Goal: Task Accomplishment & Management: Use online tool/utility

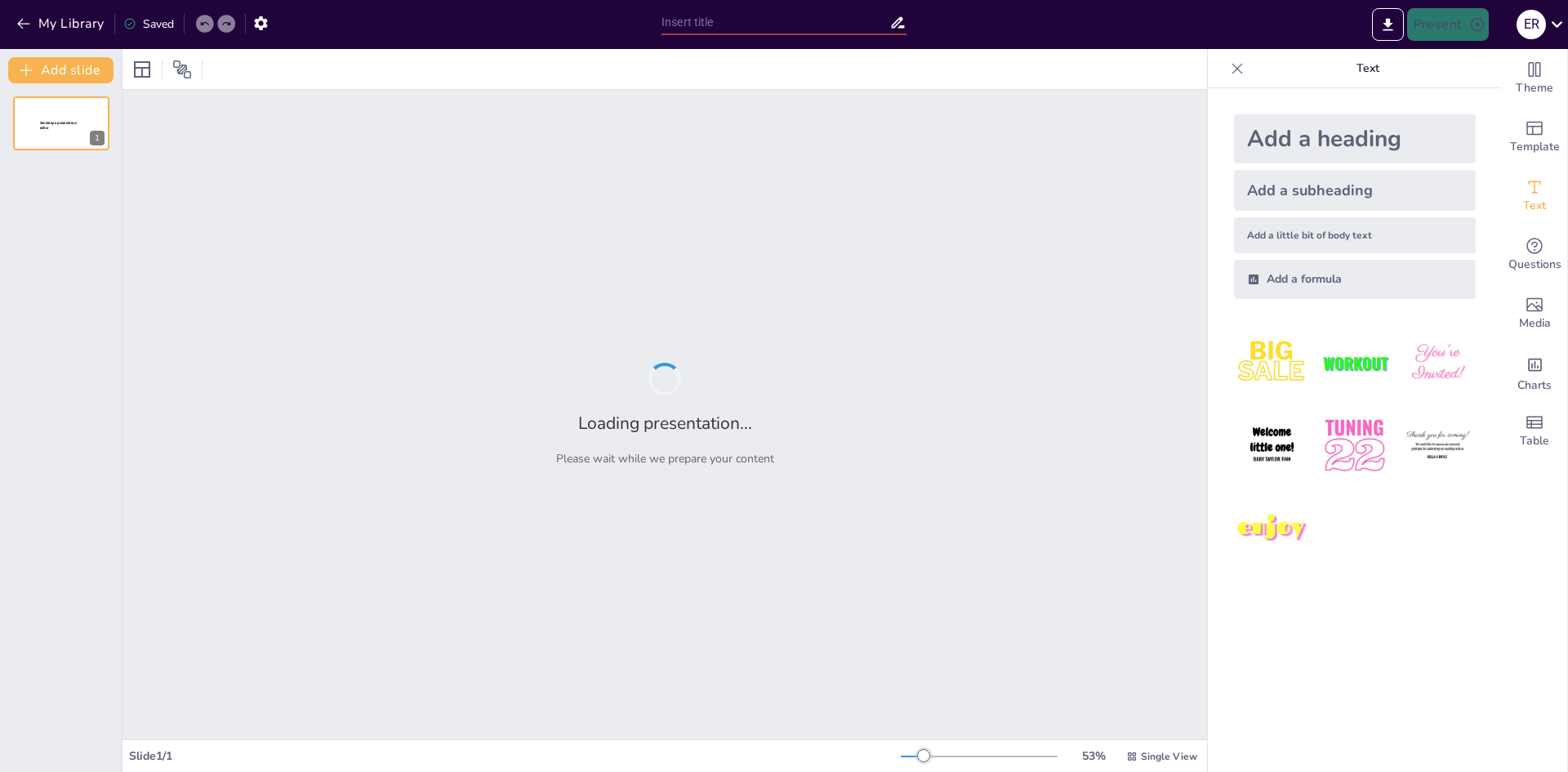
type input "Historia y Creación de los Parques Nacionales en [GEOGRAPHIC_DATA][PERSON_NAME]"
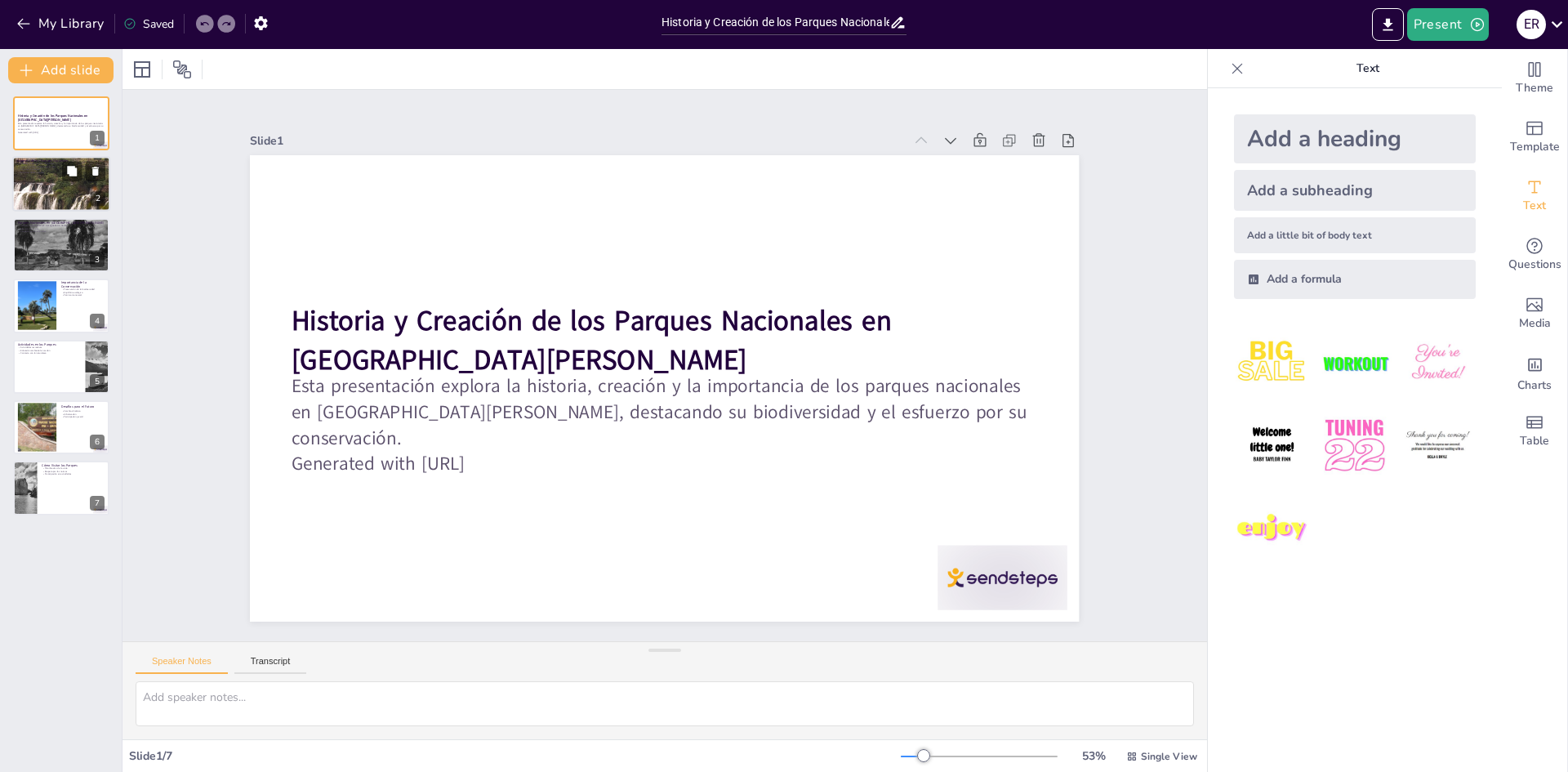
click at [70, 200] on div at bounding box center [61, 184] width 98 height 148
type textarea "Lor ipsumdol si ame consect adipiscing el Seddoeius tem incididuntutl etdo magn…"
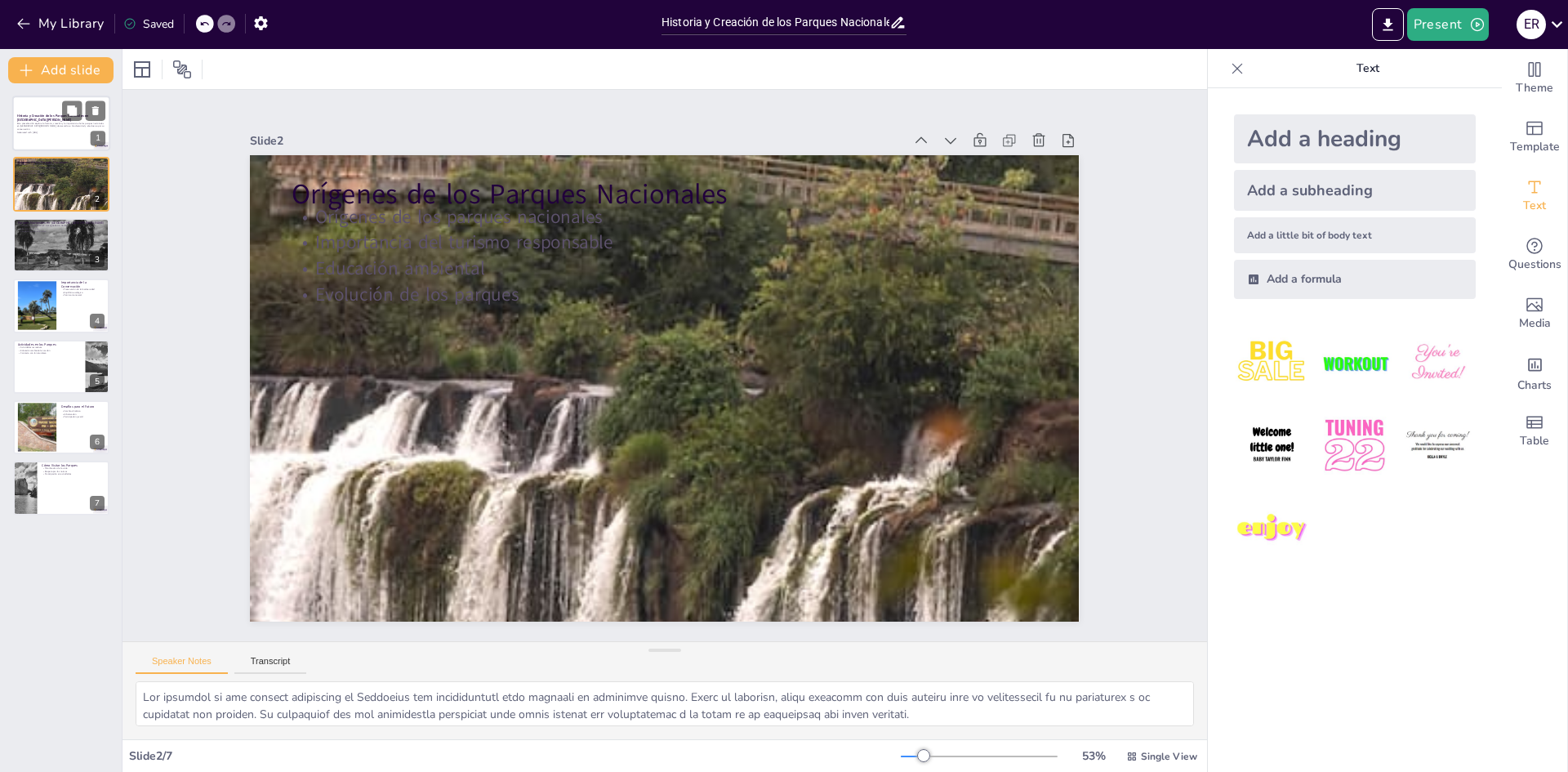
click at [49, 136] on div at bounding box center [61, 123] width 98 height 56
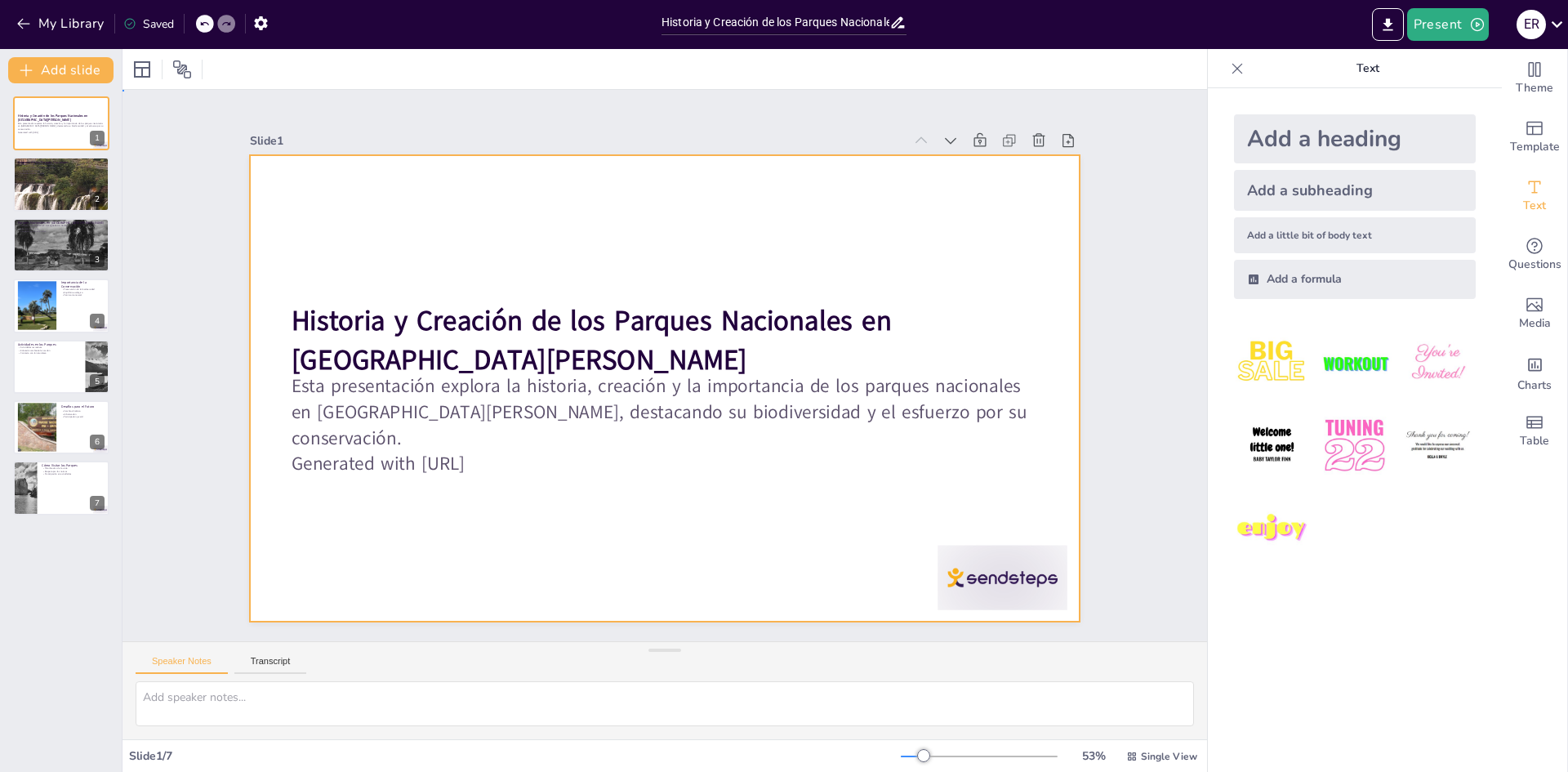
click at [501, 271] on div at bounding box center [659, 387] width 908 height 629
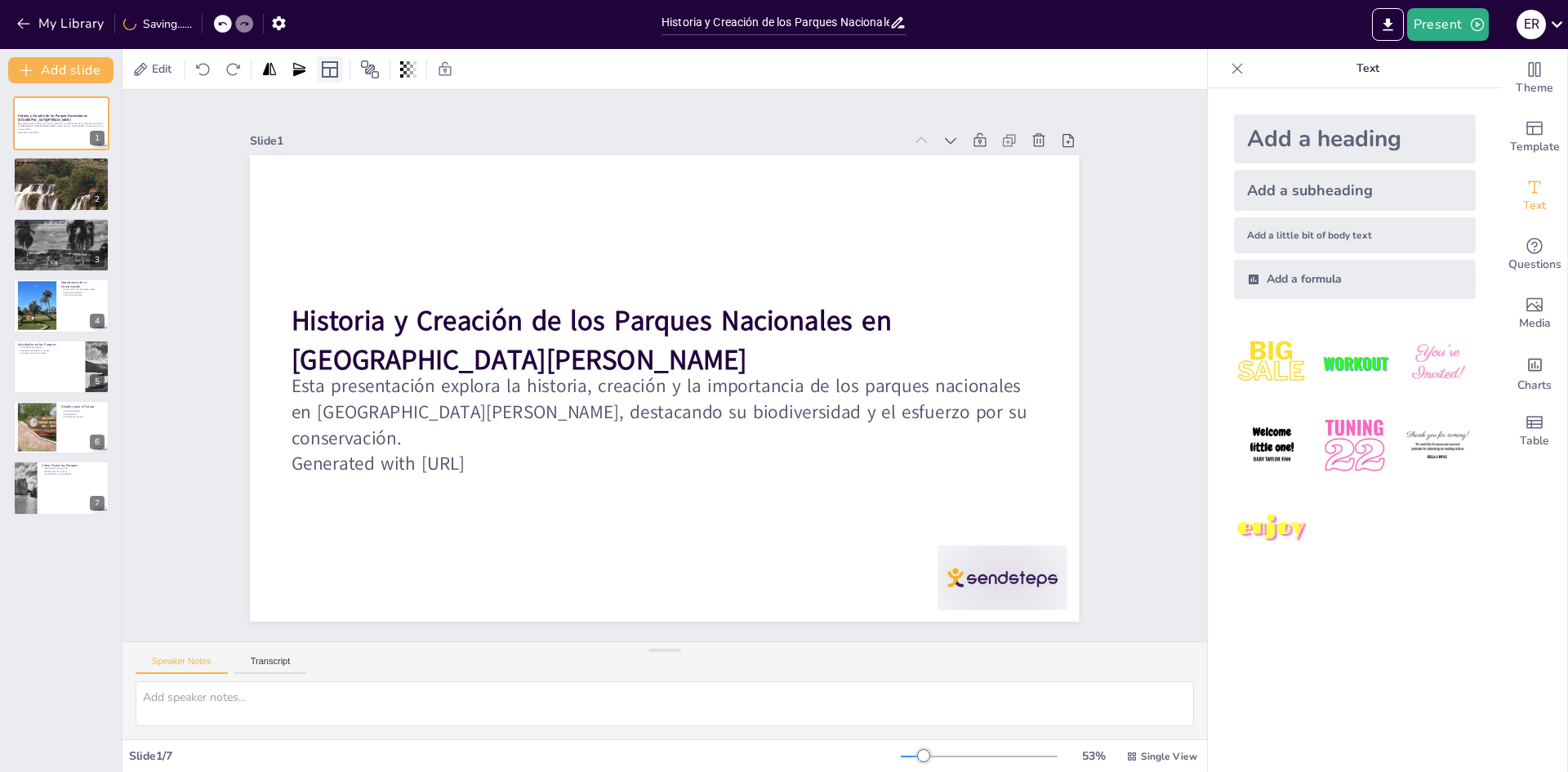
click at [326, 71] on icon at bounding box center [330, 70] width 19 height 19
click at [329, 66] on icon at bounding box center [330, 70] width 19 height 19
click at [1540, 80] on span "Theme" at bounding box center [1534, 88] width 38 height 18
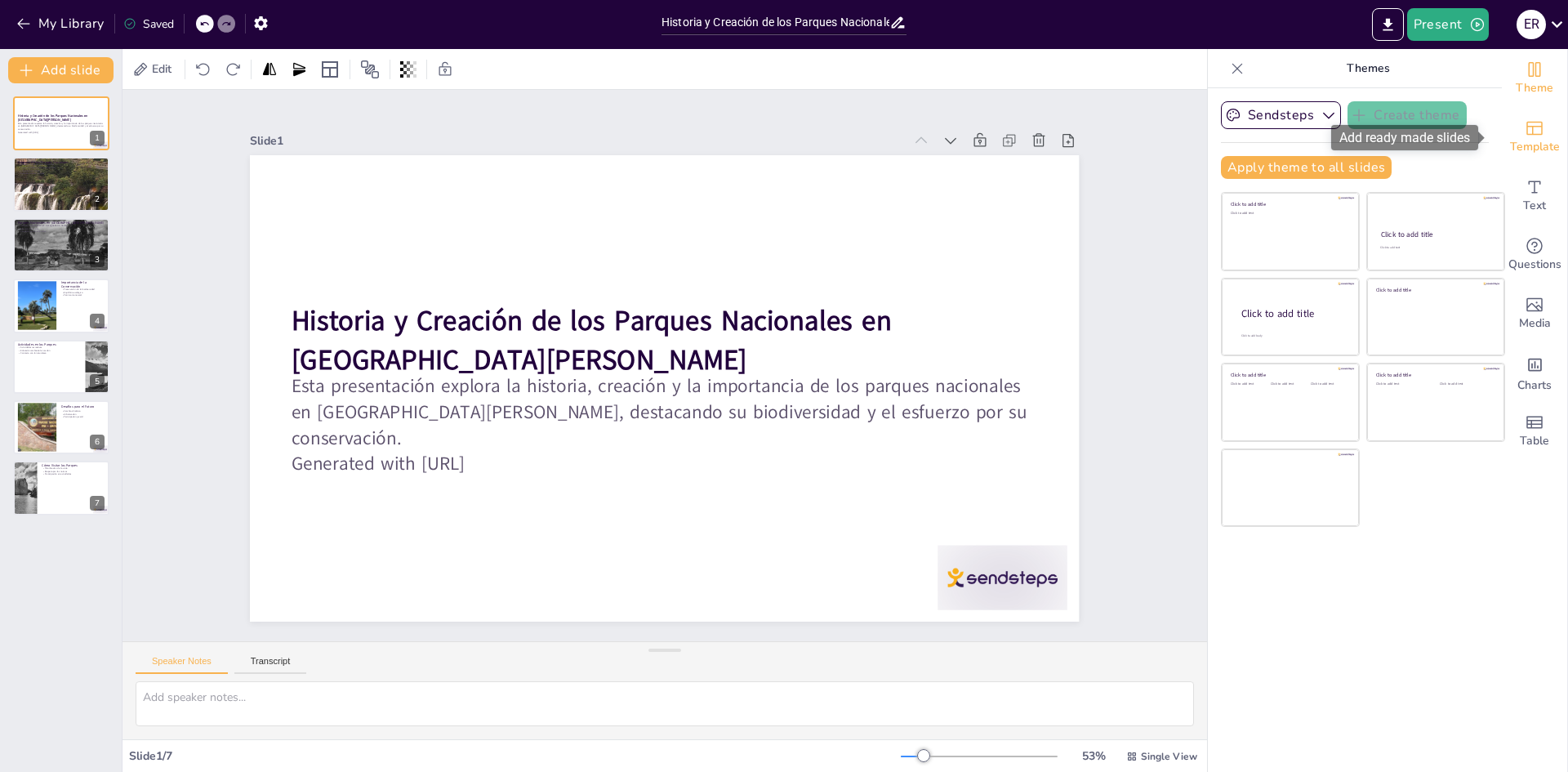
click at [1539, 147] on span "Template" at bounding box center [1534, 146] width 49 height 18
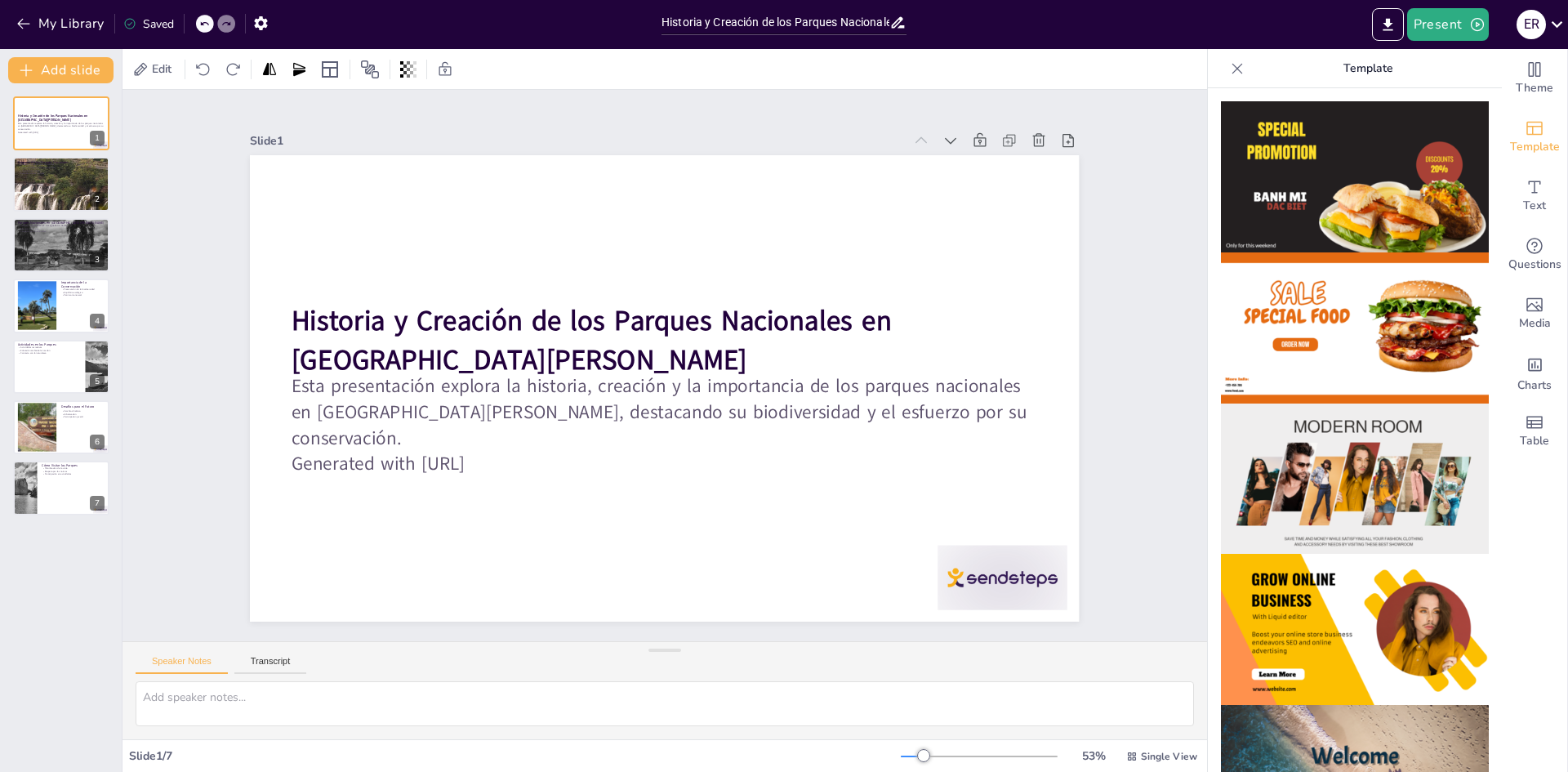
scroll to position [408, 0]
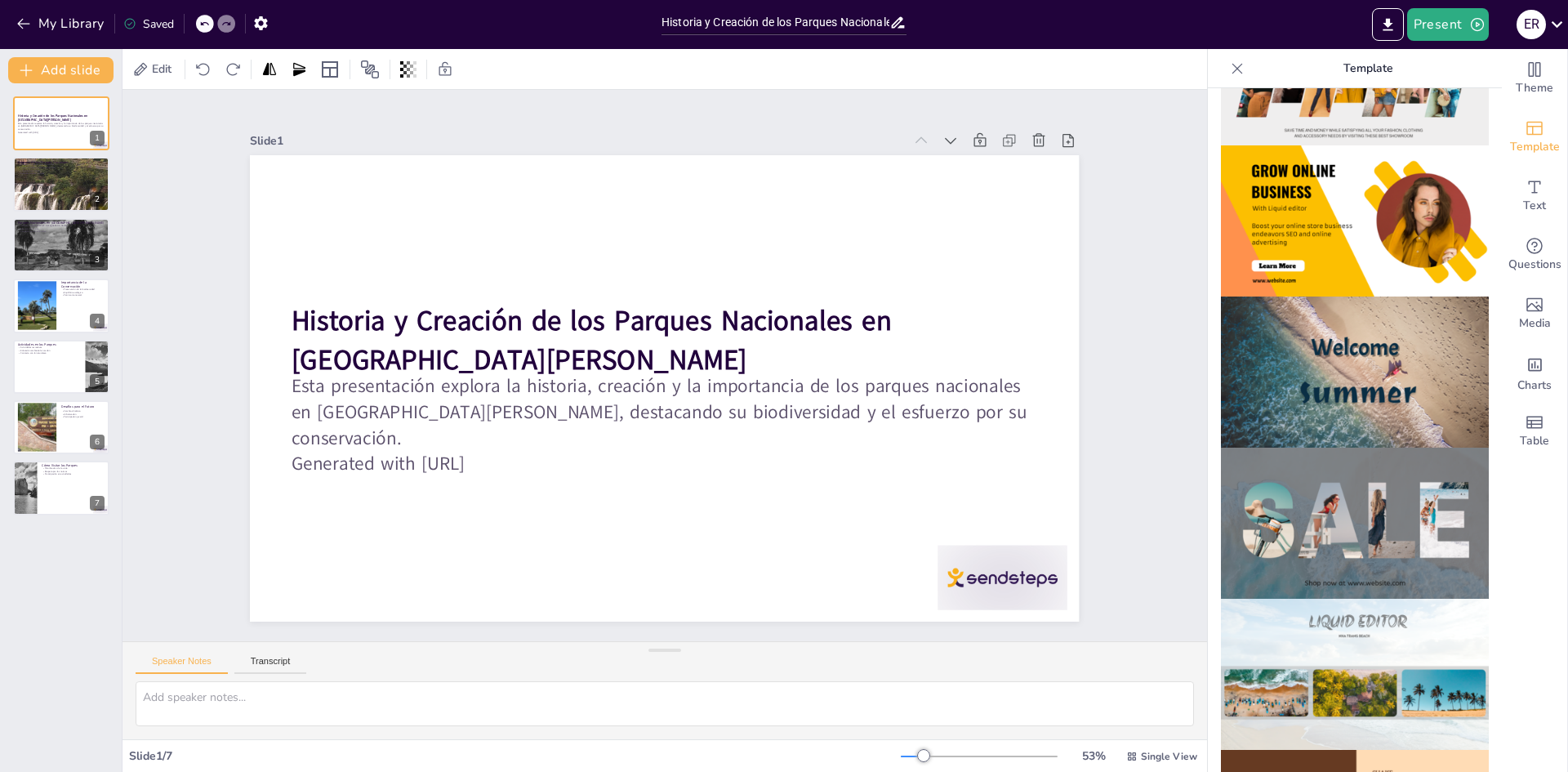
click at [1396, 358] on img at bounding box center [1355, 371] width 268 height 151
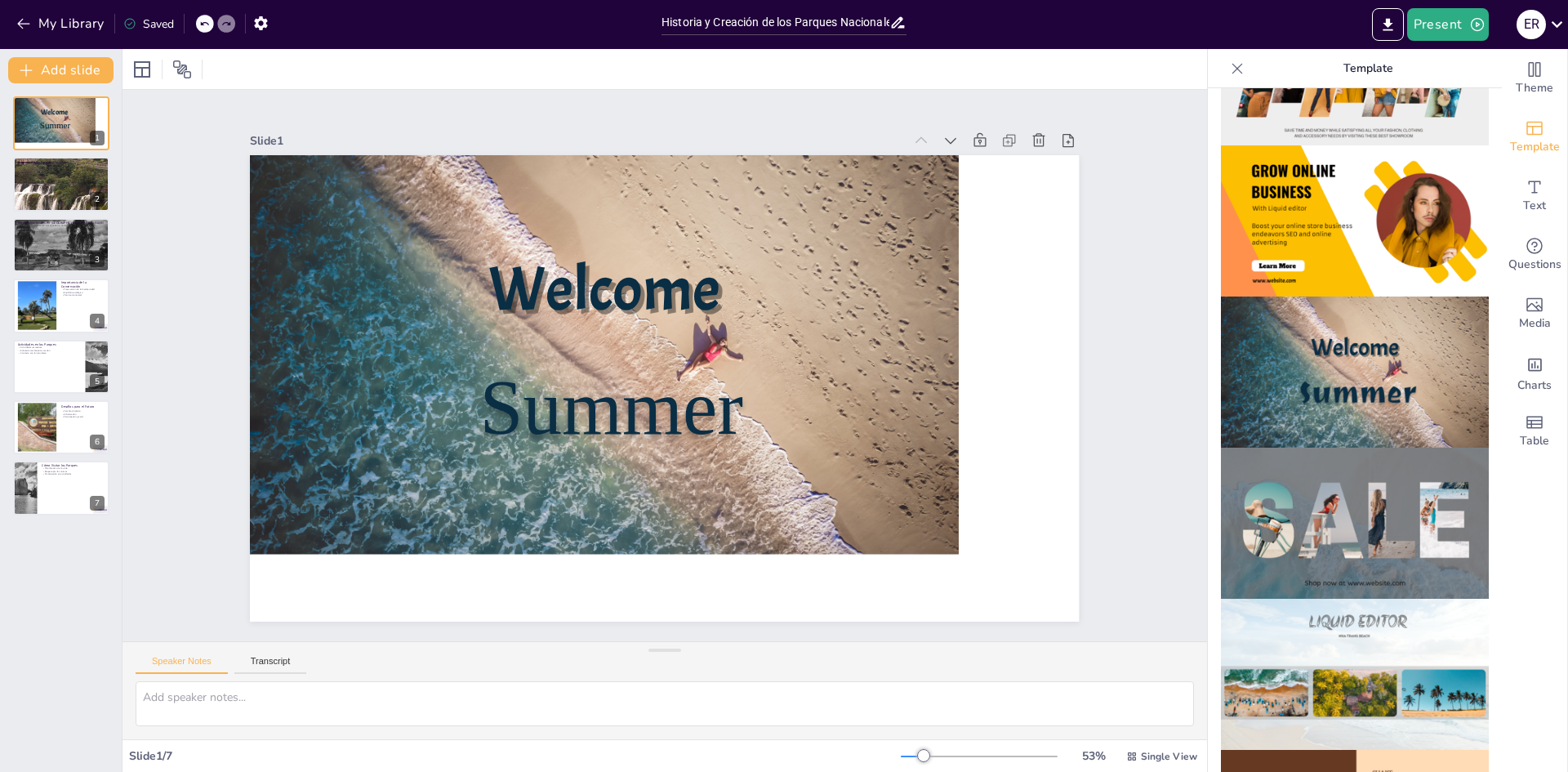
click at [201, 21] on icon at bounding box center [204, 23] width 10 height 10
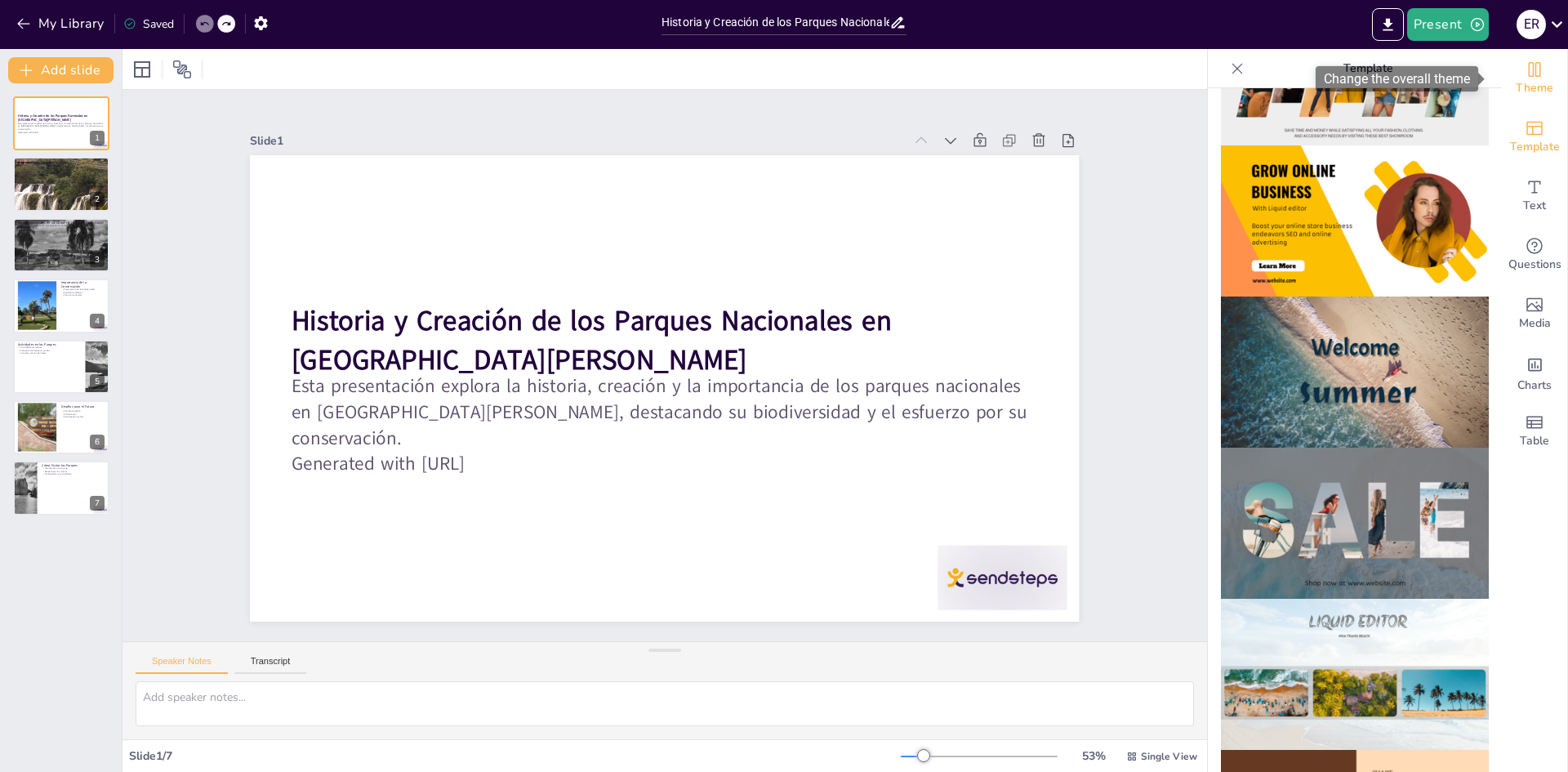
click at [1539, 94] on span "Theme" at bounding box center [1534, 88] width 38 height 18
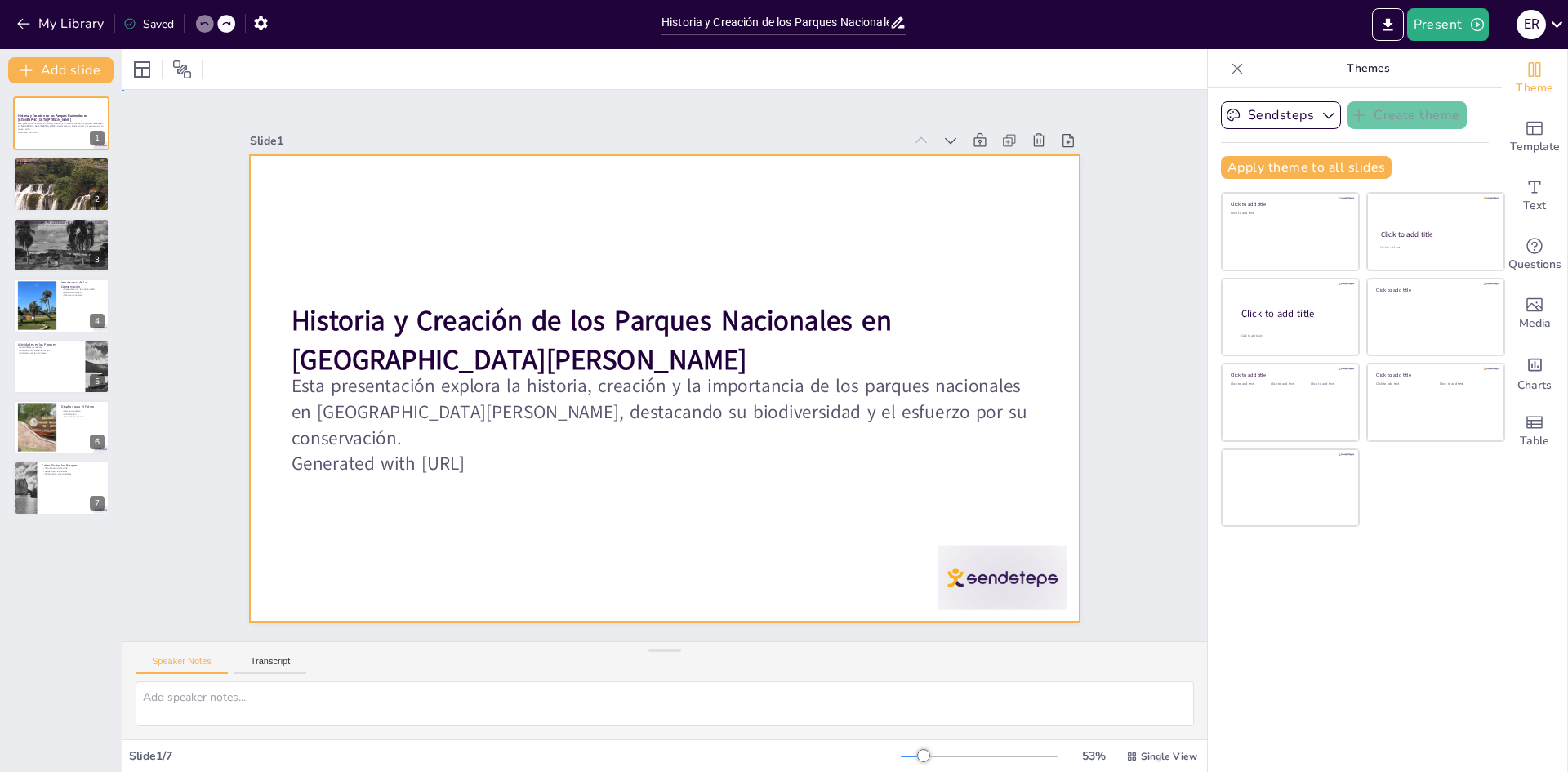
click at [683, 251] on div at bounding box center [661, 388] width 873 height 551
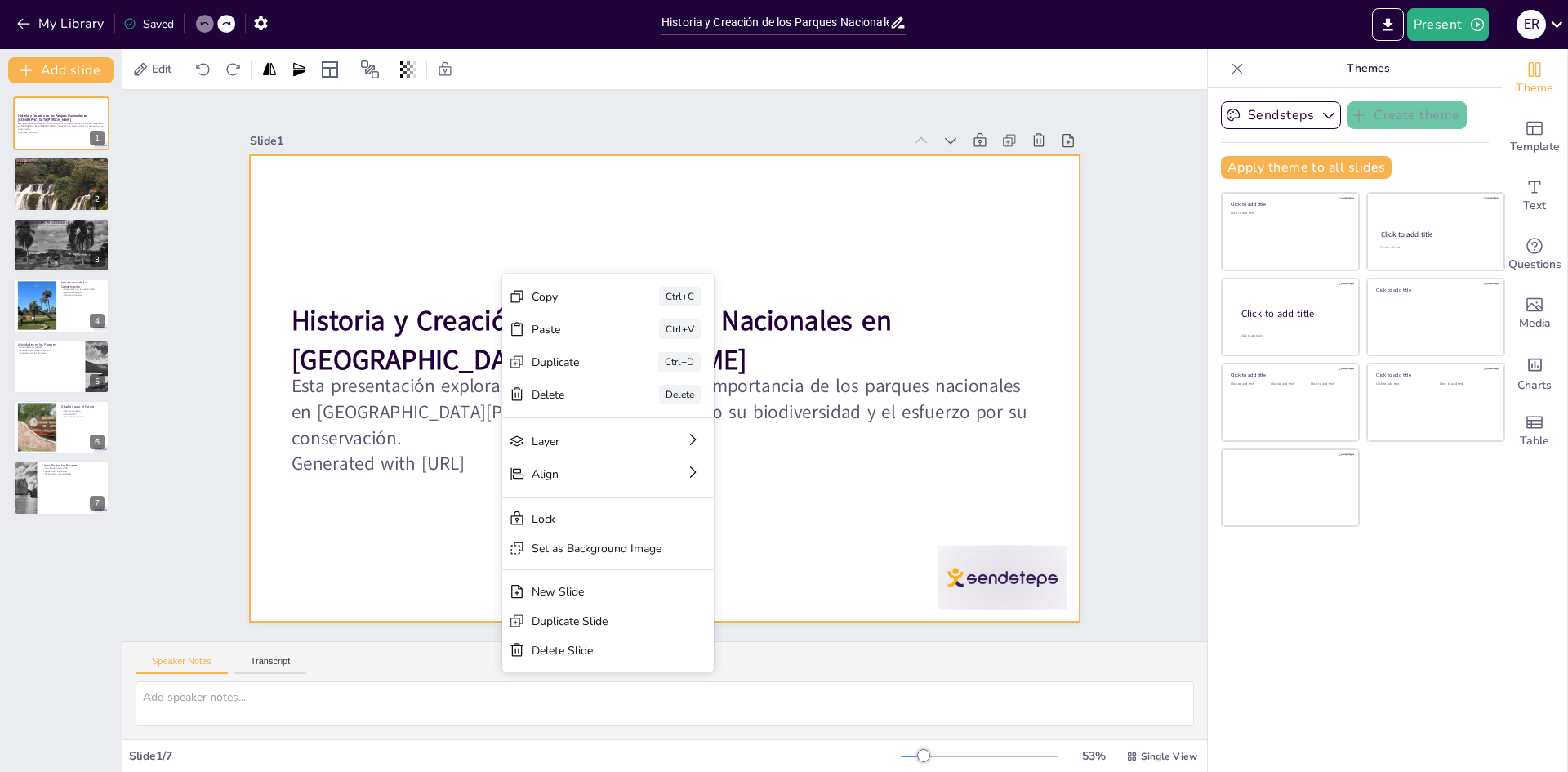
click at [792, 537] on div at bounding box center [659, 387] width 908 height 629
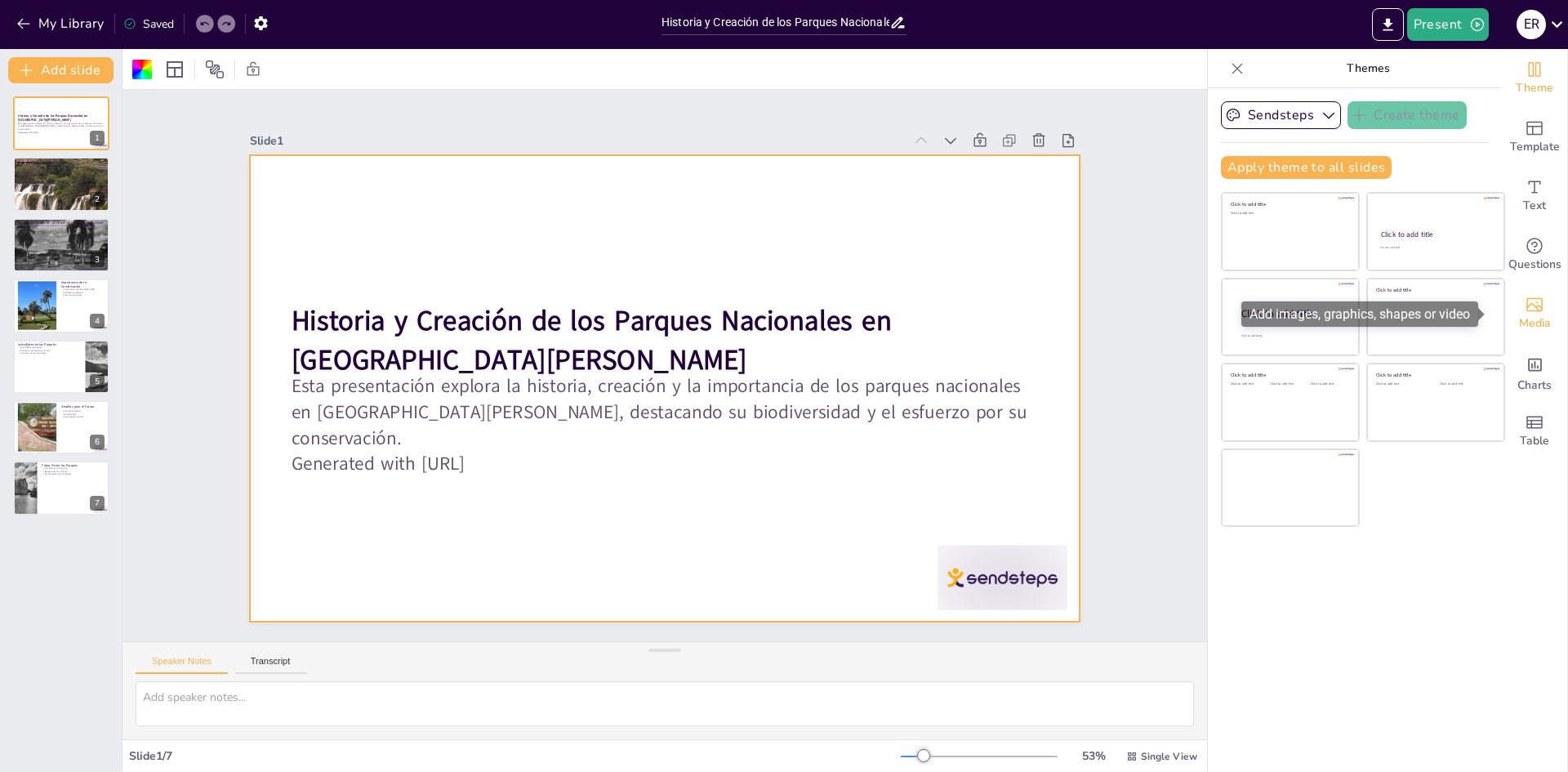
click at [1525, 308] on icon "Add images, graphics, shapes or video" at bounding box center [1534, 304] width 19 height 19
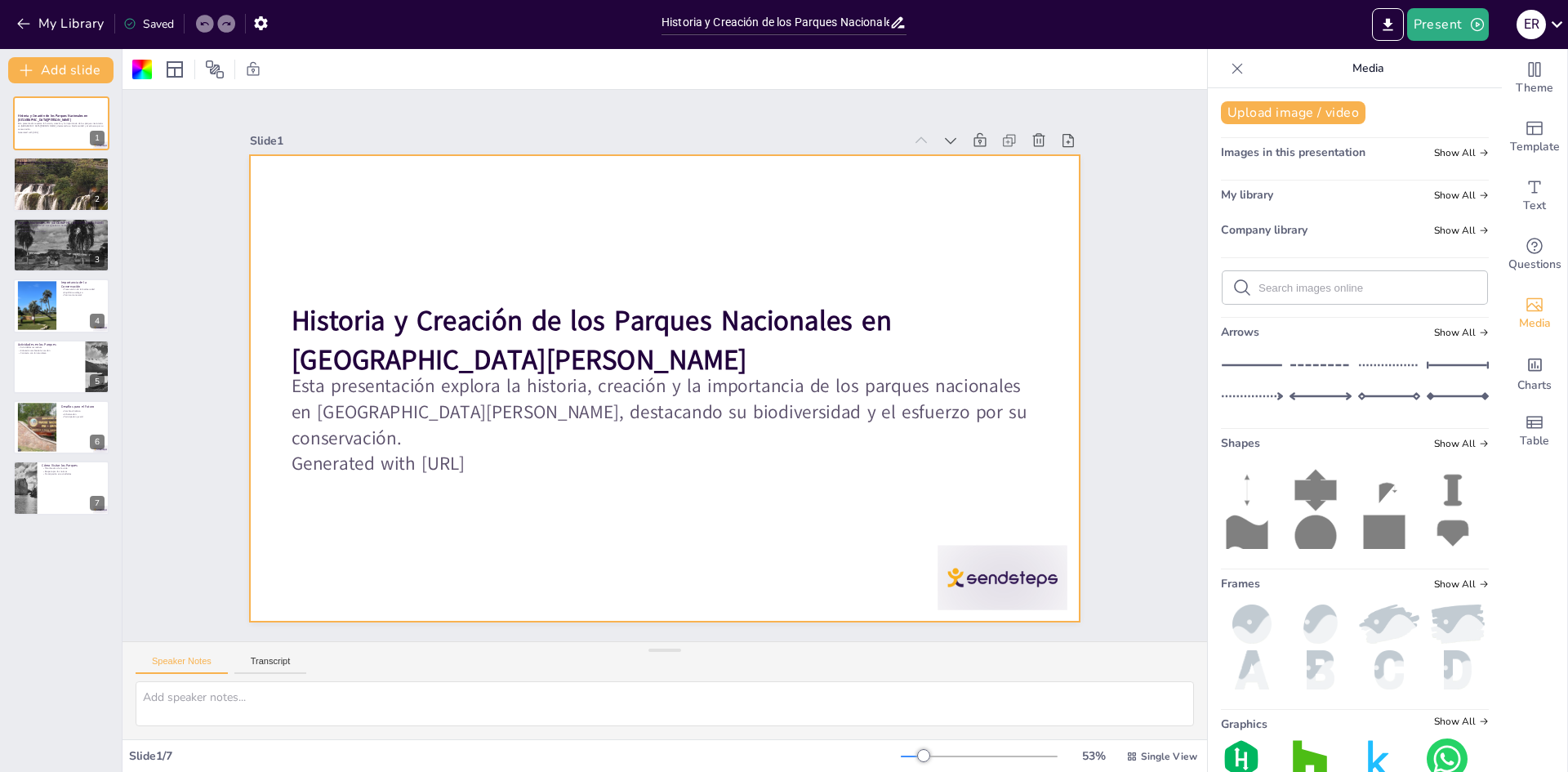
click at [1310, 281] on input "text" at bounding box center [1368, 288] width 219 height 12
type input "entre [PERSON_NAME]"
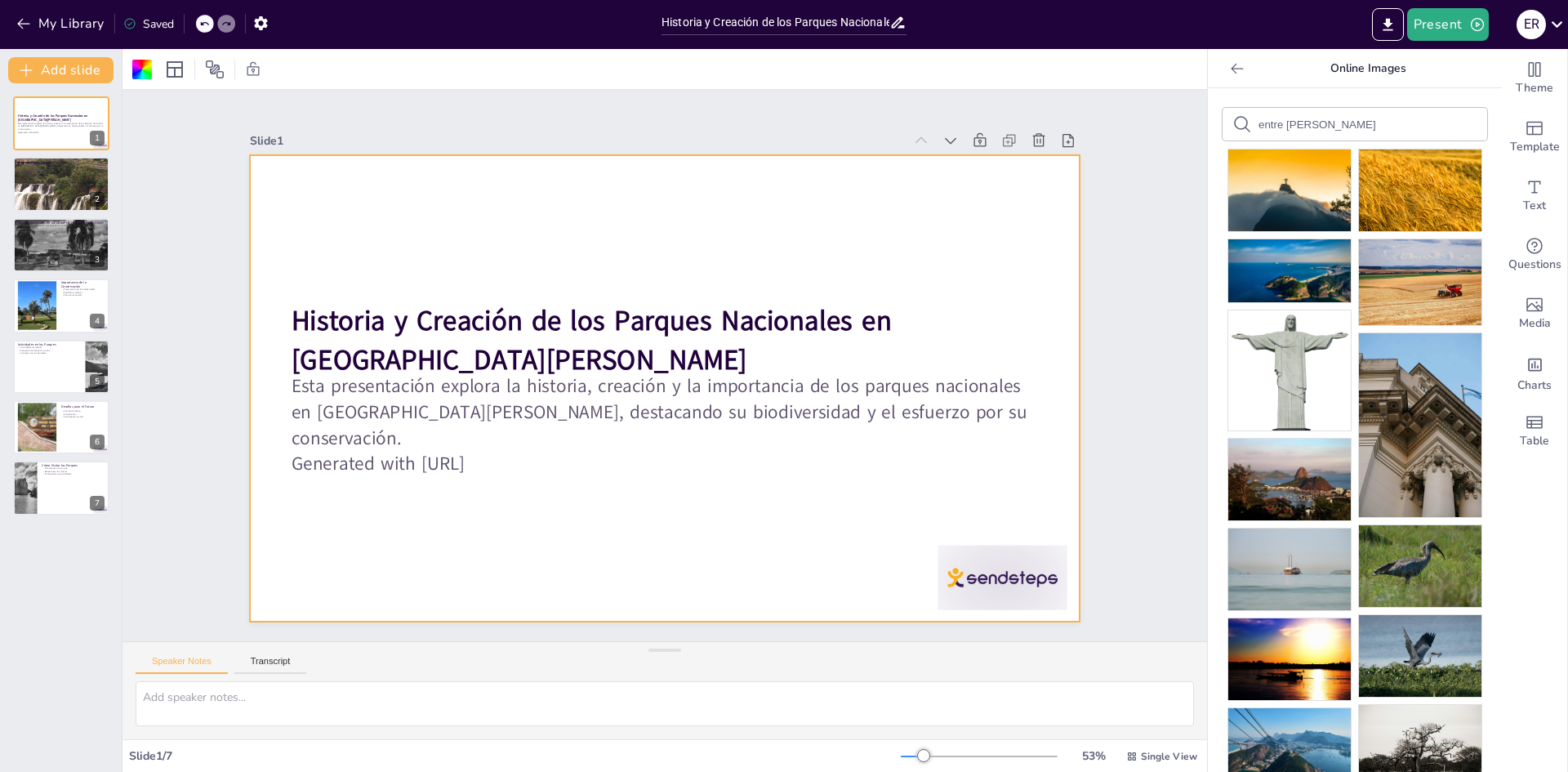
drag, startPoint x: 1433, startPoint y: 630, endPoint x: 961, endPoint y: 491, distance: 492.0
click at [961, 491] on div "Document fonts Akatab Recently used Mulish Popular fonts Lato Montserrat Open S…" at bounding box center [784, 410] width 1568 height 723
click at [1397, 643] on img at bounding box center [1420, 656] width 123 height 82
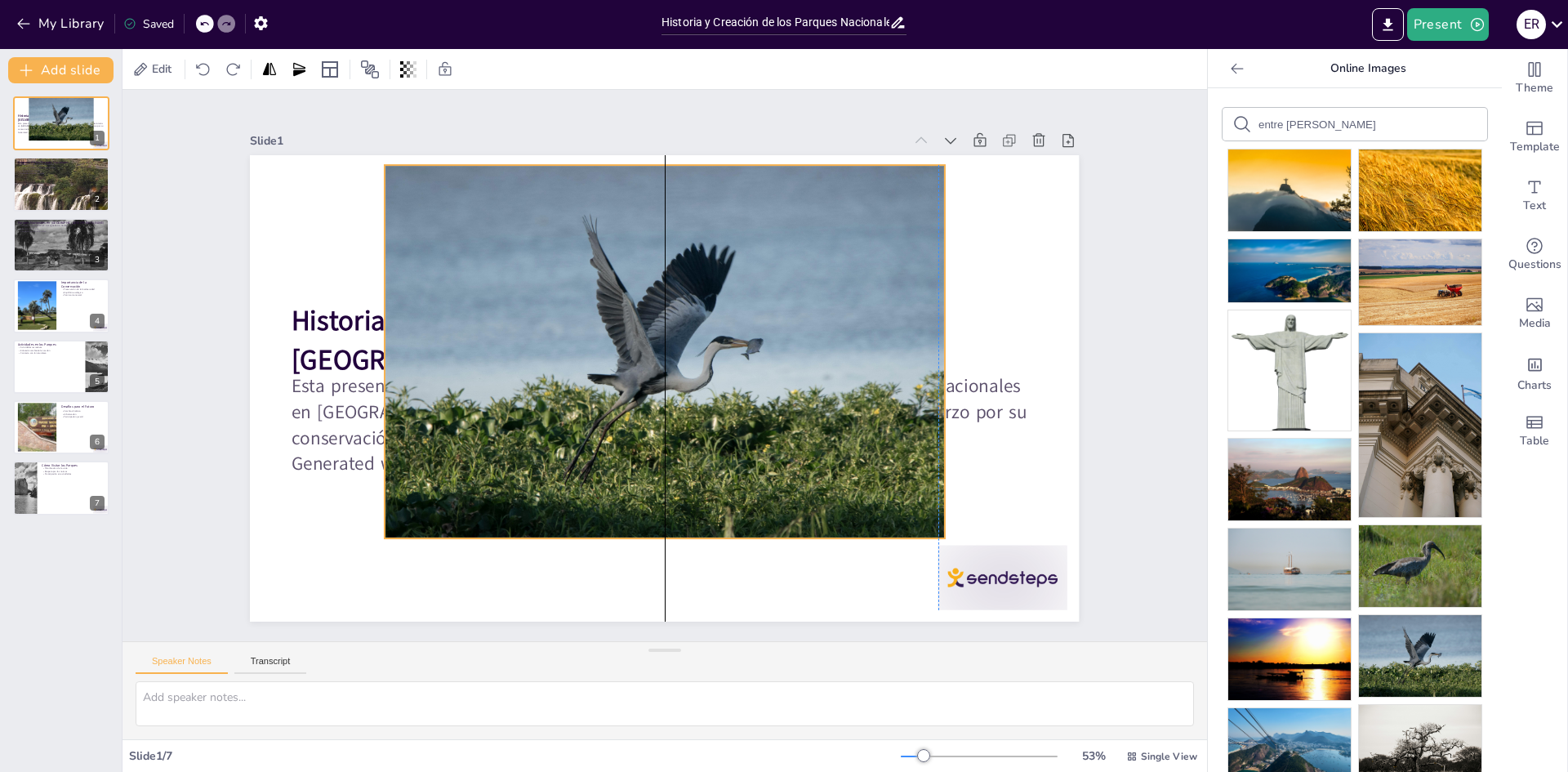
drag, startPoint x: 716, startPoint y: 398, endPoint x: 714, endPoint y: 360, distance: 38.1
click at [714, 360] on div at bounding box center [670, 352] width 648 height 528
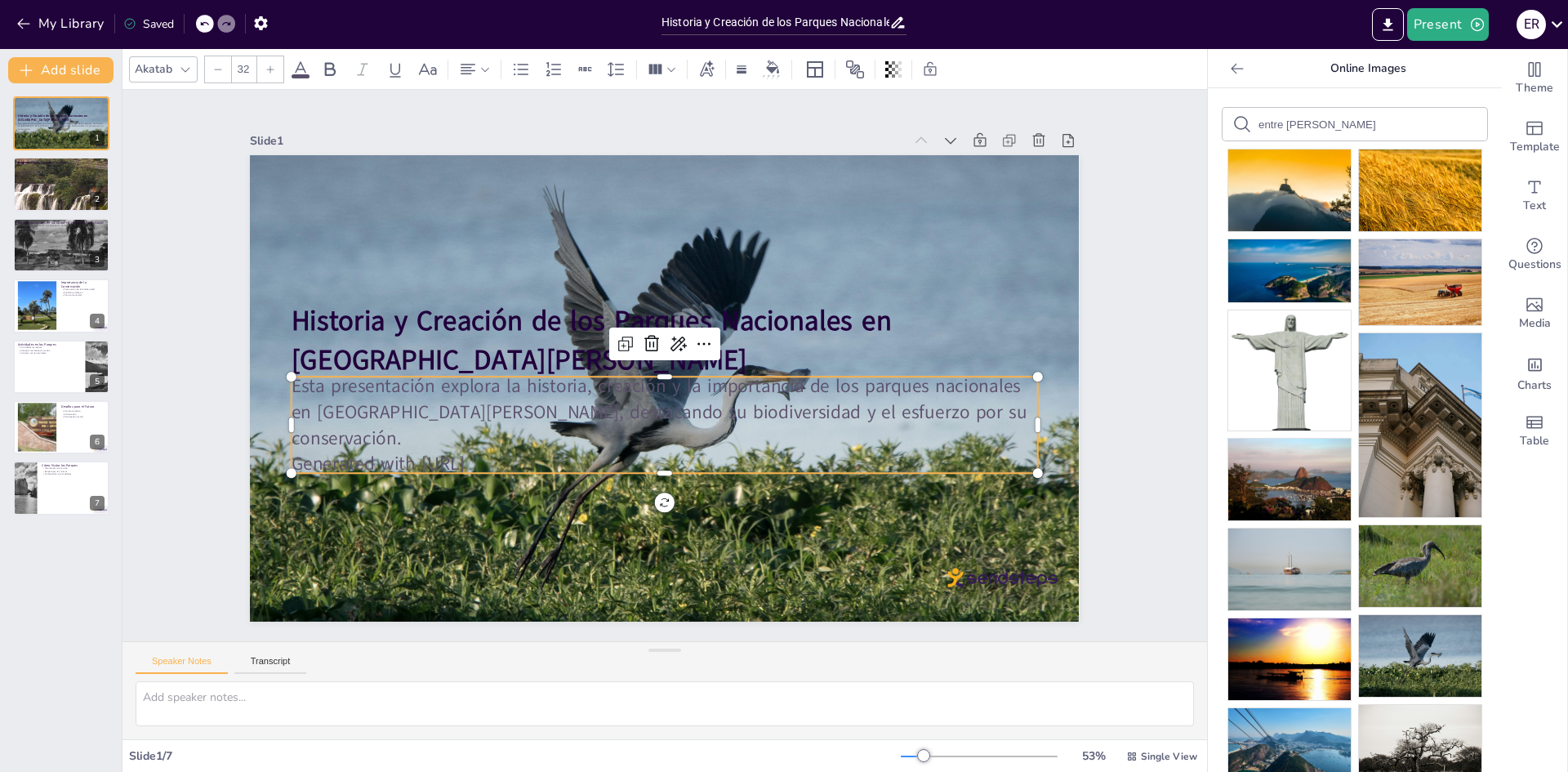
click at [923, 416] on p "Esta presentación explora la historia, creación y la importancia de los parques…" at bounding box center [646, 408] width 713 height 374
click at [894, 412] on p "Esta presentación explora la historia, creación y la importancia de los parques…" at bounding box center [646, 408] width 713 height 374
click at [894, 412] on p "Esta presentación explora la historia, creación y la importancia de los parques…" at bounding box center [649, 409] width 733 height 304
click at [809, 67] on icon at bounding box center [814, 69] width 17 height 17
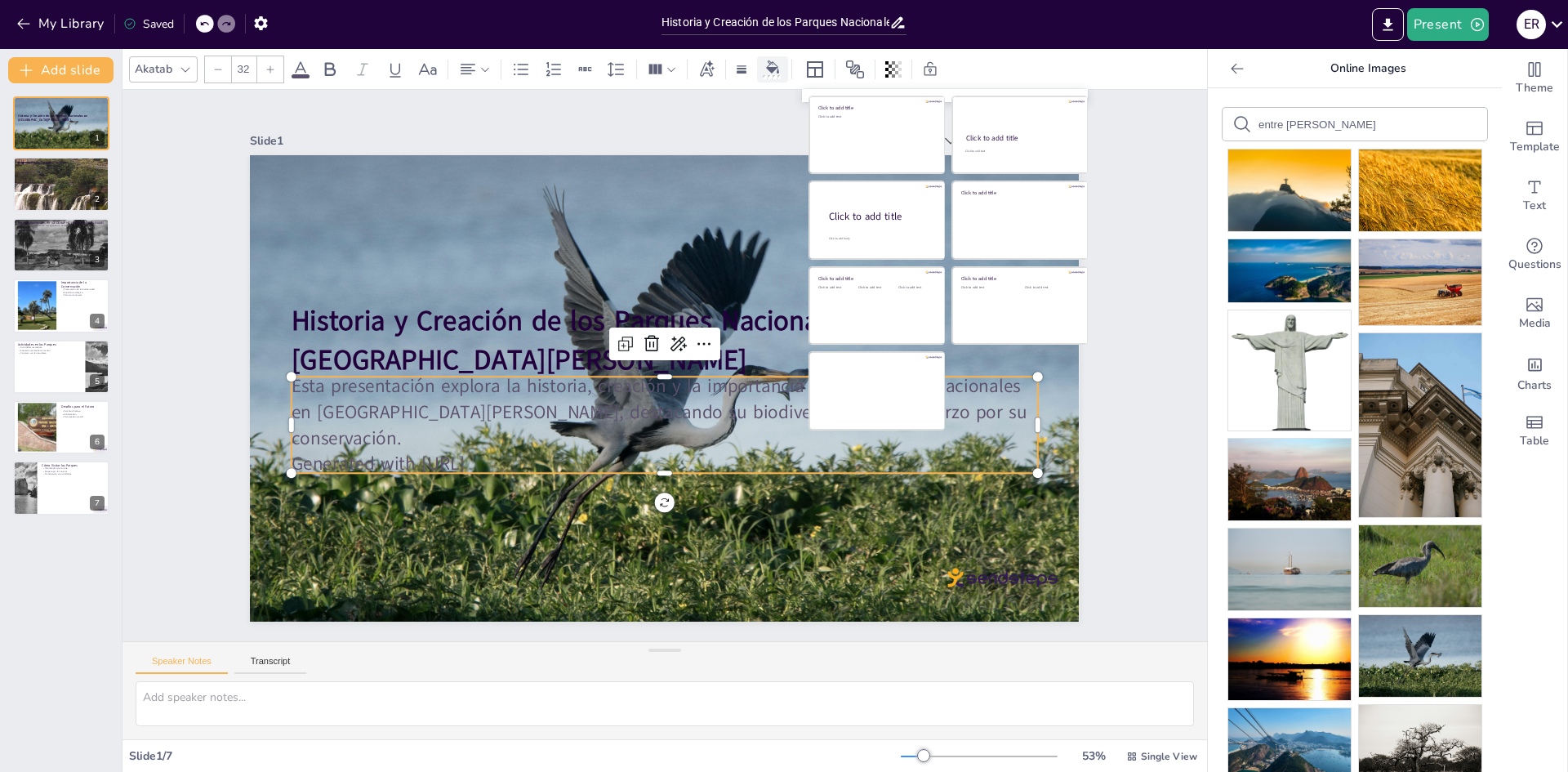
click at [776, 67] on icon at bounding box center [772, 66] width 13 height 13
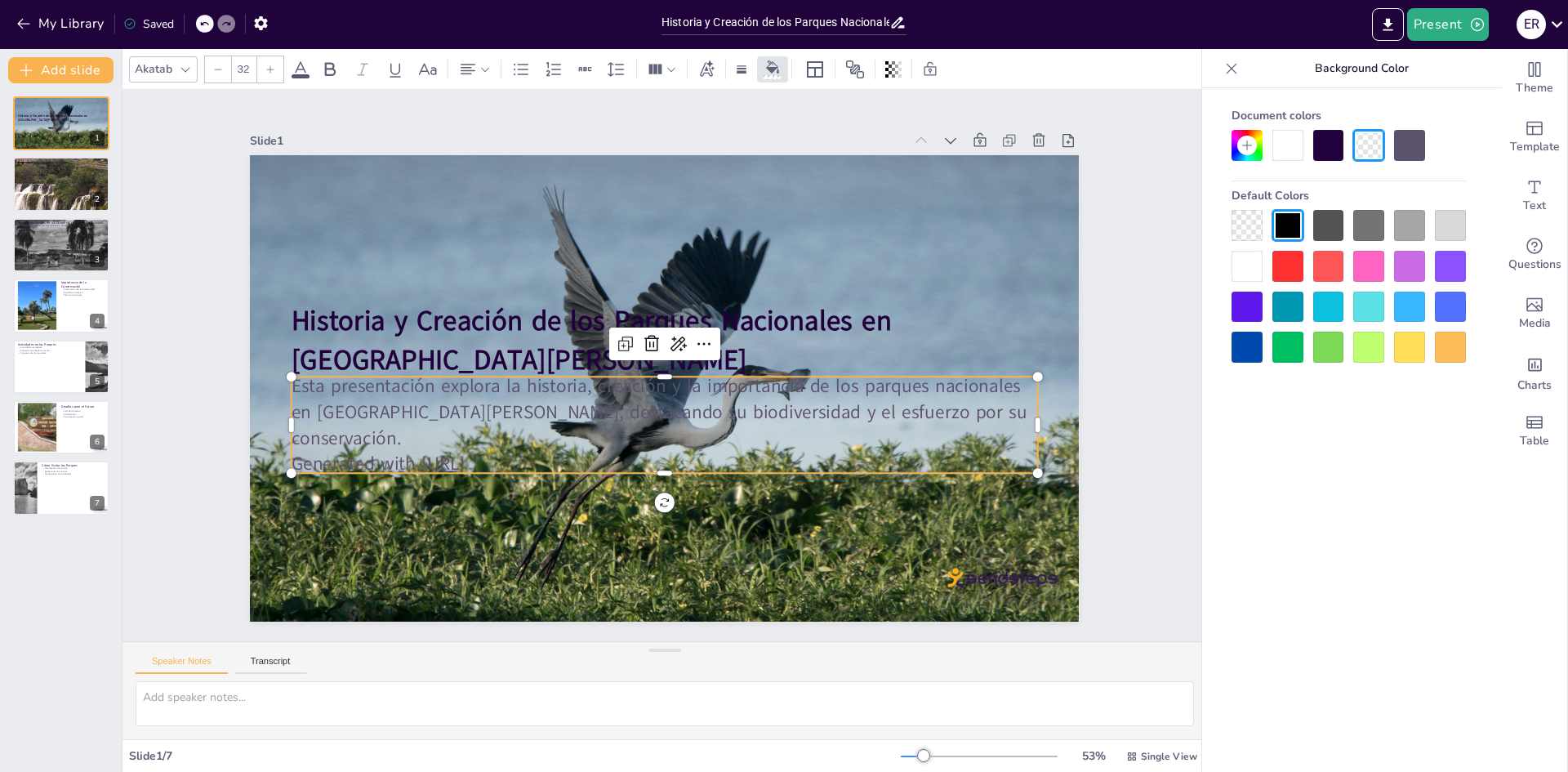
drag, startPoint x: 1336, startPoint y: 245, endPoint x: 1329, endPoint y: 261, distance: 17.5
click at [1331, 252] on div at bounding box center [1349, 286] width 235 height 153
click at [1329, 269] on div at bounding box center [1328, 266] width 31 height 31
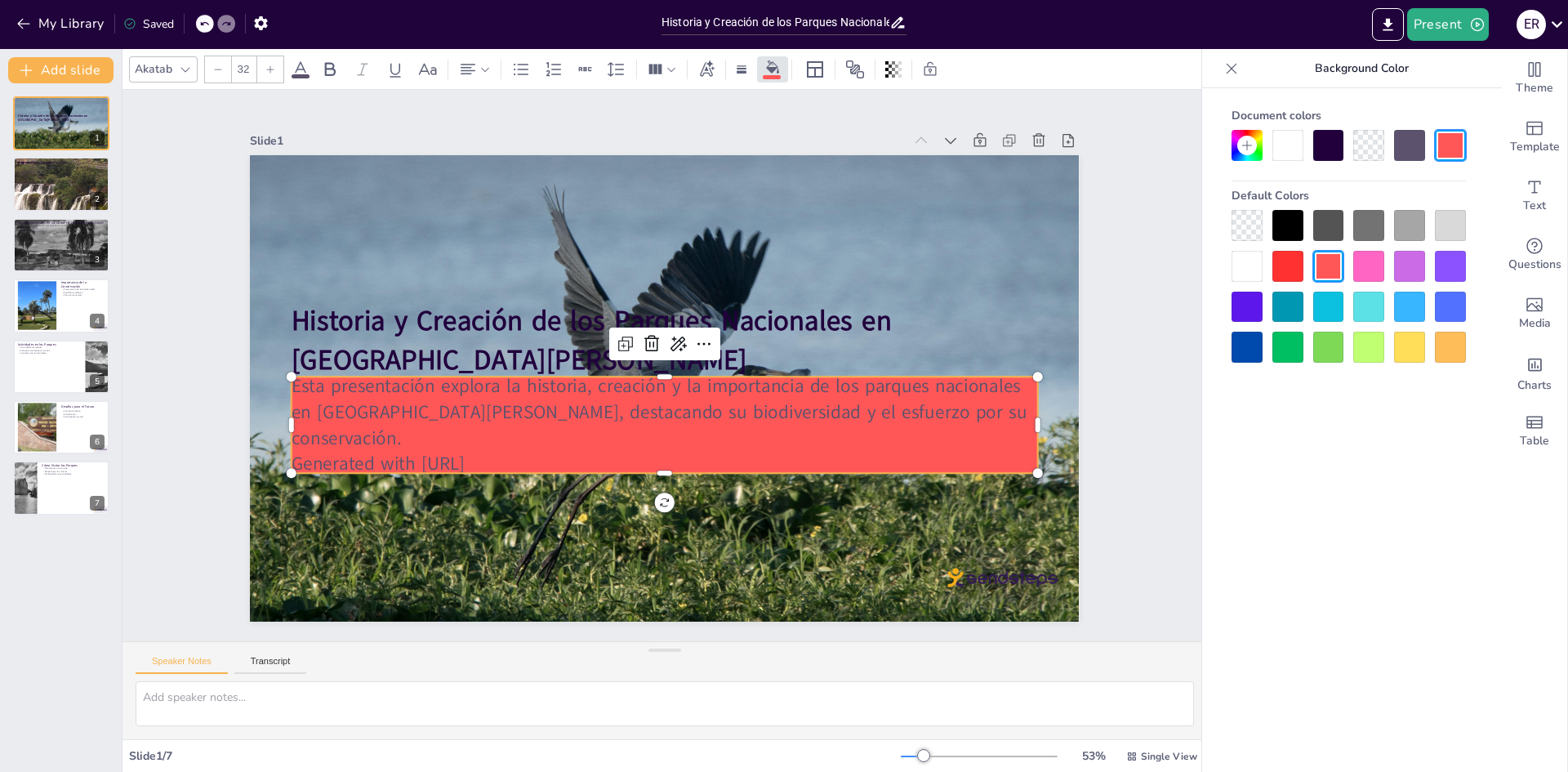
click at [1246, 263] on div at bounding box center [1247, 266] width 31 height 31
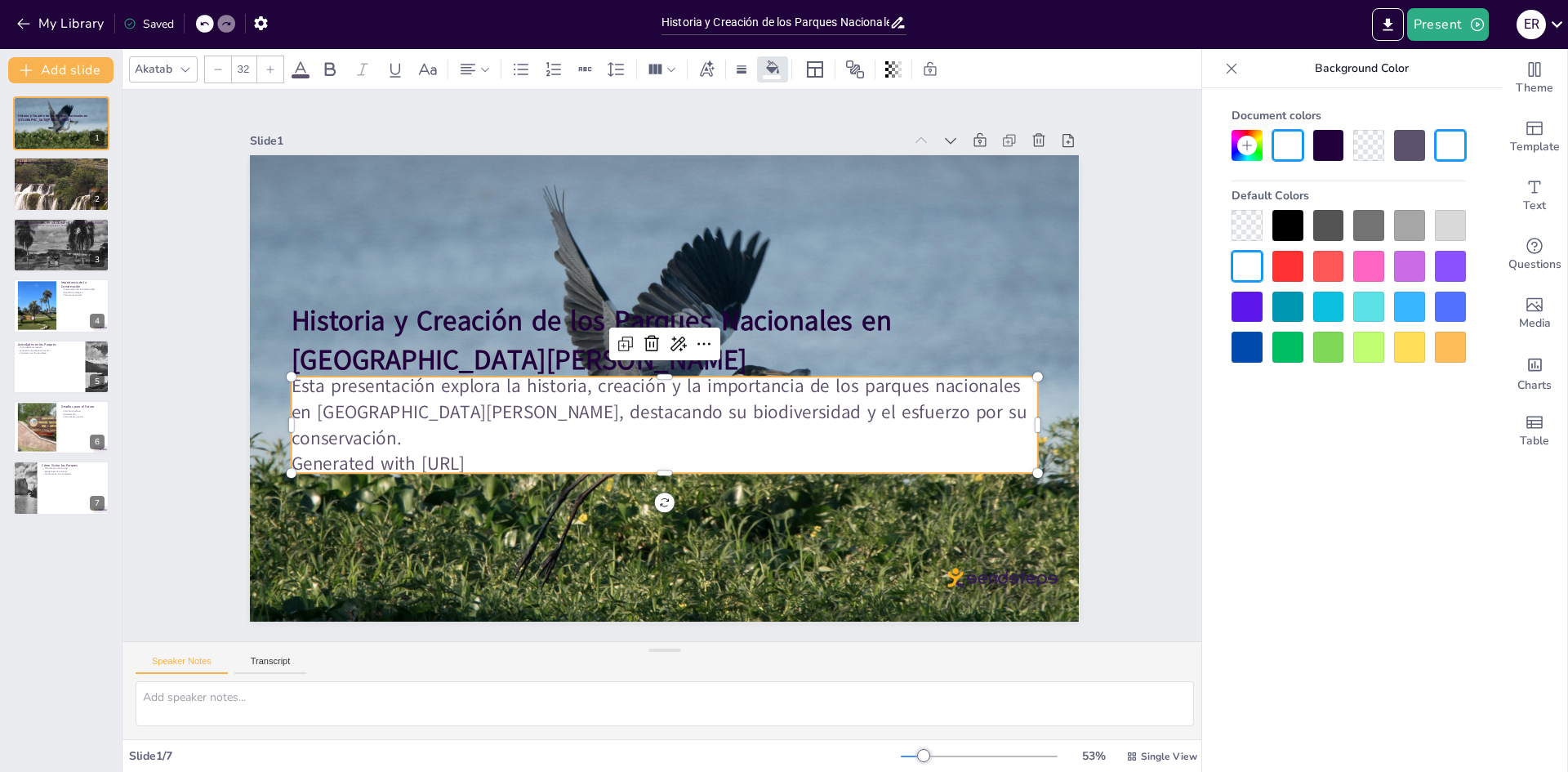
click at [1210, 378] on div "Document colors Default Colors" at bounding box center [1348, 454] width 293 height 732
click at [1274, 239] on div at bounding box center [1287, 225] width 31 height 31
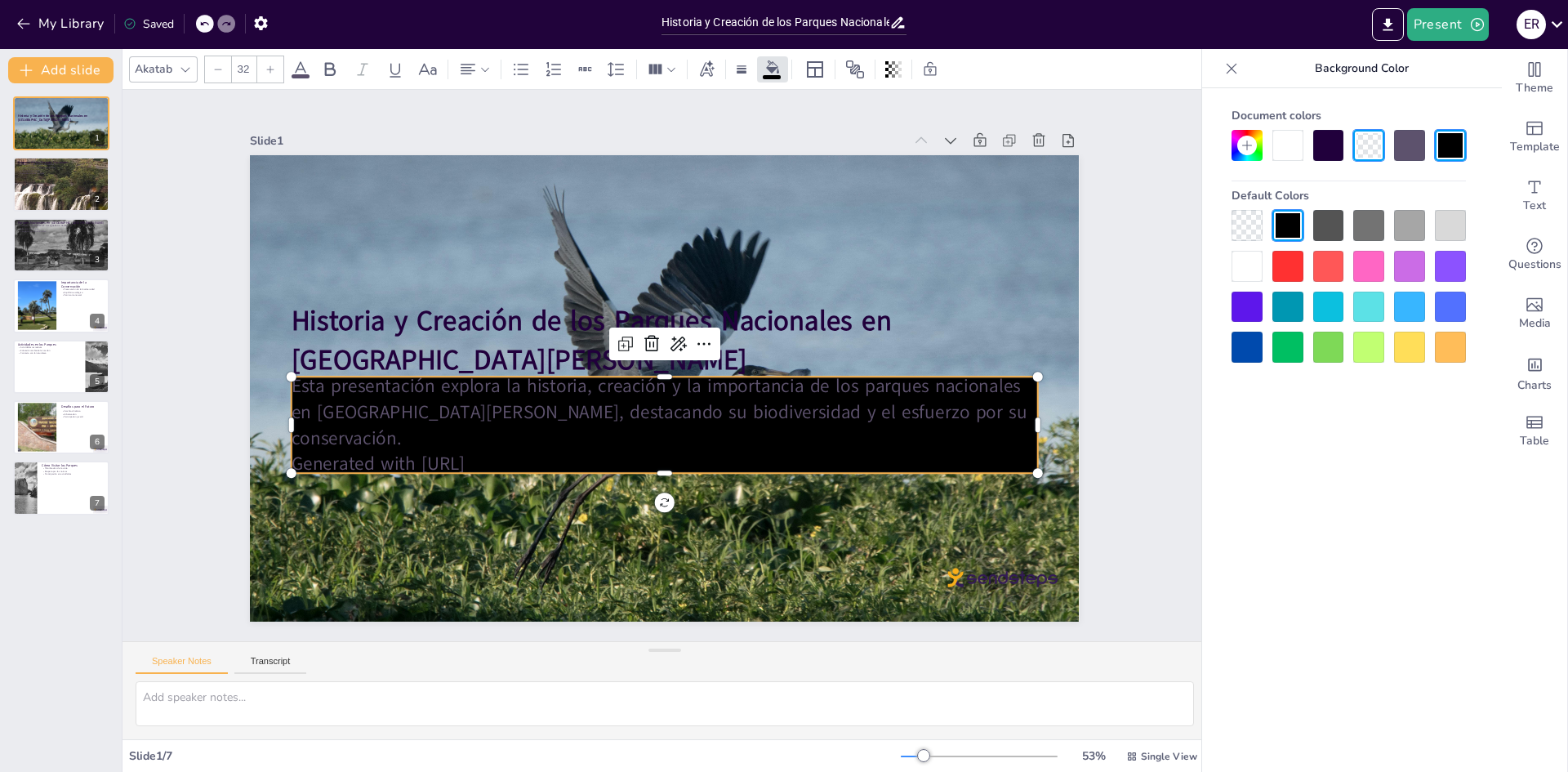
click at [1278, 573] on div "Document colors Default Colors" at bounding box center [1348, 454] width 293 height 732
click at [1130, 543] on div "Slide 1 Historia y Creación de los Parques Nacionales en [GEOGRAPHIC_DATA][PERS…" at bounding box center [664, 365] width 1136 height 663
click at [767, 427] on p "Esta presentación explora la historia, creación y la importancia de los parques…" at bounding box center [646, 408] width 713 height 374
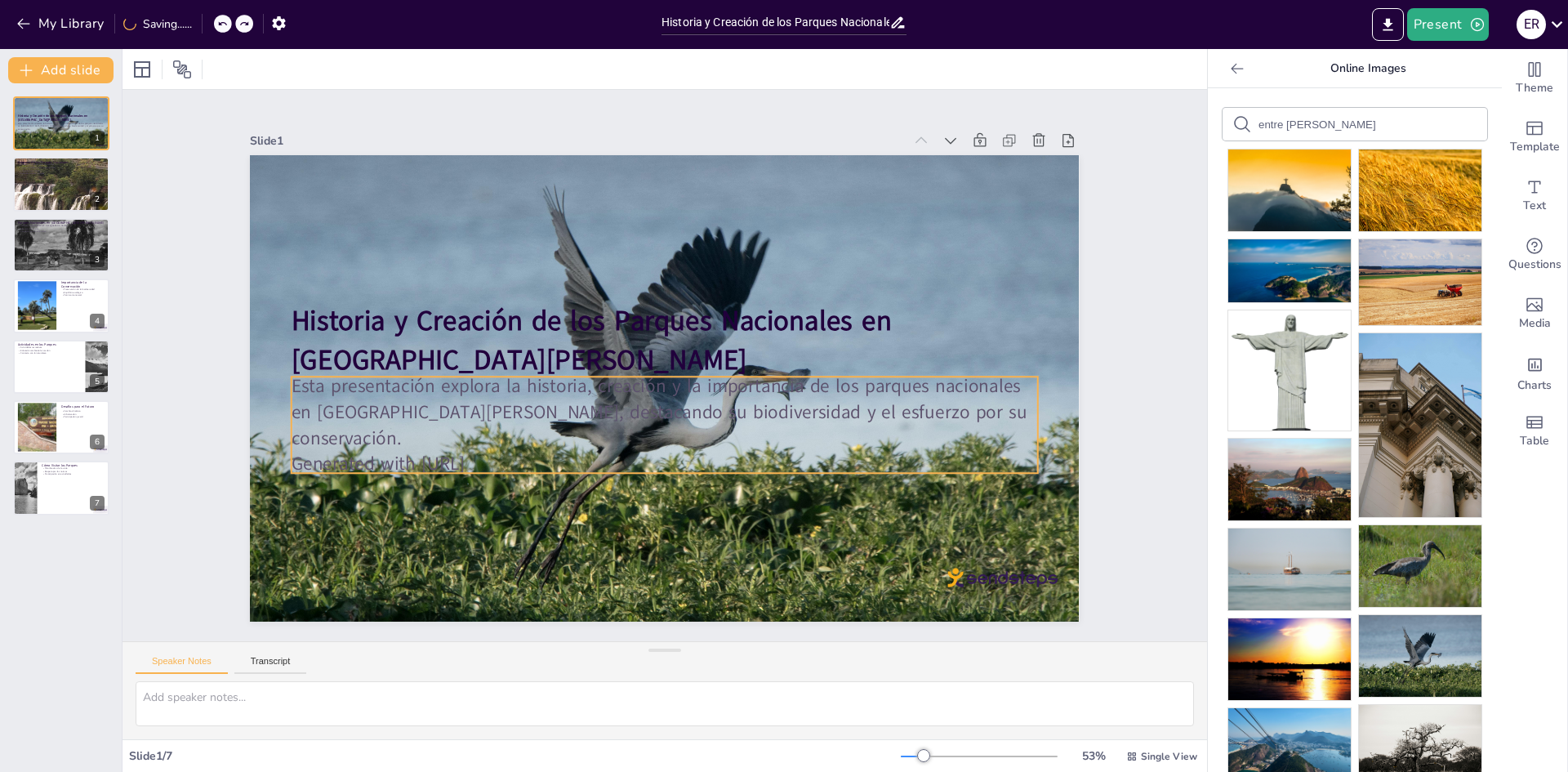
click at [724, 457] on p "Generated with [URL]" at bounding box center [644, 461] width 735 height 181
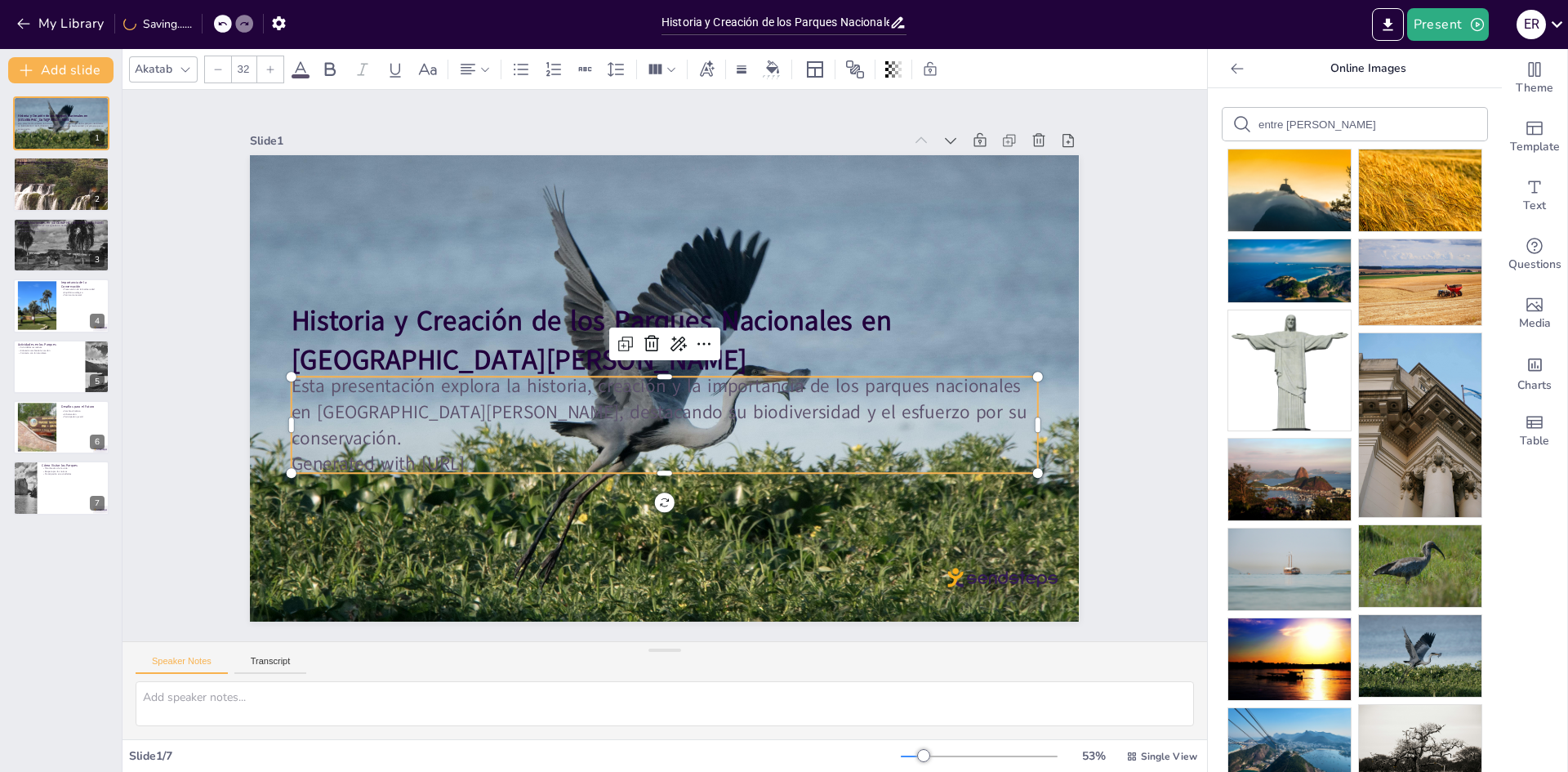
scroll to position [163, 0]
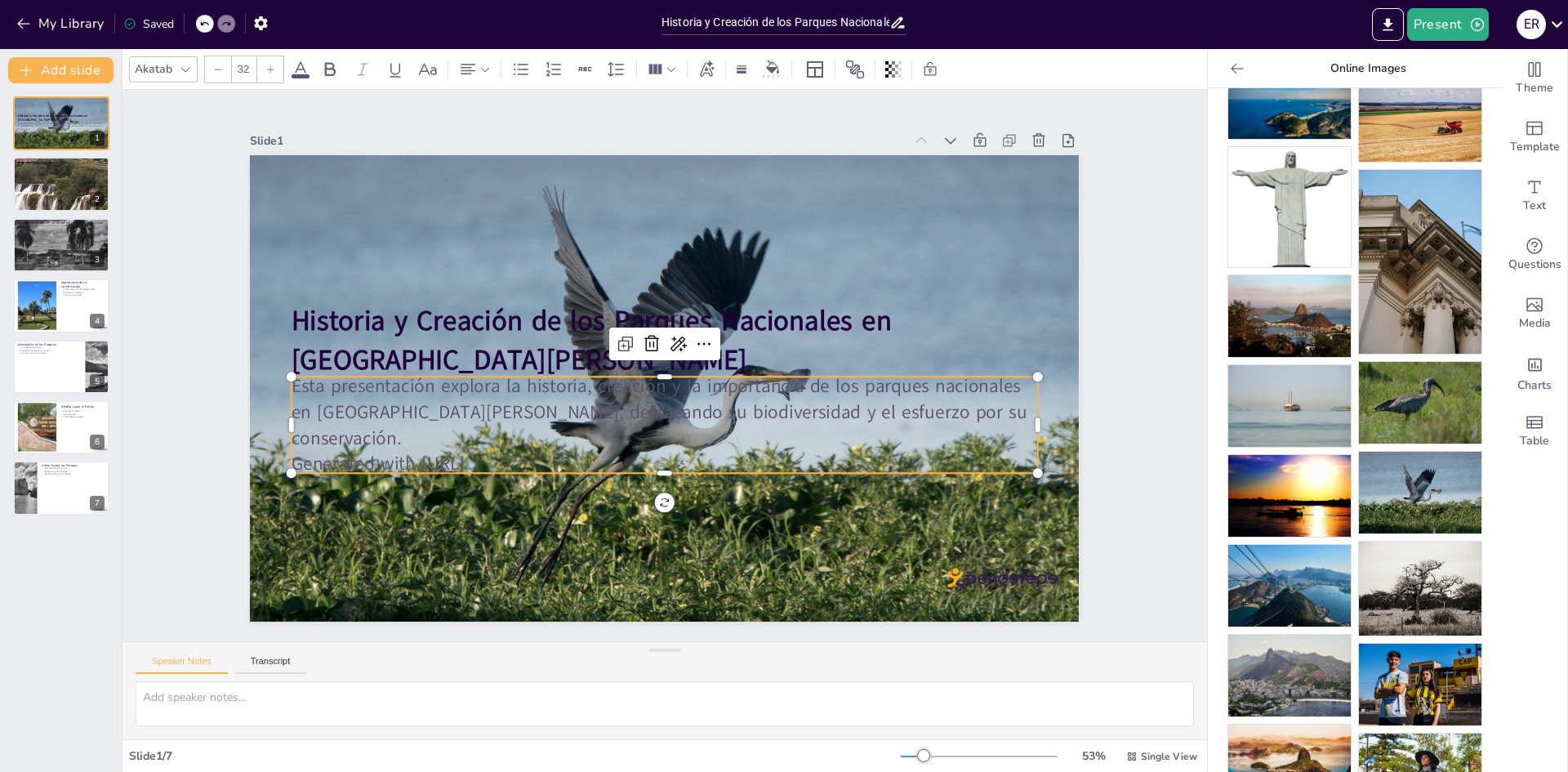
click at [1300, 457] on img at bounding box center [1289, 496] width 123 height 82
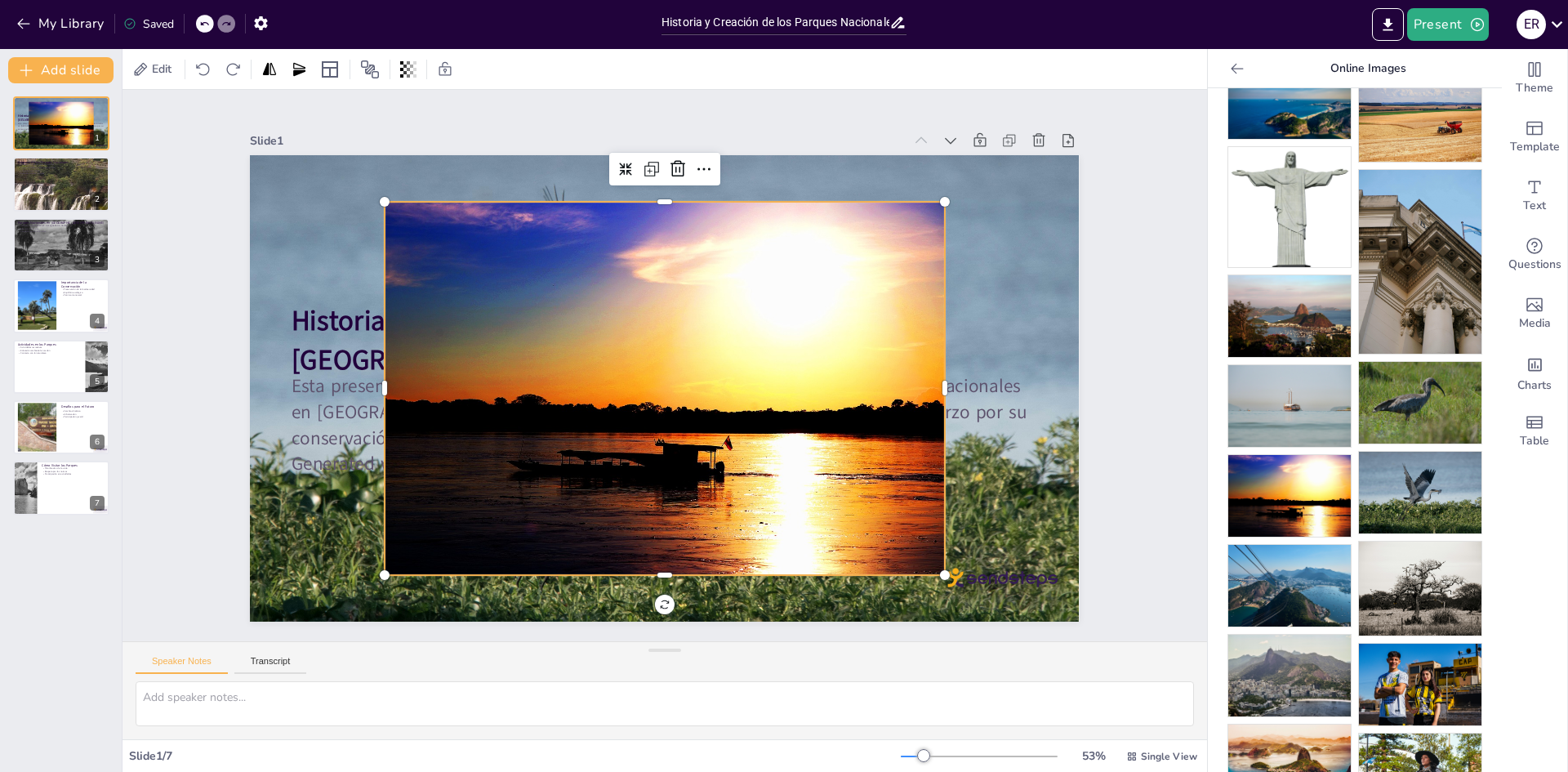
click at [814, 467] on div at bounding box center [651, 384] width 672 height 631
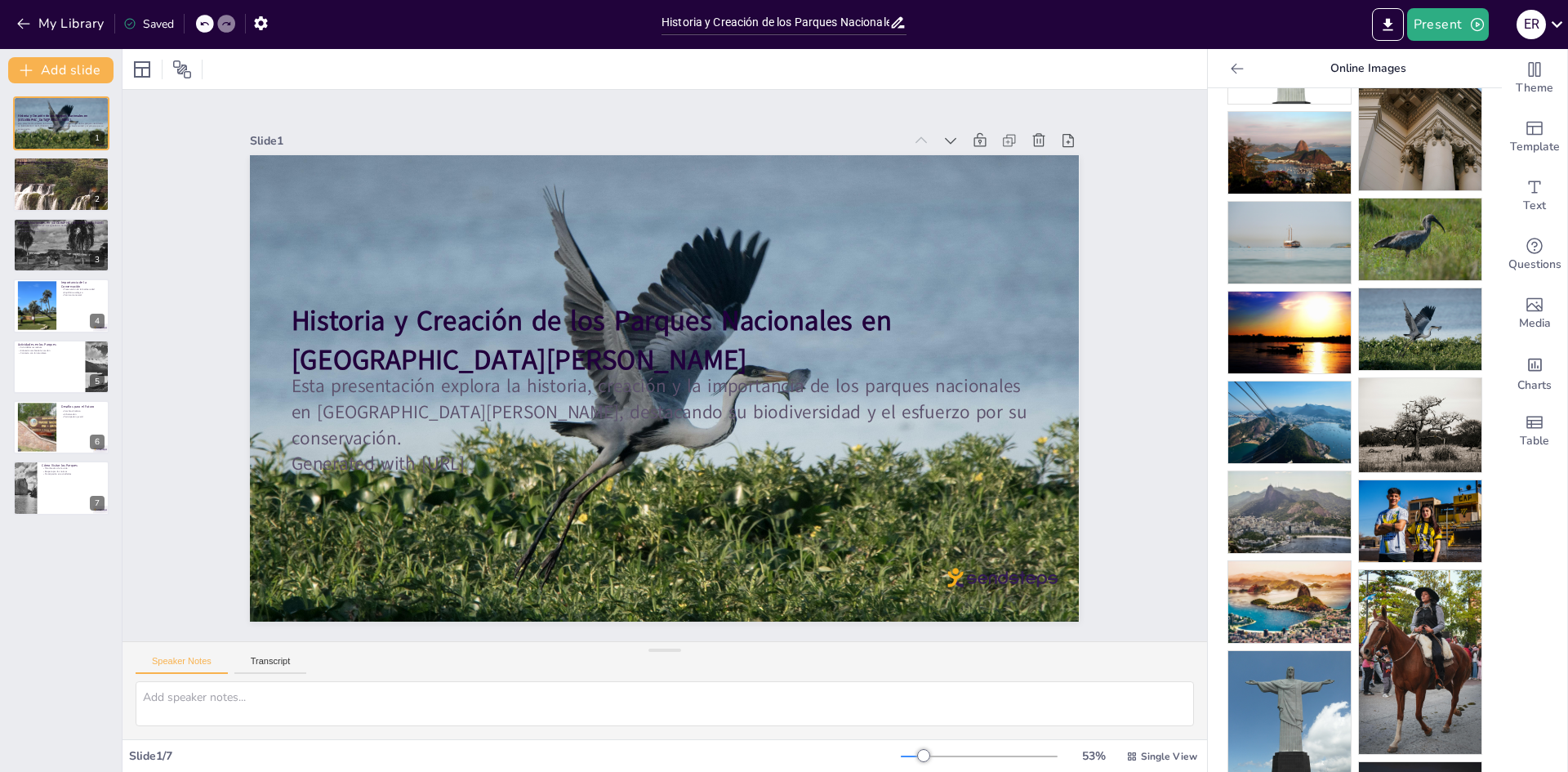
scroll to position [719, 0]
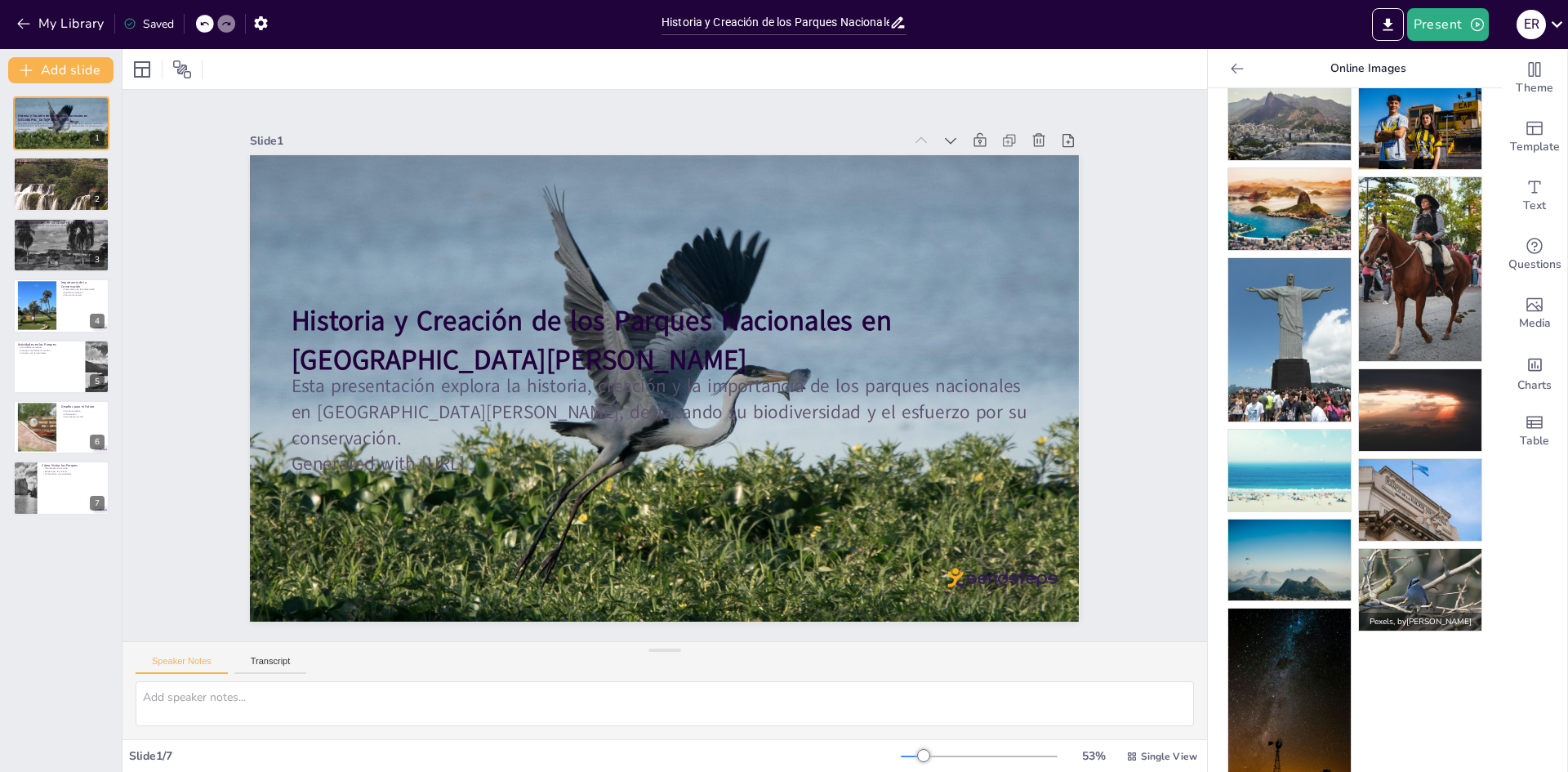
click at [1411, 555] on img at bounding box center [1420, 589] width 123 height 82
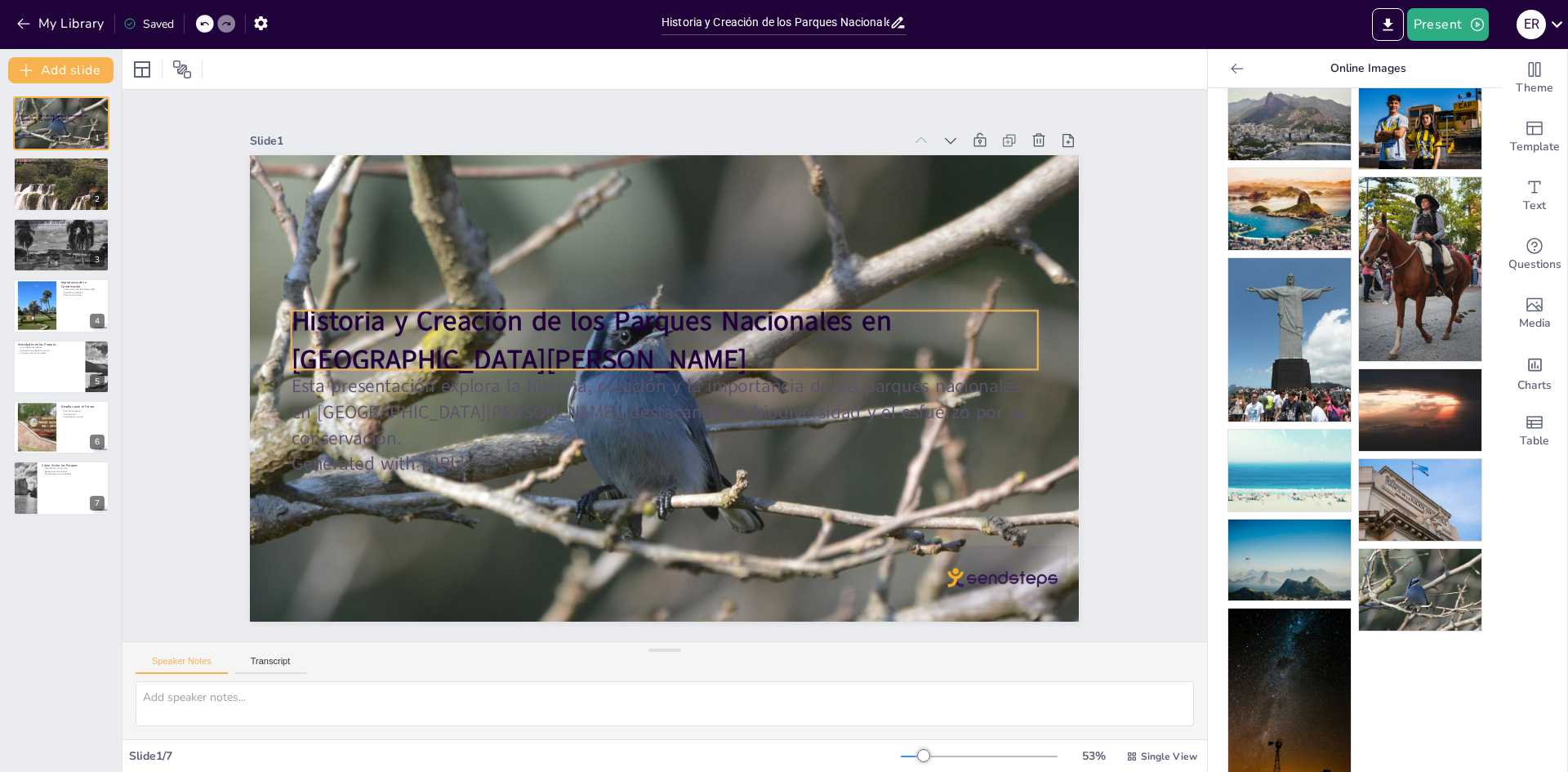
click at [647, 320] on strong "Historia y Creación de los Parques Nacionales en [GEOGRAPHIC_DATA][PERSON_NAME]" at bounding box center [634, 281] width 458 height 471
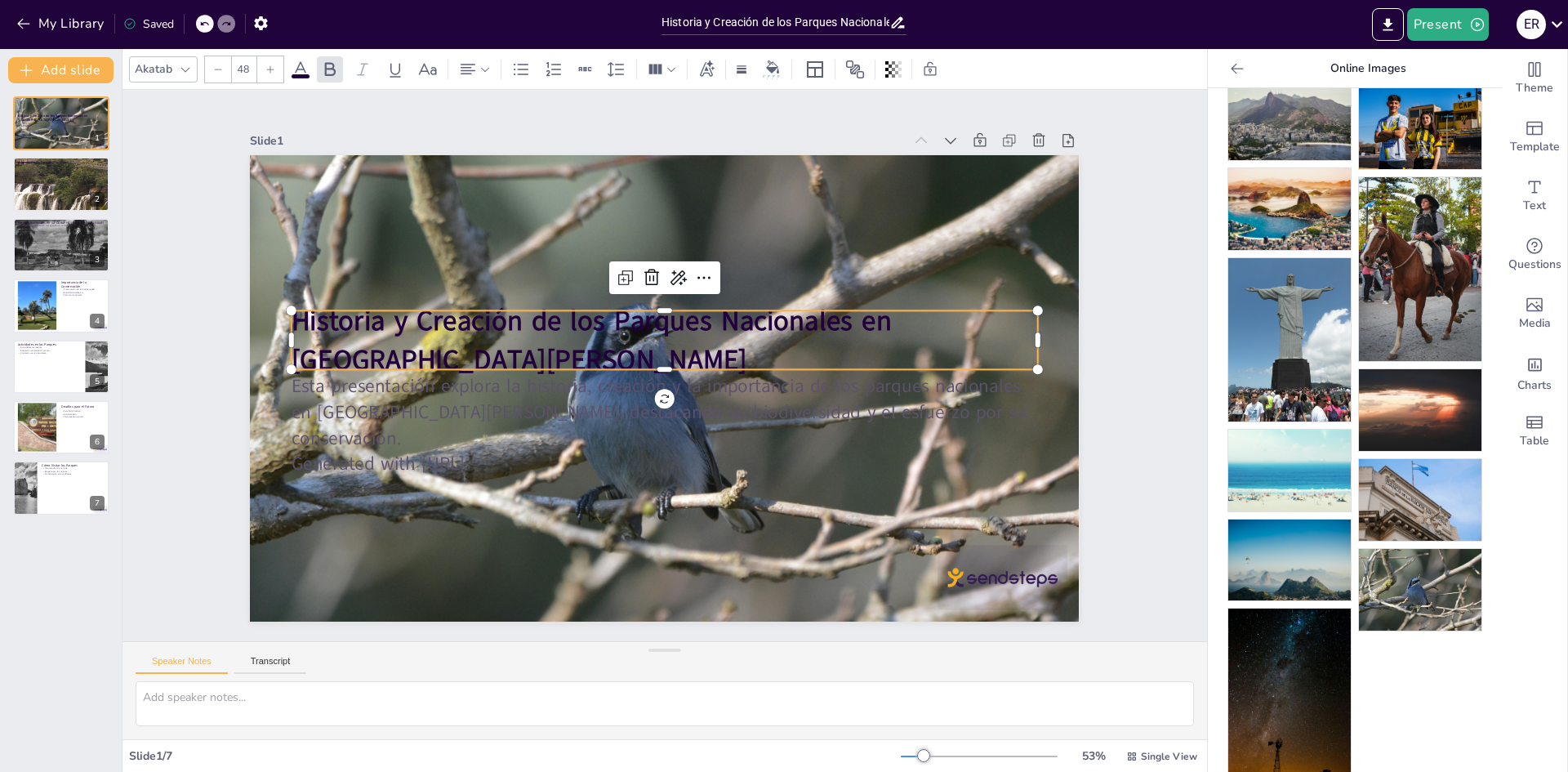
click at [647, 320] on strong "Historia y Creación de los Parques Nacionales en [GEOGRAPHIC_DATA][PERSON_NAME]" at bounding box center [642, 280] width 415 height 507
click at [302, 69] on icon at bounding box center [300, 69] width 15 height 16
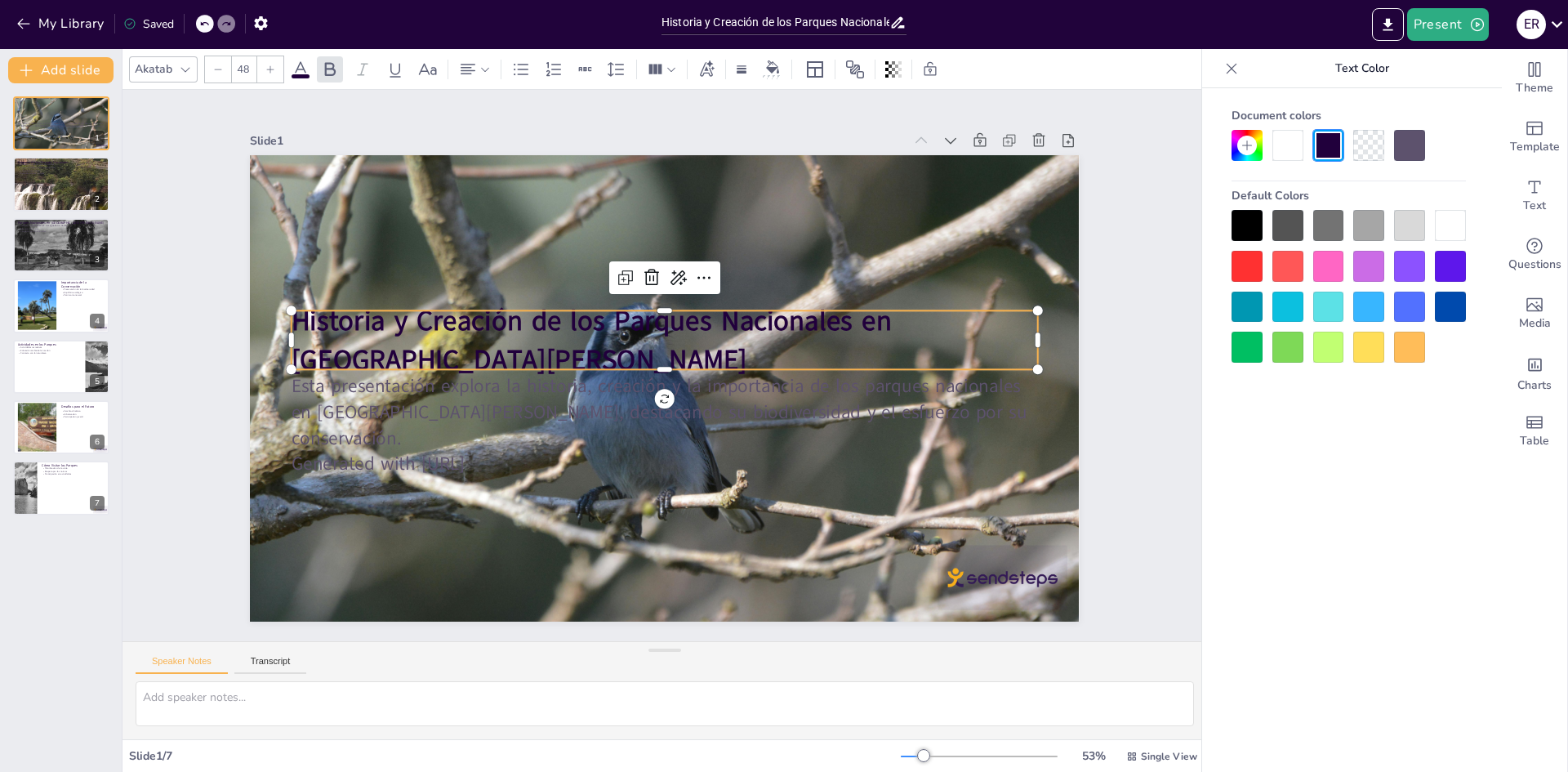
click at [1469, 226] on div "Document colors Default Colors" at bounding box center [1348, 232] width 267 height 261
click at [1457, 225] on div at bounding box center [1450, 225] width 31 height 31
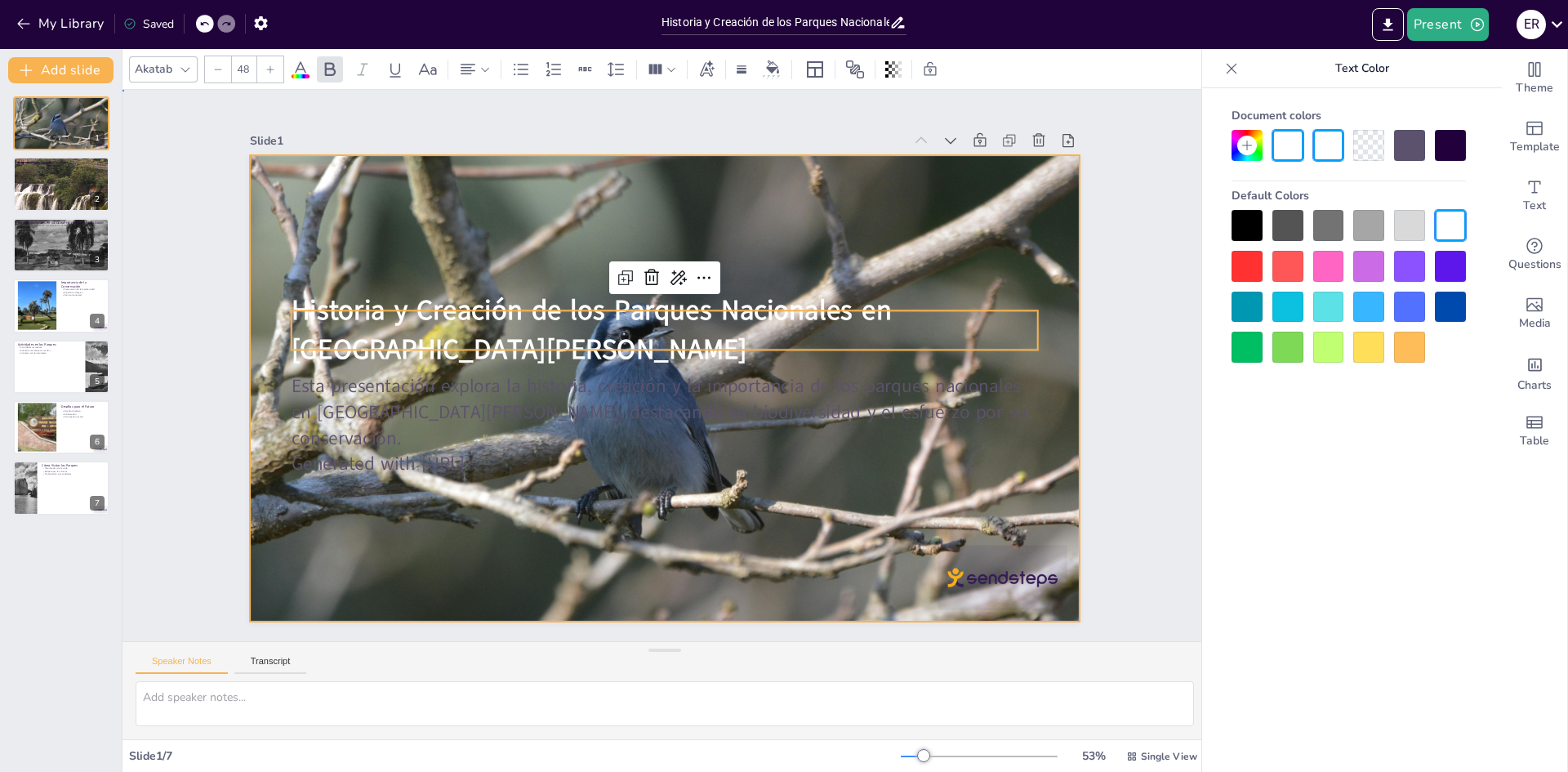
click at [843, 238] on div at bounding box center [643, 358] width 782 height 959
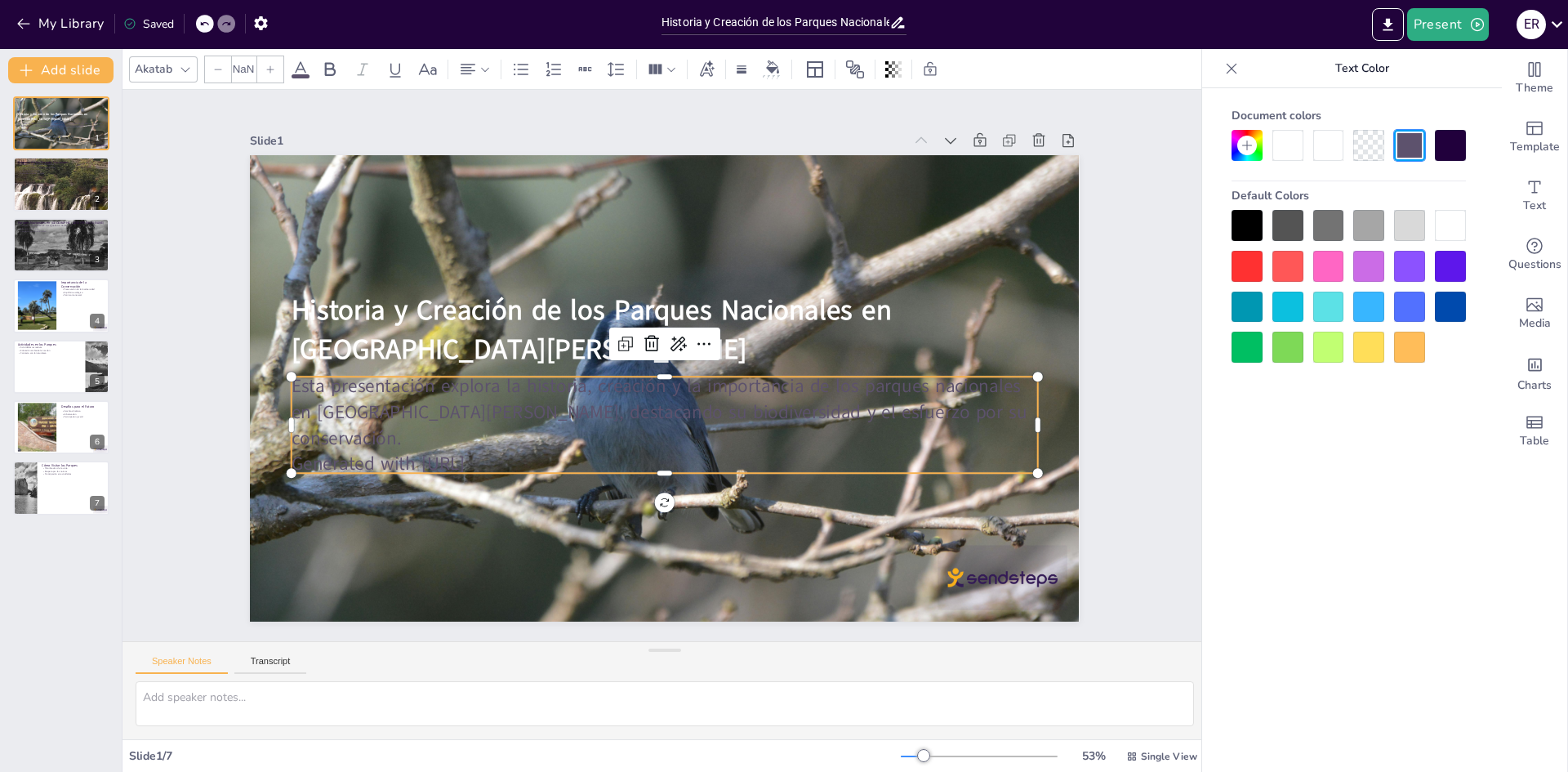
type input "32"
click at [657, 404] on p "Esta presentación explora la historia, creación y la importancia de los parques…" at bounding box center [619, 366] width 78 height 746
click at [676, 404] on p "Esta presentación explora la historia, creación y la importancia de los parques…" at bounding box center [619, 375] width 231 height 746
click at [549, 455] on p "Generated with [URL]" at bounding box center [615, 451] width 659 height 395
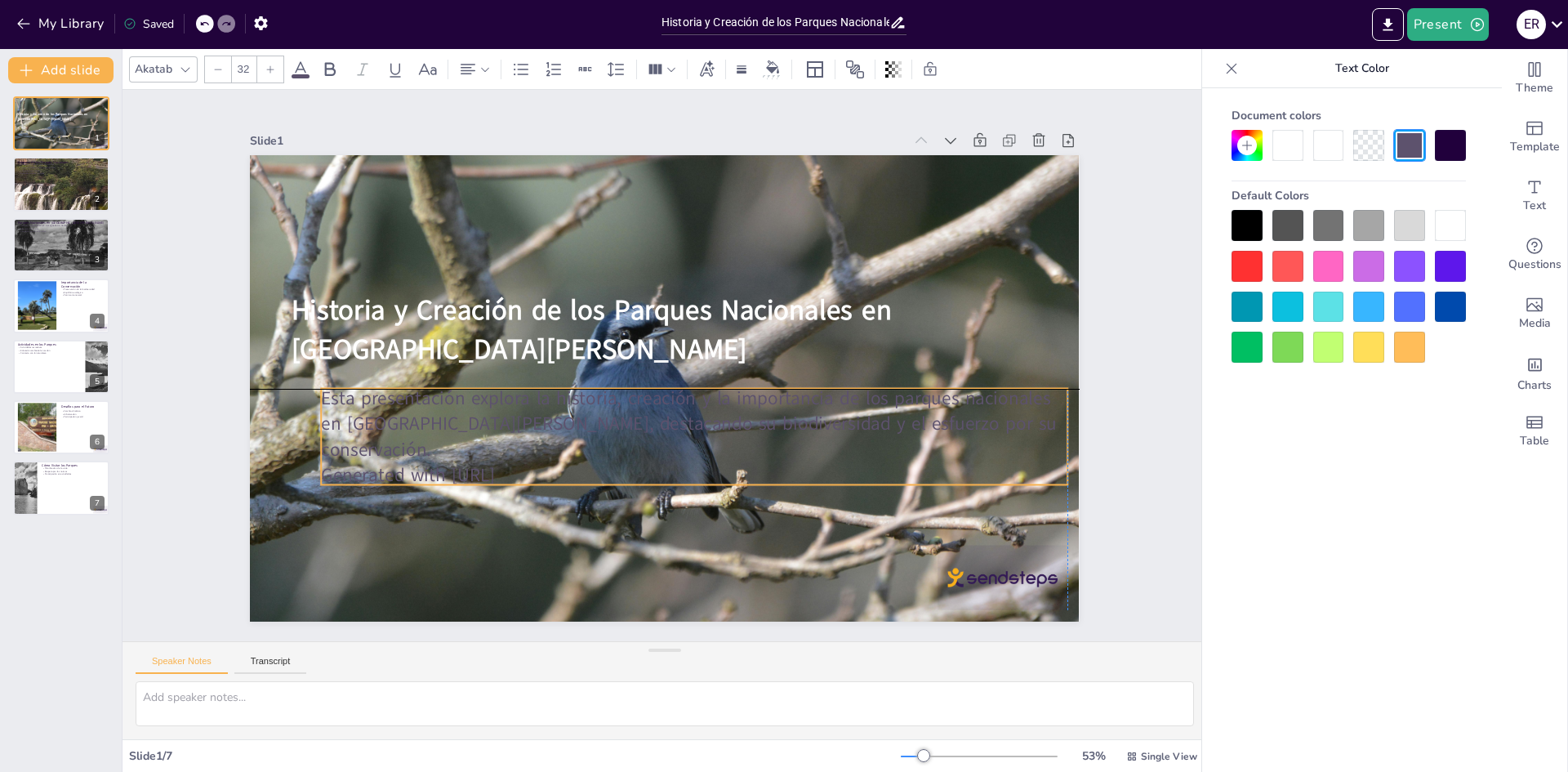
drag, startPoint x: 549, startPoint y: 455, endPoint x: 575, endPoint y: 469, distance: 29.5
click at [575, 469] on div "Esta presentación explora la historia, creación y la importancia de los parques…" at bounding box center [671, 441] width 739 height 322
click at [478, 450] on span "Generated with [URL]" at bounding box center [391, 419] width 175 height 61
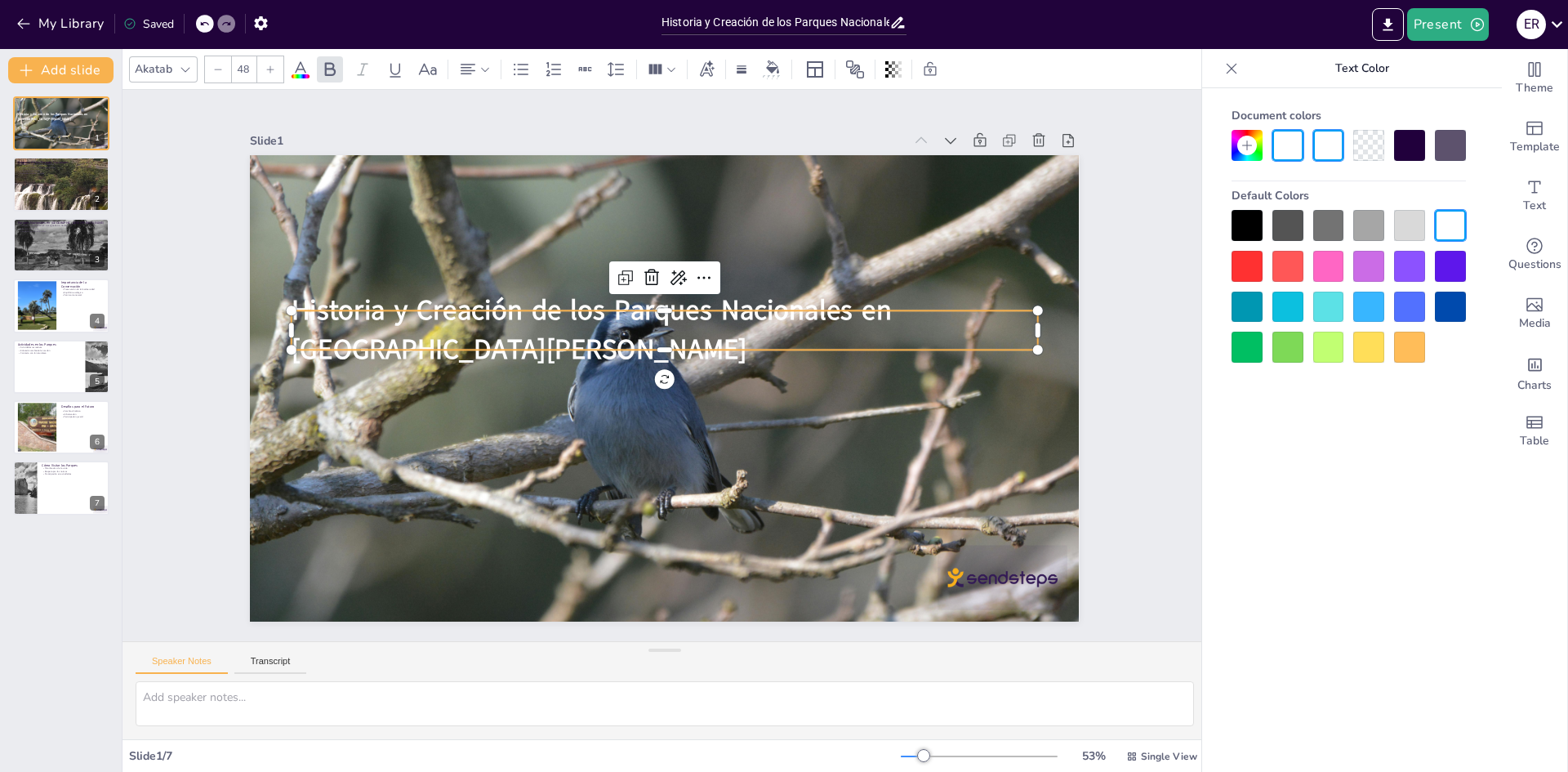
click at [673, 323] on span "Historia y Creación de los Parques Nacionales en [GEOGRAPHIC_DATA][PERSON_NAME]" at bounding box center [612, 286] width 579 height 279
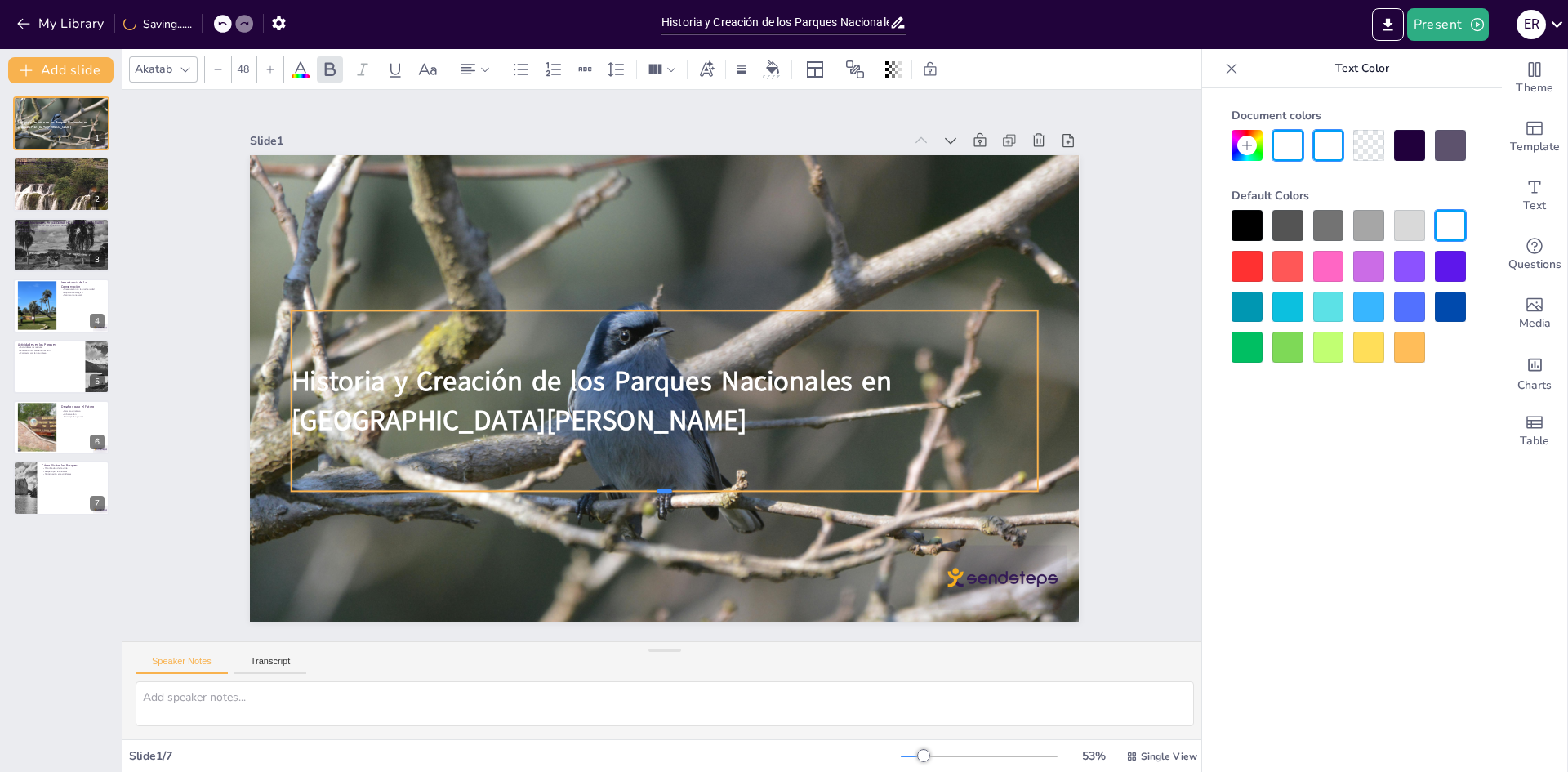
drag, startPoint x: 653, startPoint y: 345, endPoint x: 679, endPoint y: 437, distance: 95.6
click at [676, 485] on div at bounding box center [624, 491] width 714 height 244
click at [719, 379] on span "Historia y Creación de los Parques Nacionales en [GEOGRAPHIC_DATA][PERSON_NAME]" at bounding box center [586, 369] width 603 height 169
click at [711, 394] on span "Historia y Creación de los Parques Nacionales en [GEOGRAPHIC_DATA][PERSON_NAME]" at bounding box center [586, 369] width 603 height 169
click at [610, 400] on span "Historia y Creación de los Parques Nacionales en [GEOGRAPHIC_DATA][PERSON_NAME]" at bounding box center [589, 386] width 605 height 124
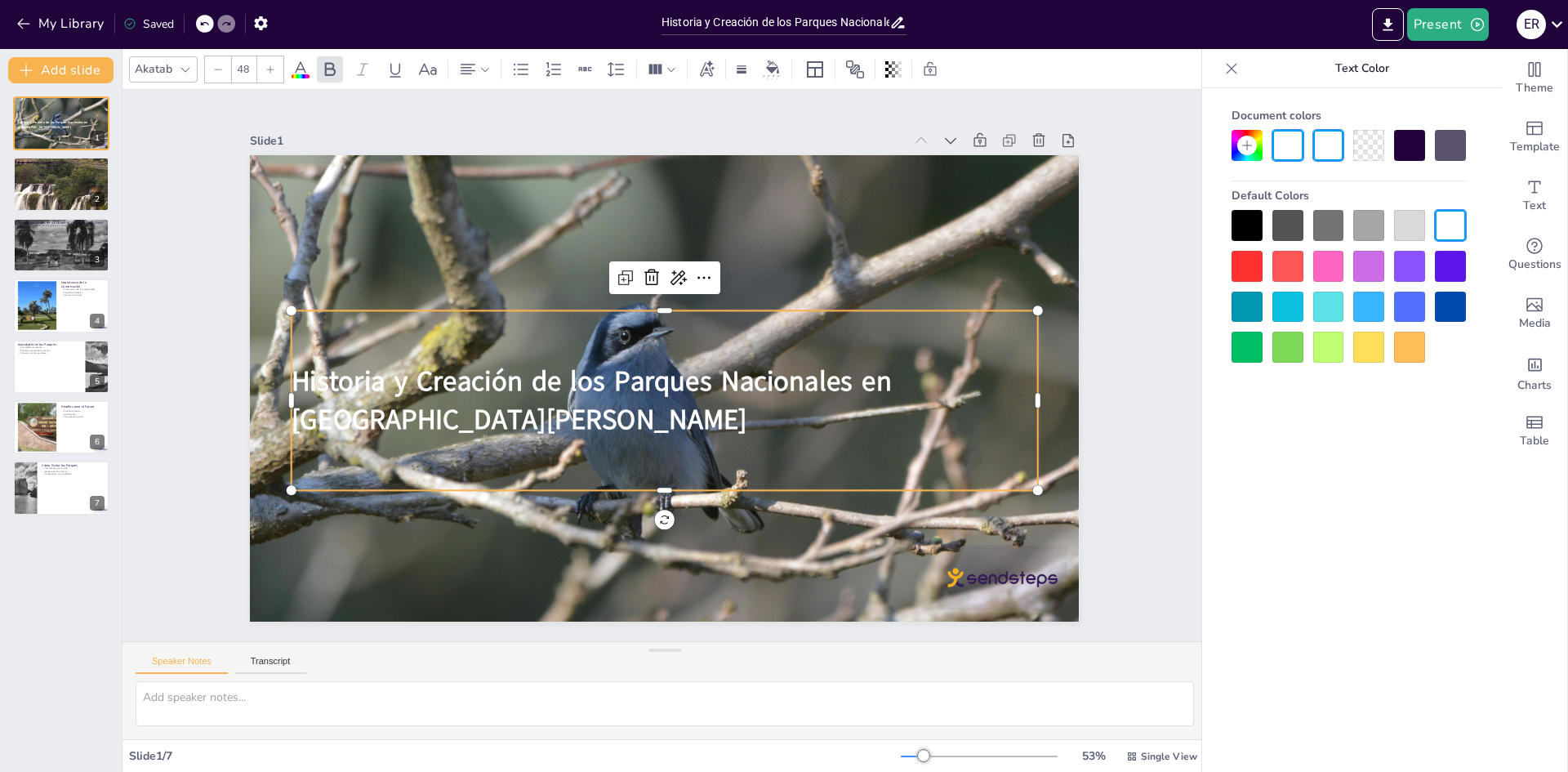
click at [600, 397] on span "Historia y Creación de los Parques Nacionales en [GEOGRAPHIC_DATA][PERSON_NAME]" at bounding box center [589, 386] width 605 height 124
click at [598, 396] on span "Historia y Creación de los Parques Nacionales en [GEOGRAPHIC_DATA][PERSON_NAME]" at bounding box center [585, 335] width 530 height 383
click at [594, 396] on span "Historia y Creación de los Parques Nacionales en [GEOGRAPHIC_DATA][PERSON_NAME]" at bounding box center [588, 328] width 498 height 430
click at [594, 396] on span "Historia y Creación de los Parques Nacionales en [GEOGRAPHIC_DATA][PERSON_NAME]" at bounding box center [585, 357] width 595 height 221
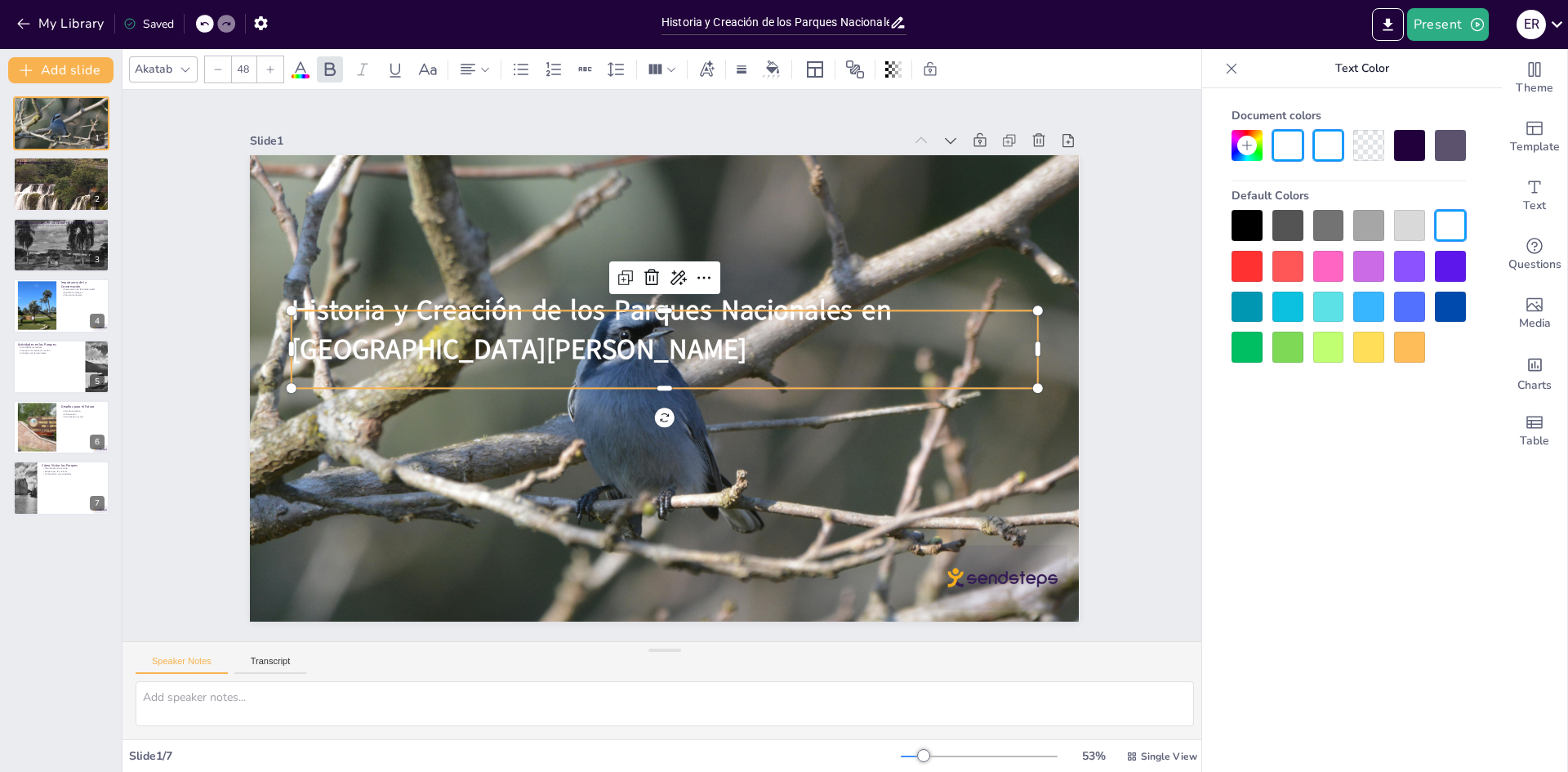
click at [607, 342] on span "Historia y Creación de los Parques Nacionales en [GEOGRAPHIC_DATA][PERSON_NAME]" at bounding box center [612, 286] width 579 height 279
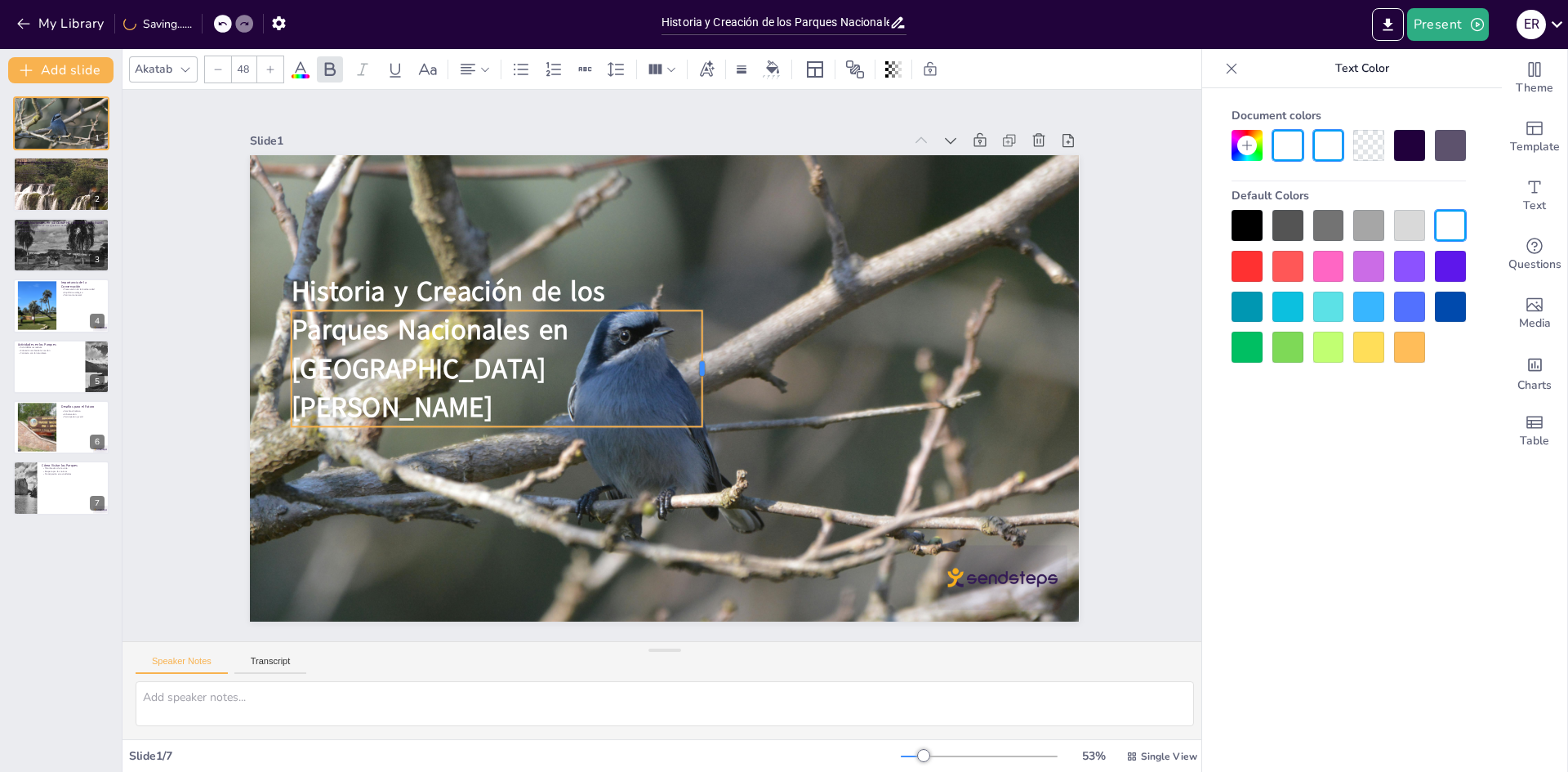
drag, startPoint x: 1029, startPoint y: 367, endPoint x: 694, endPoint y: 354, distance: 335.3
click at [694, 354] on div at bounding box center [705, 382] width 49 height 115
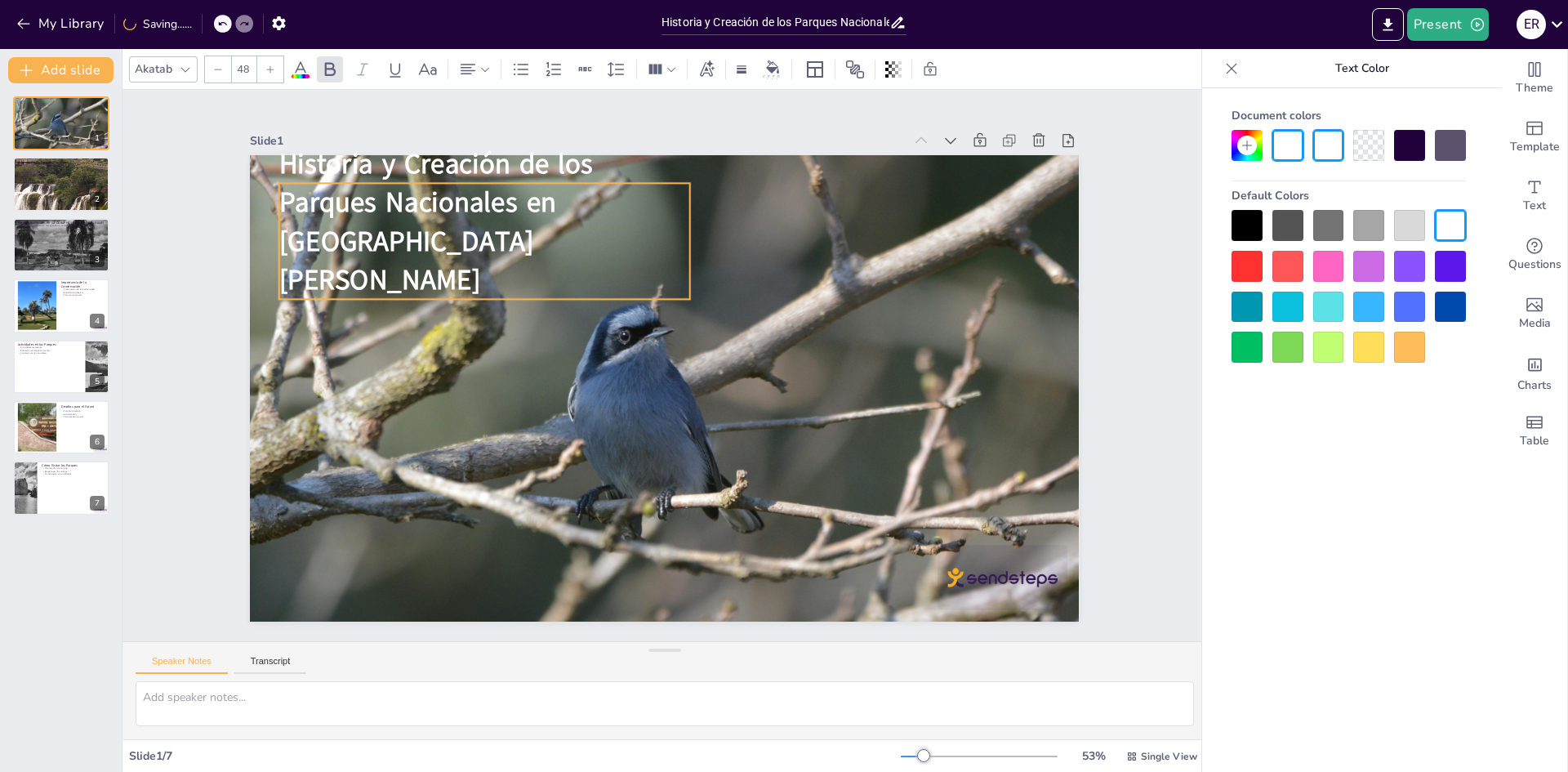
drag, startPoint x: 562, startPoint y: 346, endPoint x: 550, endPoint y: 219, distance: 127.6
click at [550, 219] on span "Parques Nacionales en [GEOGRAPHIC_DATA][PERSON_NAME]" at bounding box center [449, 184] width 295 height 154
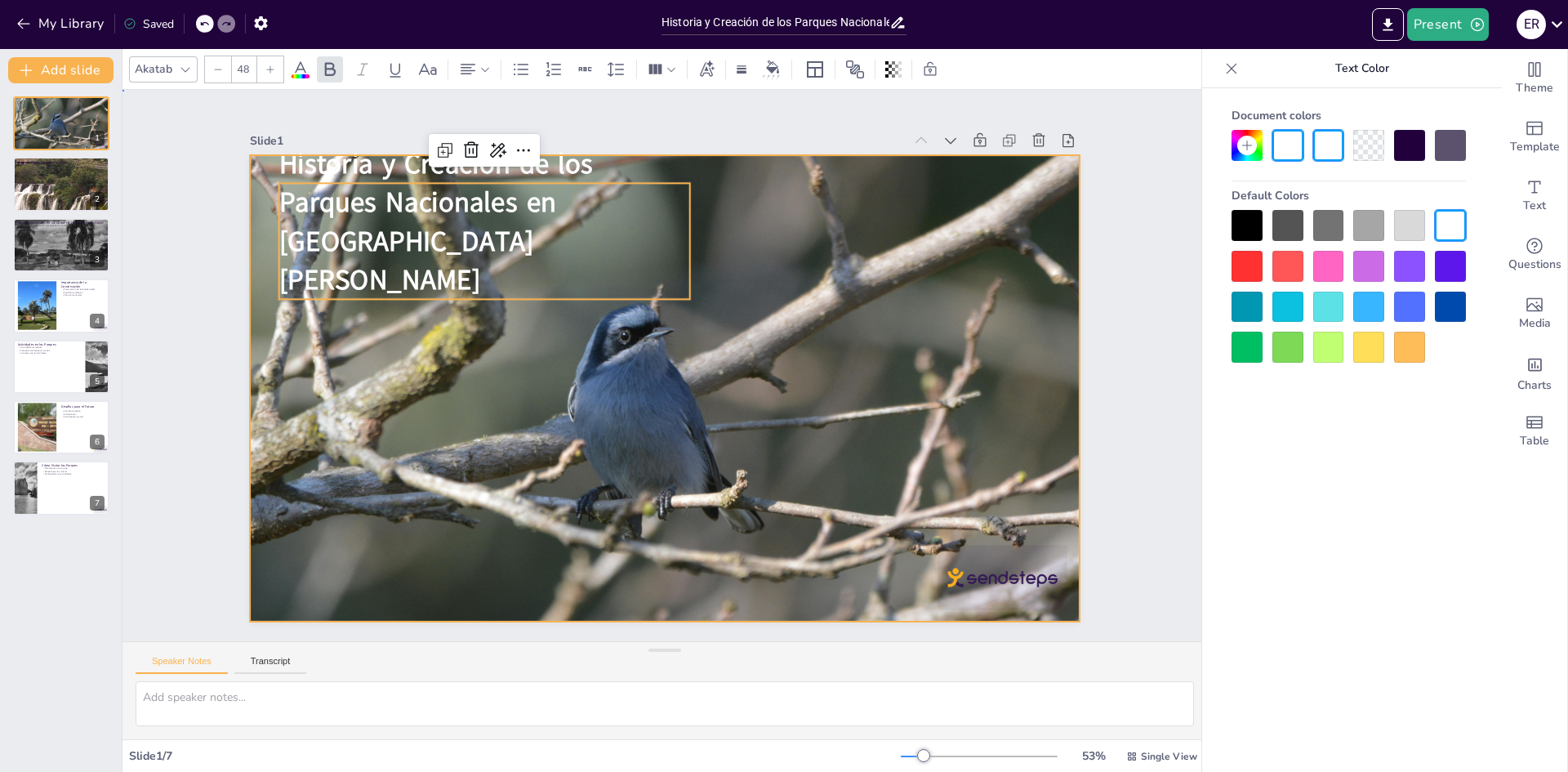
click at [800, 414] on div at bounding box center [651, 384] width 995 height 934
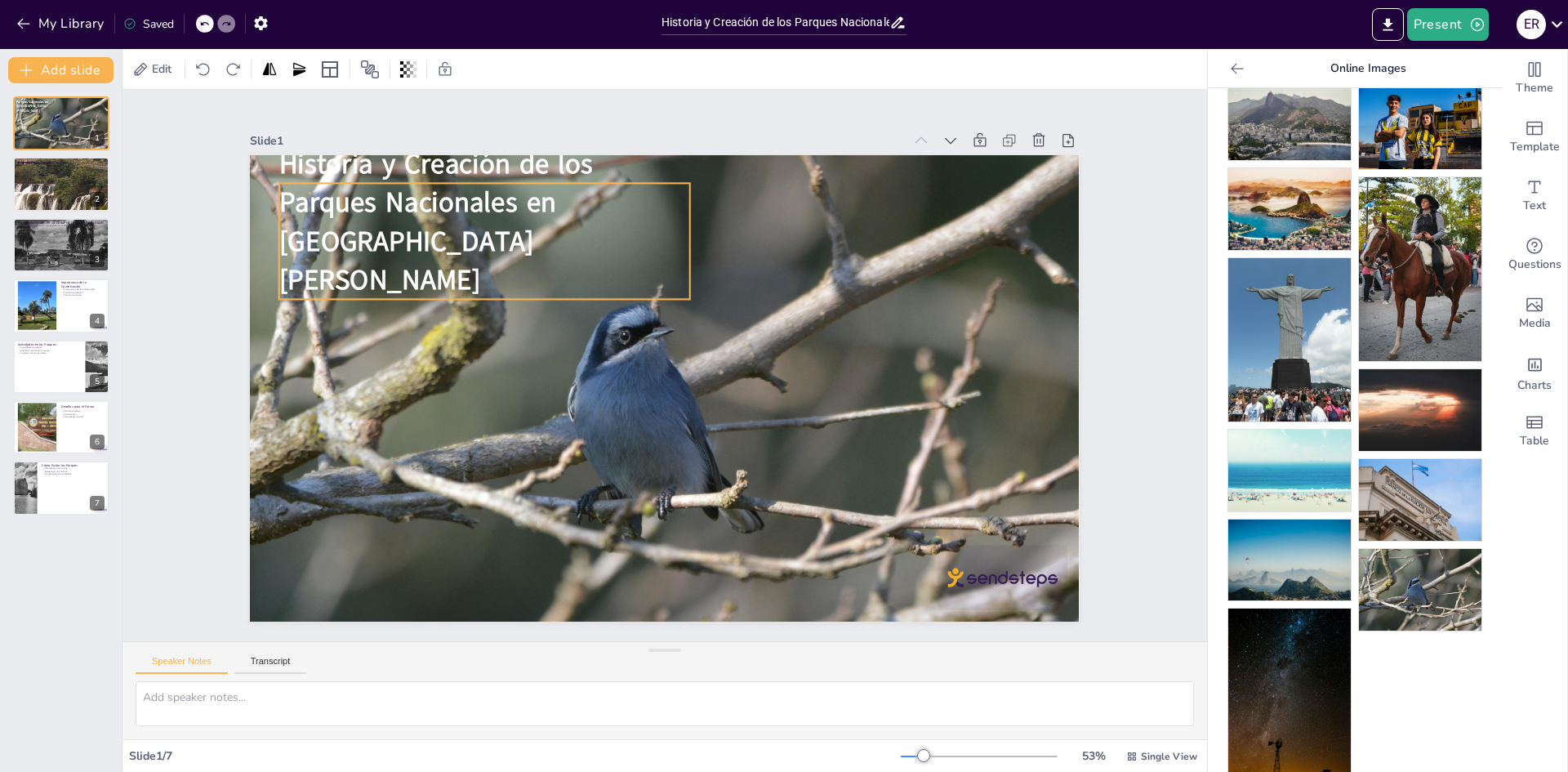
click at [539, 225] on span "Parques Nacionales en [GEOGRAPHIC_DATA][PERSON_NAME]" at bounding box center [468, 159] width 299 height 171
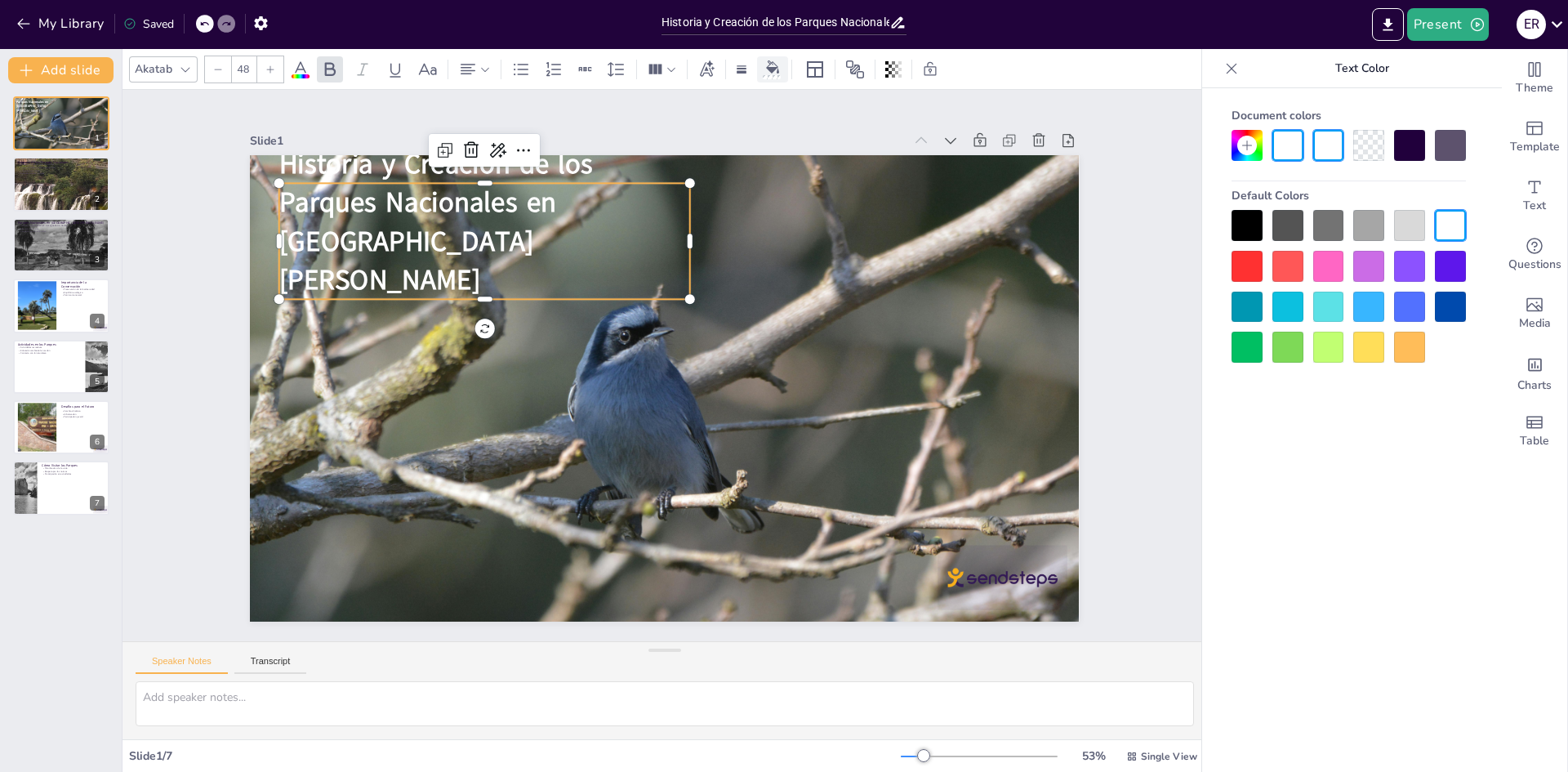
click at [770, 64] on icon at bounding box center [772, 66] width 13 height 13
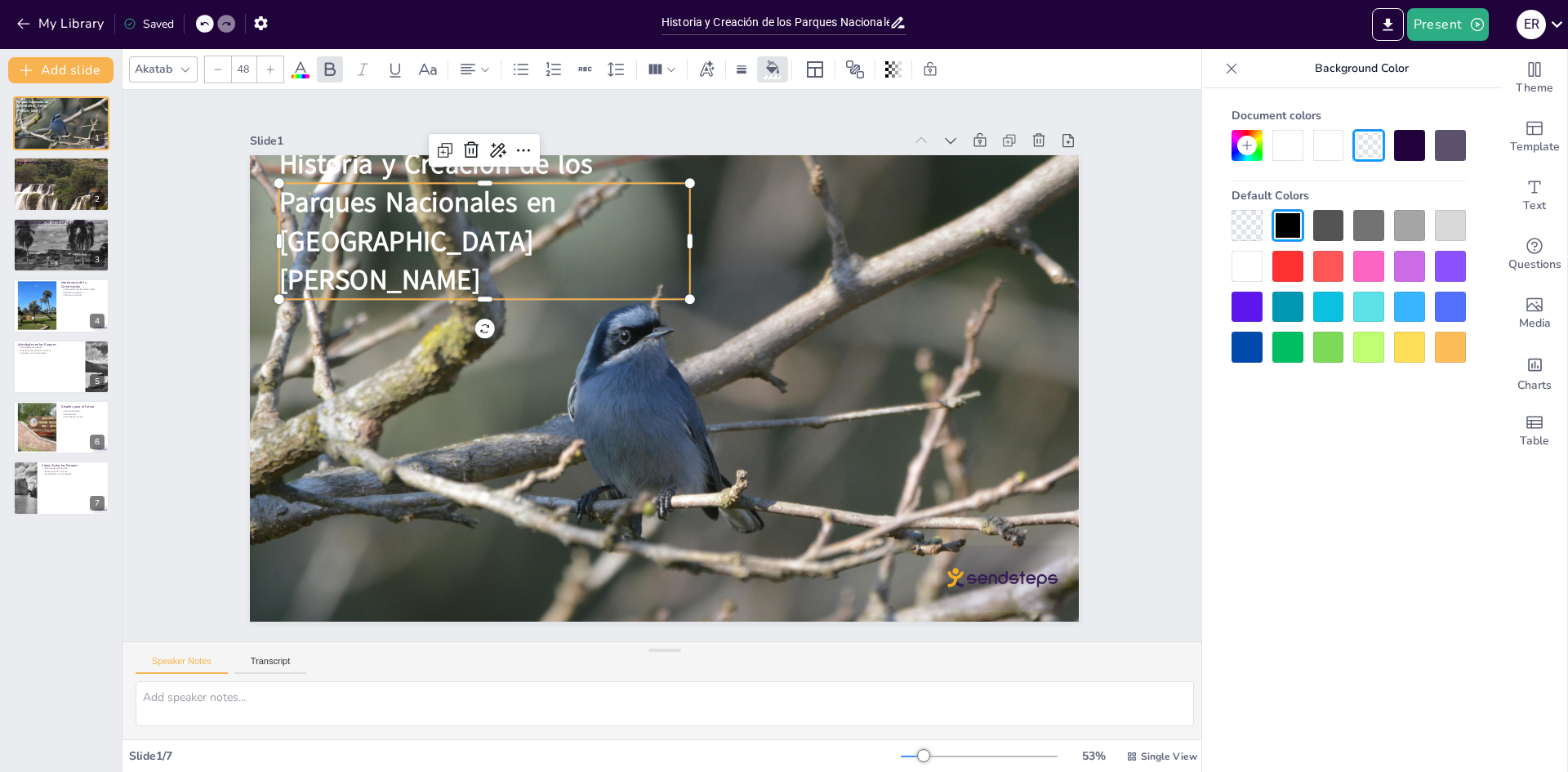
click at [1290, 225] on div at bounding box center [1287, 225] width 31 height 31
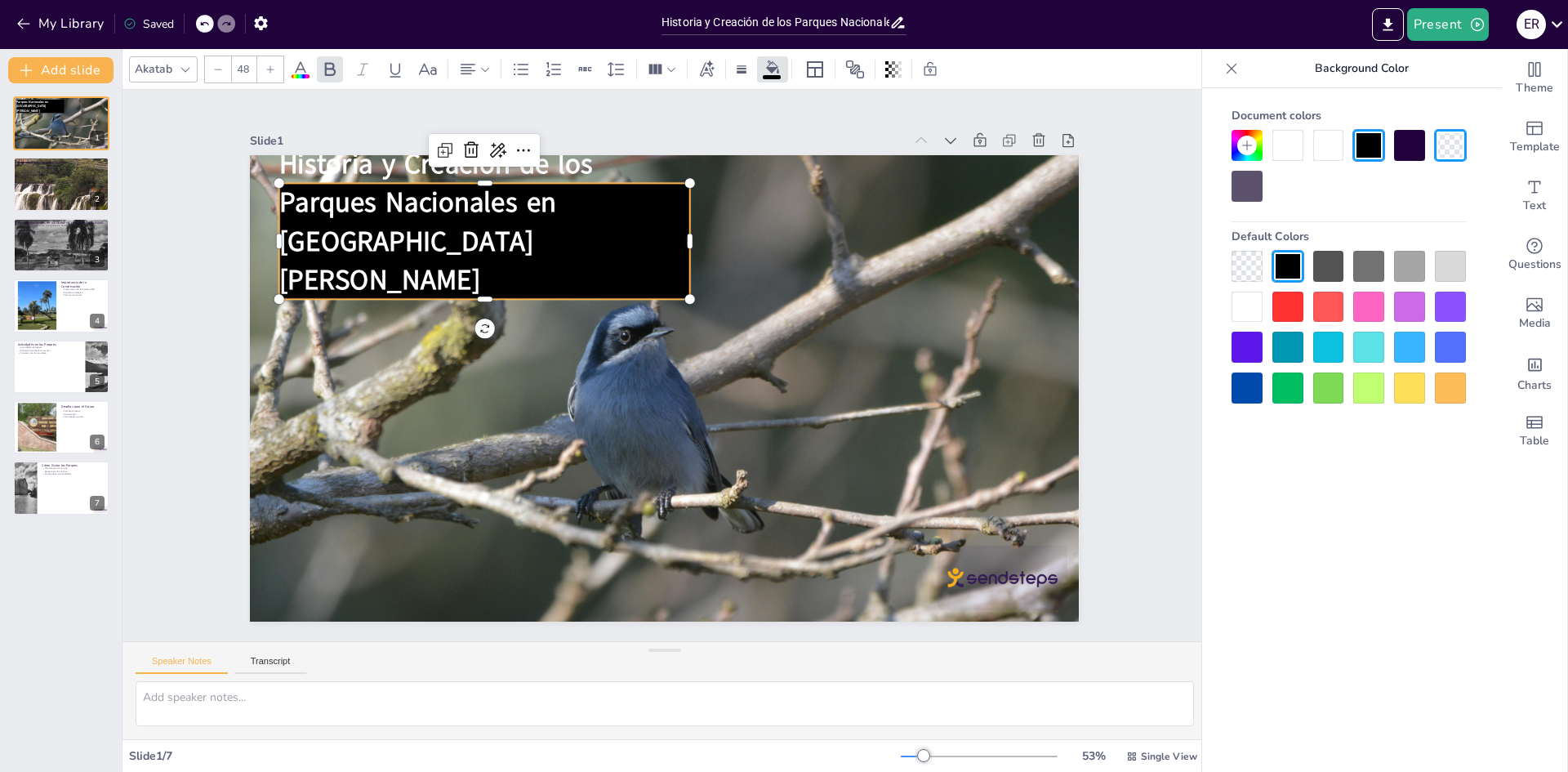
click at [861, 289] on div at bounding box center [658, 386] width 960 height 783
click at [526, 262] on p at bounding box center [519, 250] width 390 height 203
click at [521, 270] on p at bounding box center [508, 265] width 402 height 163
click at [521, 270] on p at bounding box center [519, 250] width 390 height 203
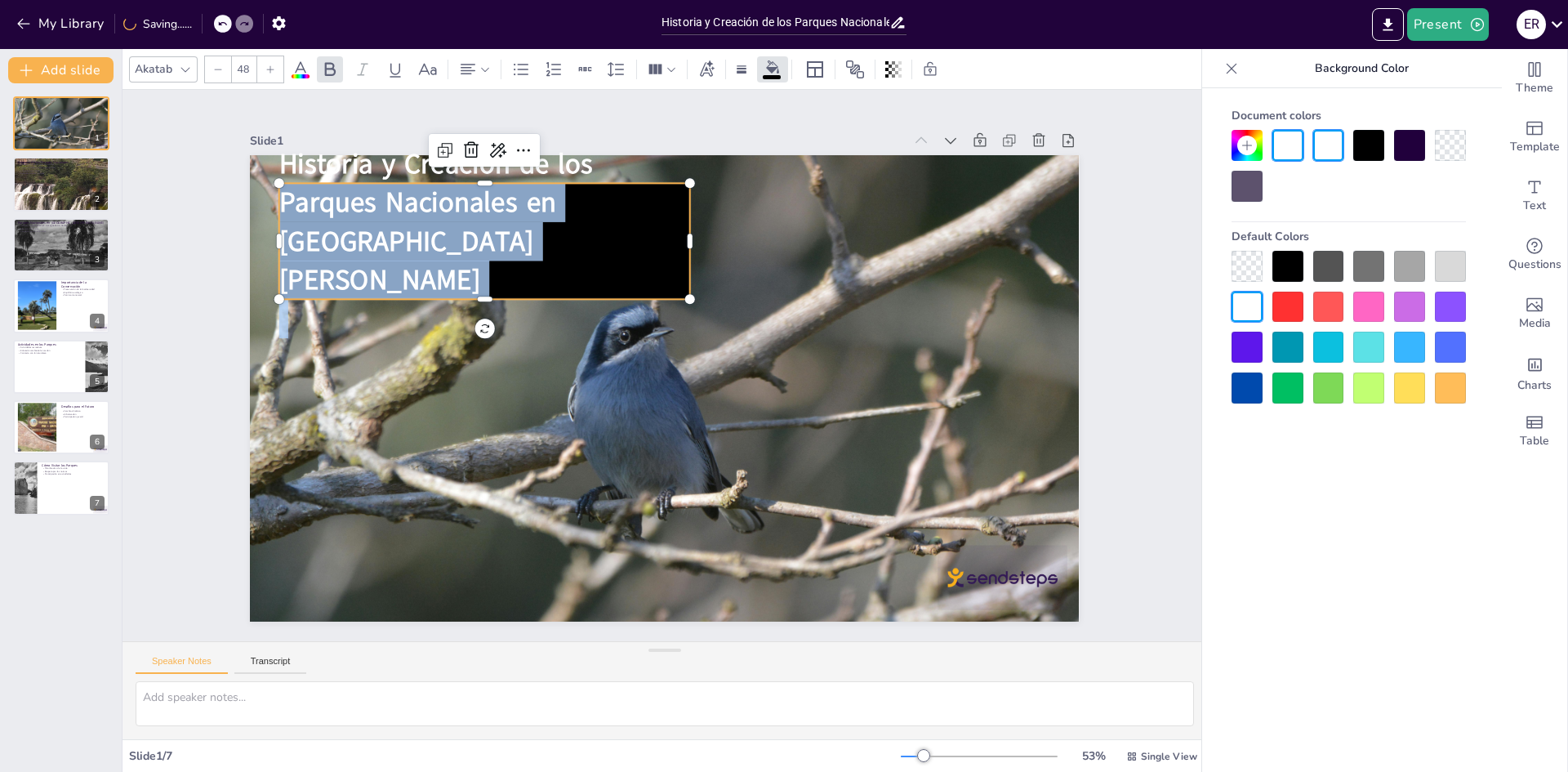
click at [521, 270] on p at bounding box center [596, 192] width 273 height 356
click at [521, 269] on p at bounding box center [562, 211] width 331 height 304
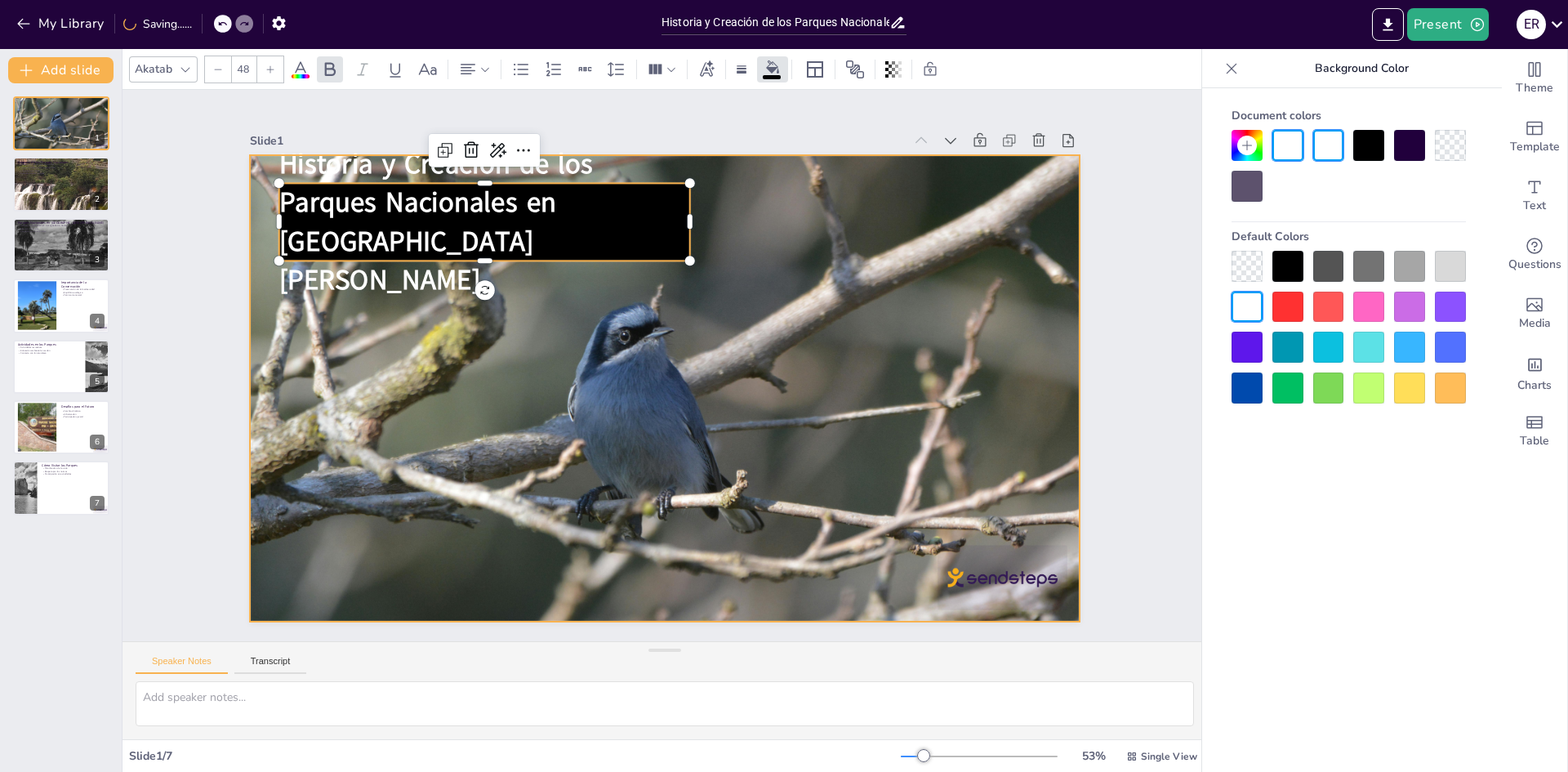
click at [778, 251] on div at bounding box center [658, 386] width 960 height 782
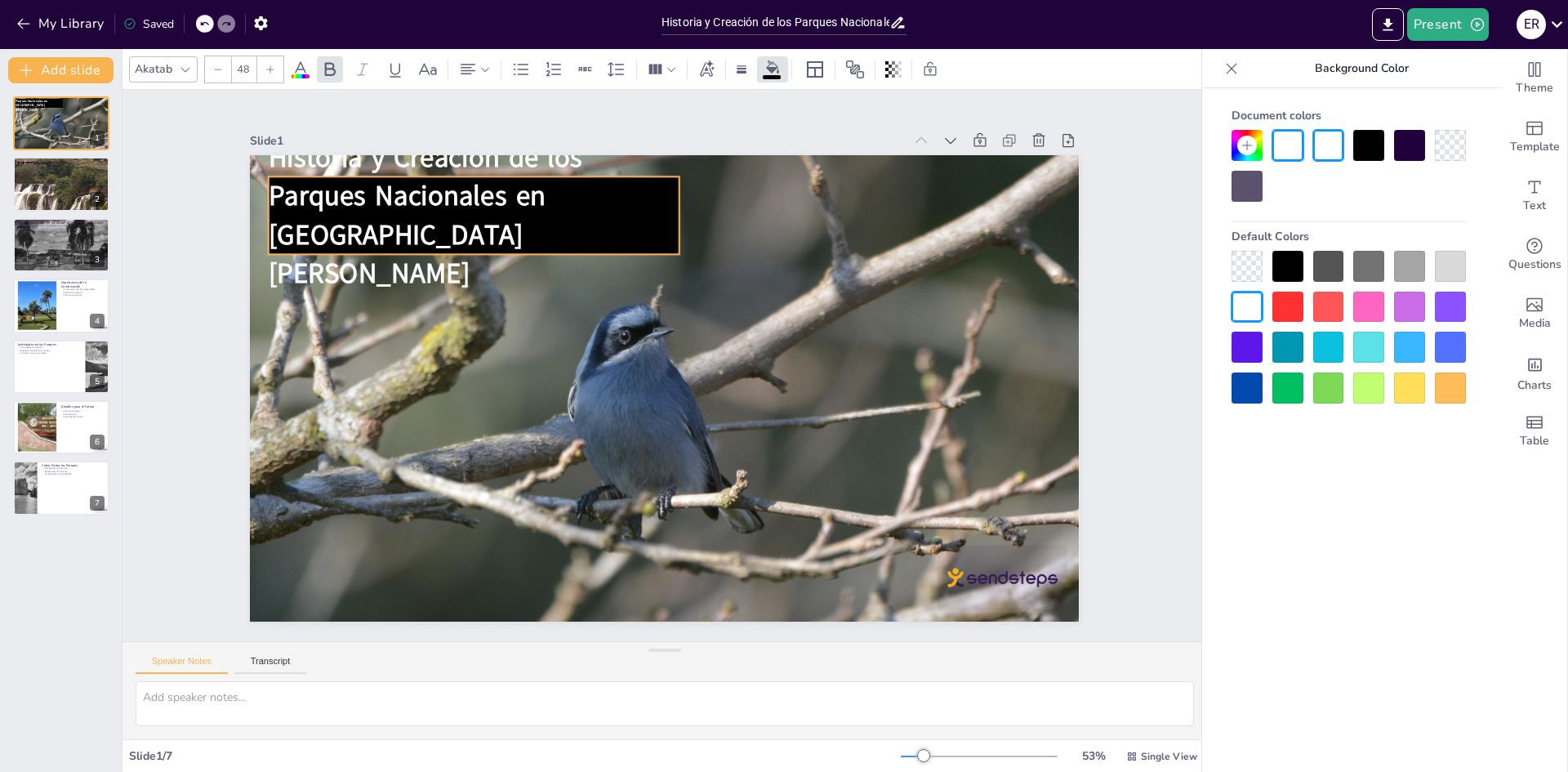
drag, startPoint x: 587, startPoint y: 220, endPoint x: 574, endPoint y: 214, distance: 14.3
click at [574, 214] on span "Parques Nacionales en [GEOGRAPHIC_DATA][PERSON_NAME]" at bounding box center [484, 126] width 300 height 187
click at [581, 218] on span "Parques Nacionales en [GEOGRAPHIC_DATA][PERSON_NAME]" at bounding box center [441, 176] width 295 height 154
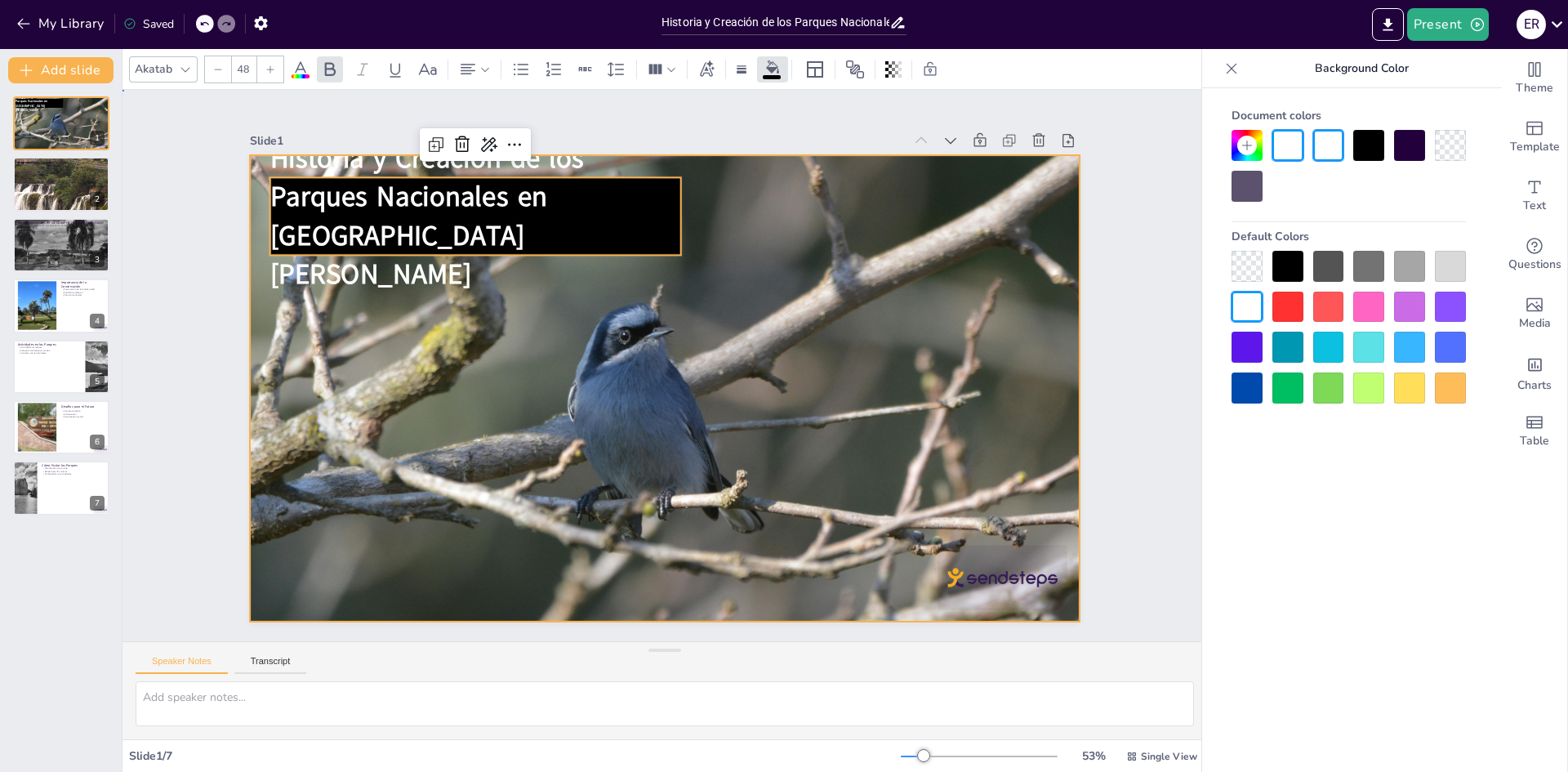
click at [847, 347] on div at bounding box center [655, 386] width 982 height 842
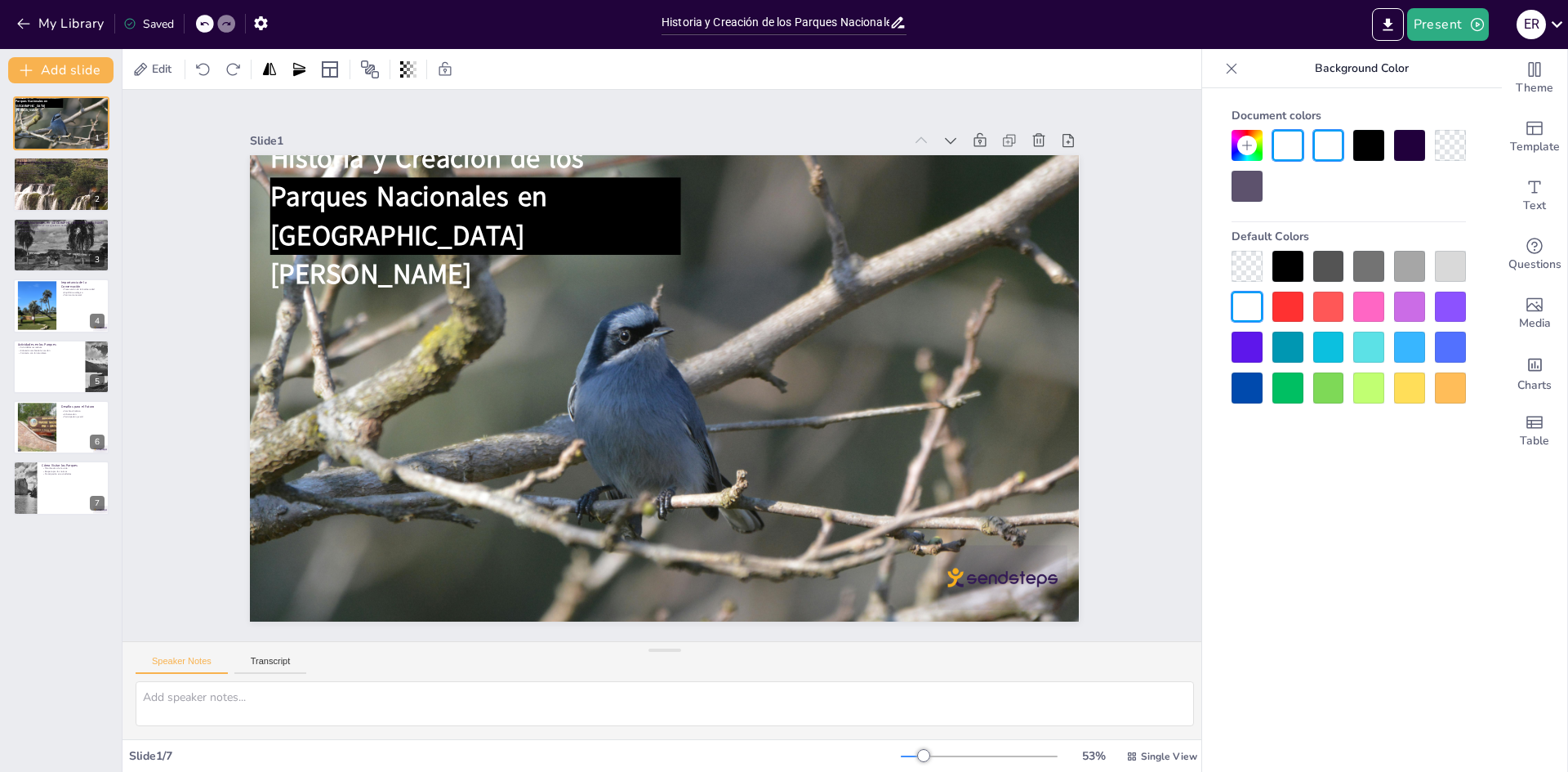
click at [532, 160] on span "Historia y Creación de los" at bounding box center [532, 79] width 302 height 161
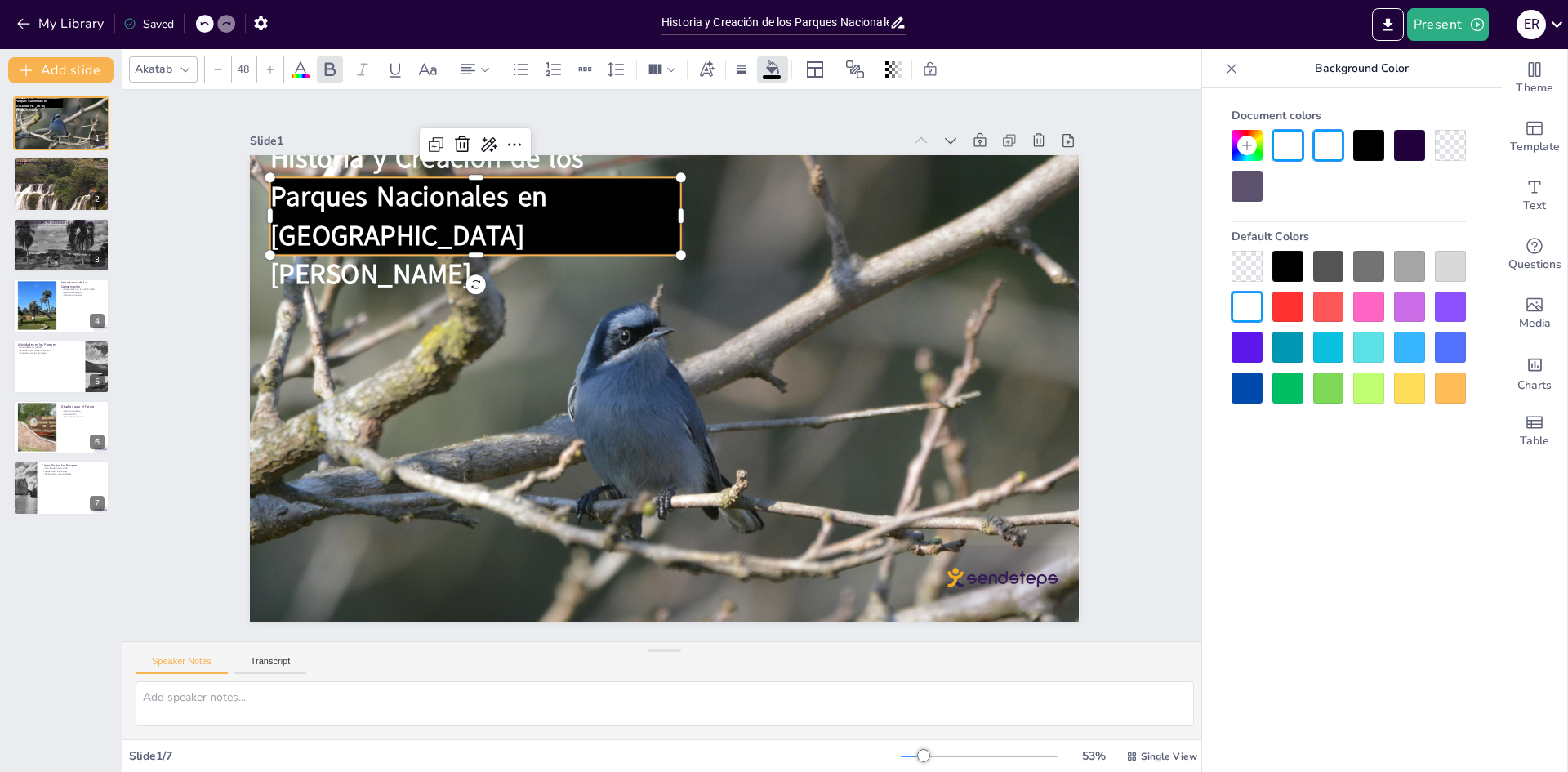
click at [611, 236] on span "Parques Nacionales en [GEOGRAPHIC_DATA][PERSON_NAME]" at bounding box center [461, 151] width 299 height 171
click at [652, 193] on span "Parques Nacionales en [GEOGRAPHIC_DATA][PERSON_NAME]" at bounding box center [535, 88] width 291 height 212
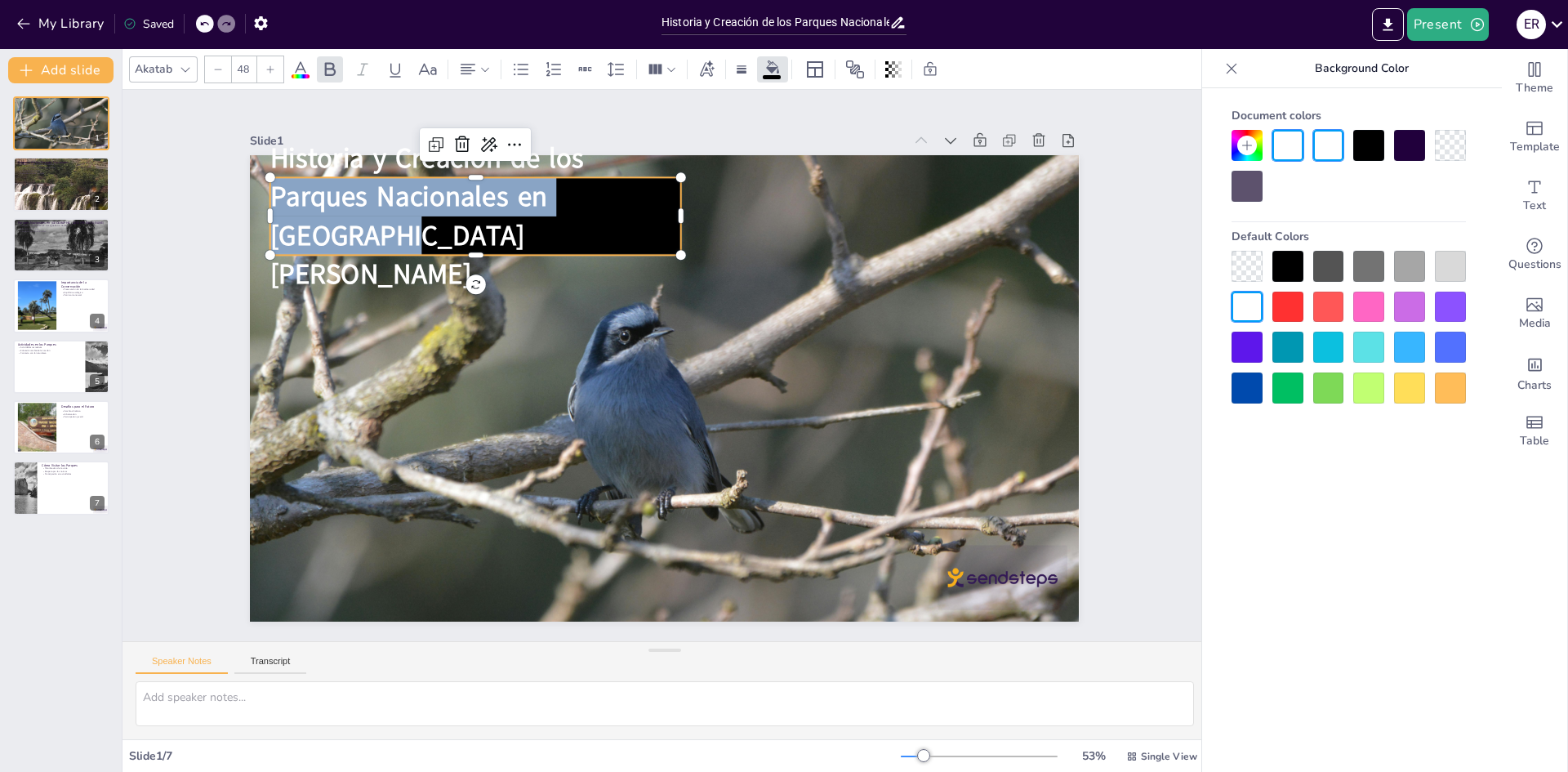
click at [589, 236] on span "Parques Nacionales en [GEOGRAPHIC_DATA][PERSON_NAME]" at bounding box center [441, 176] width 295 height 154
click at [634, 221] on span "Parques Nacionales en [GEOGRAPHIC_DATA][PERSON_NAME]" at bounding box center [484, 127] width 300 height 187
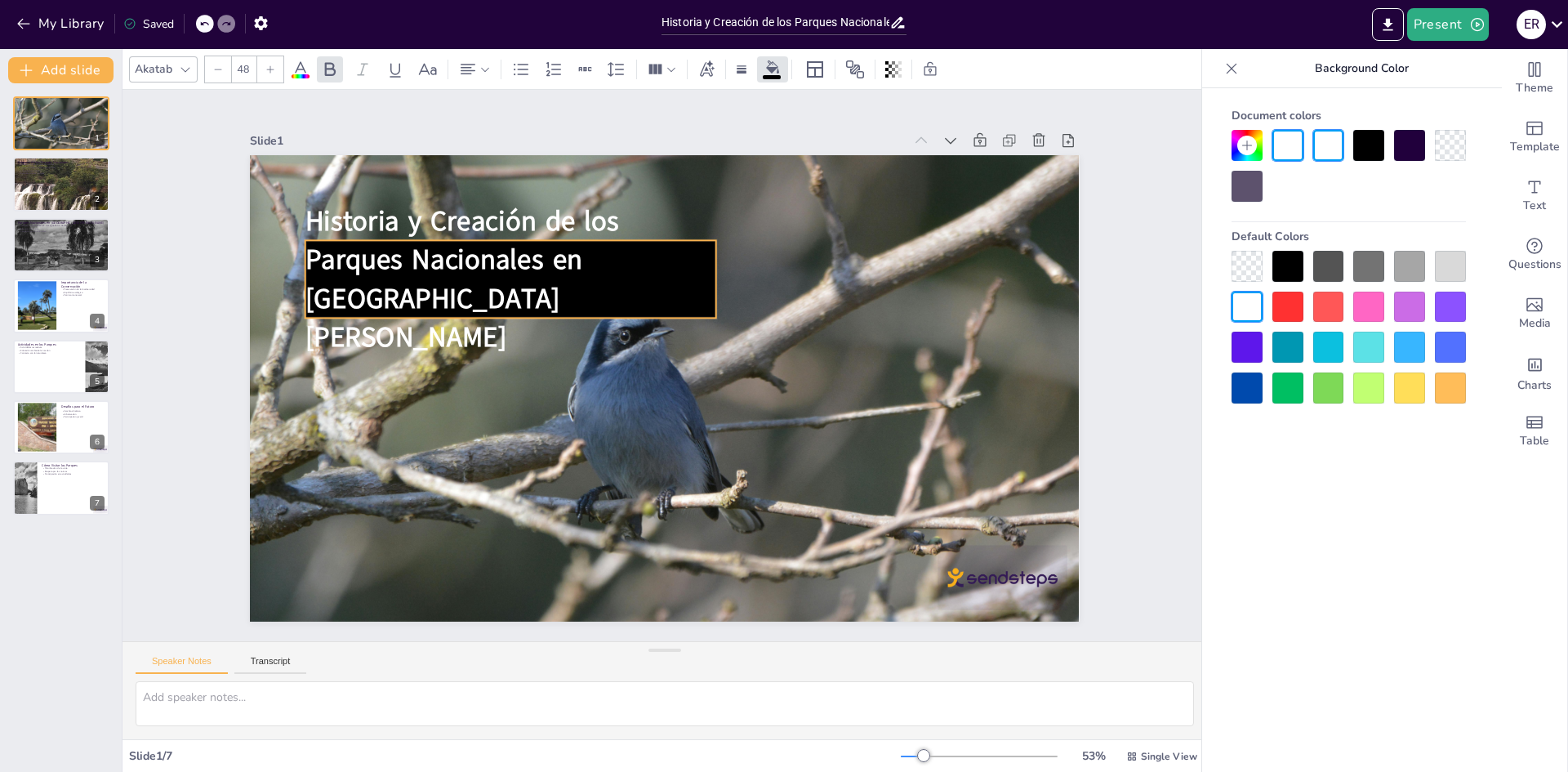
drag, startPoint x: 664, startPoint y: 234, endPoint x: 679, endPoint y: 298, distance: 65.7
click at [582, 291] on span "Parques Nacionales en [GEOGRAPHIC_DATA][PERSON_NAME]" at bounding box center [444, 298] width 277 height 116
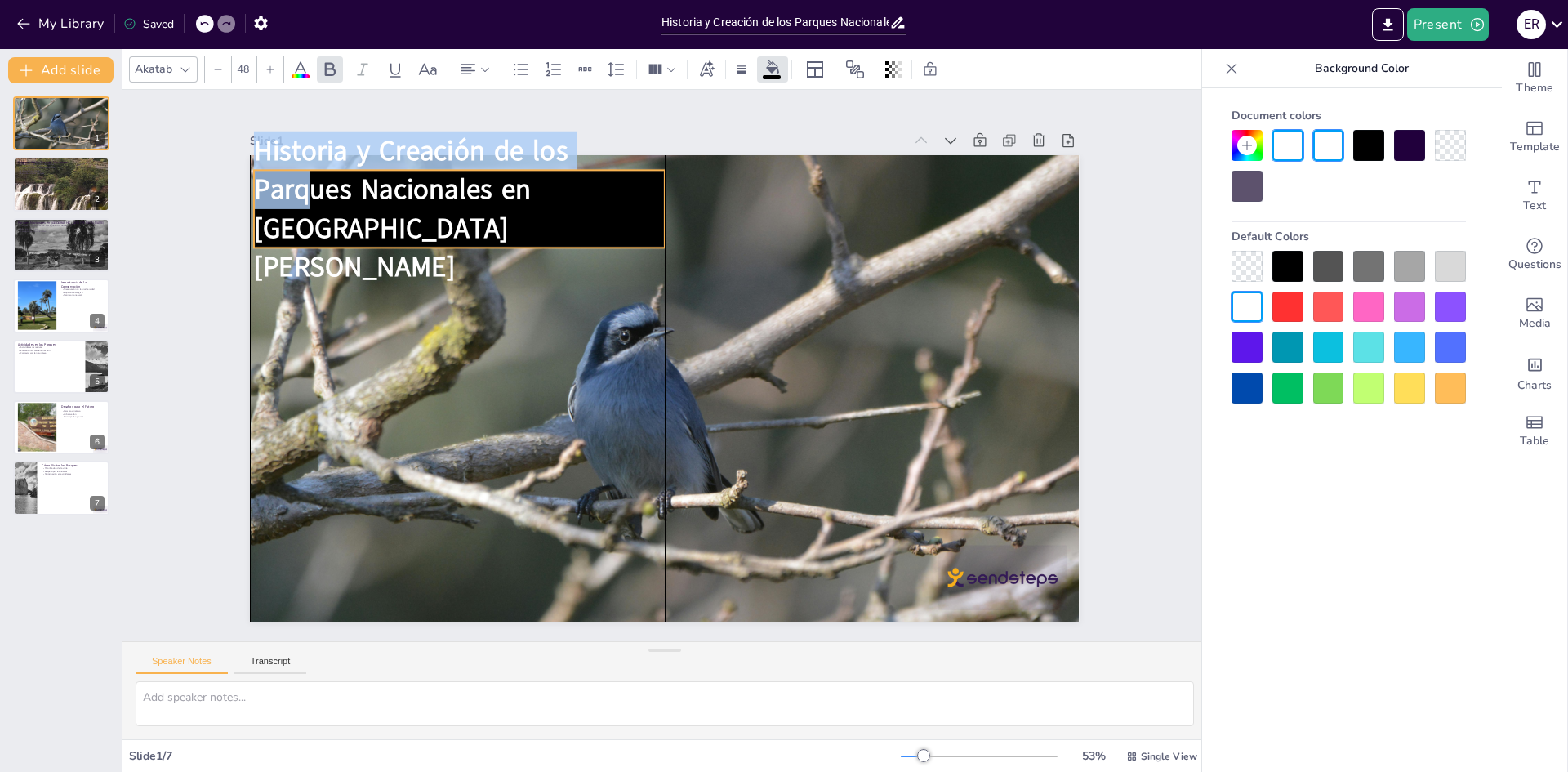
drag, startPoint x: 298, startPoint y: 247, endPoint x: 244, endPoint y: 180, distance: 86.1
click at [447, 150] on span "Historia y Creación de los" at bounding box center [585, 42] width 276 height 214
click at [521, 153] on span "Historia y Creación de los" at bounding box center [461, 101] width 315 height 102
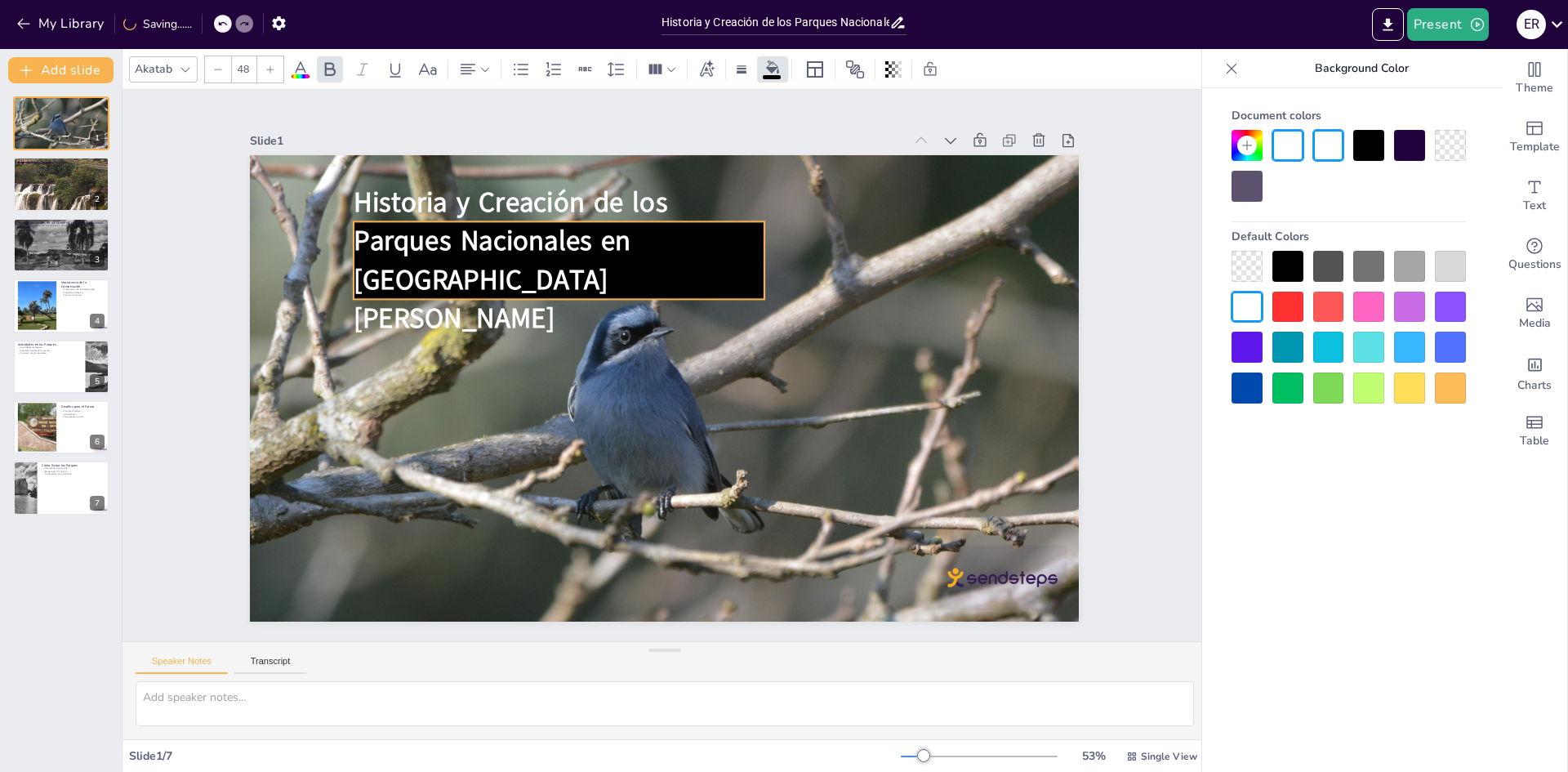
drag, startPoint x: 651, startPoint y: 225, endPoint x: 751, endPoint y: 278, distance: 113.2
click at [751, 278] on p "Parques Nacionales en [GEOGRAPHIC_DATA][PERSON_NAME]" at bounding box center [559, 279] width 411 height 116
click at [693, 279] on span "Parques Nacionales en [GEOGRAPHIC_DATA][PERSON_NAME]" at bounding box center [543, 201] width 300 height 187
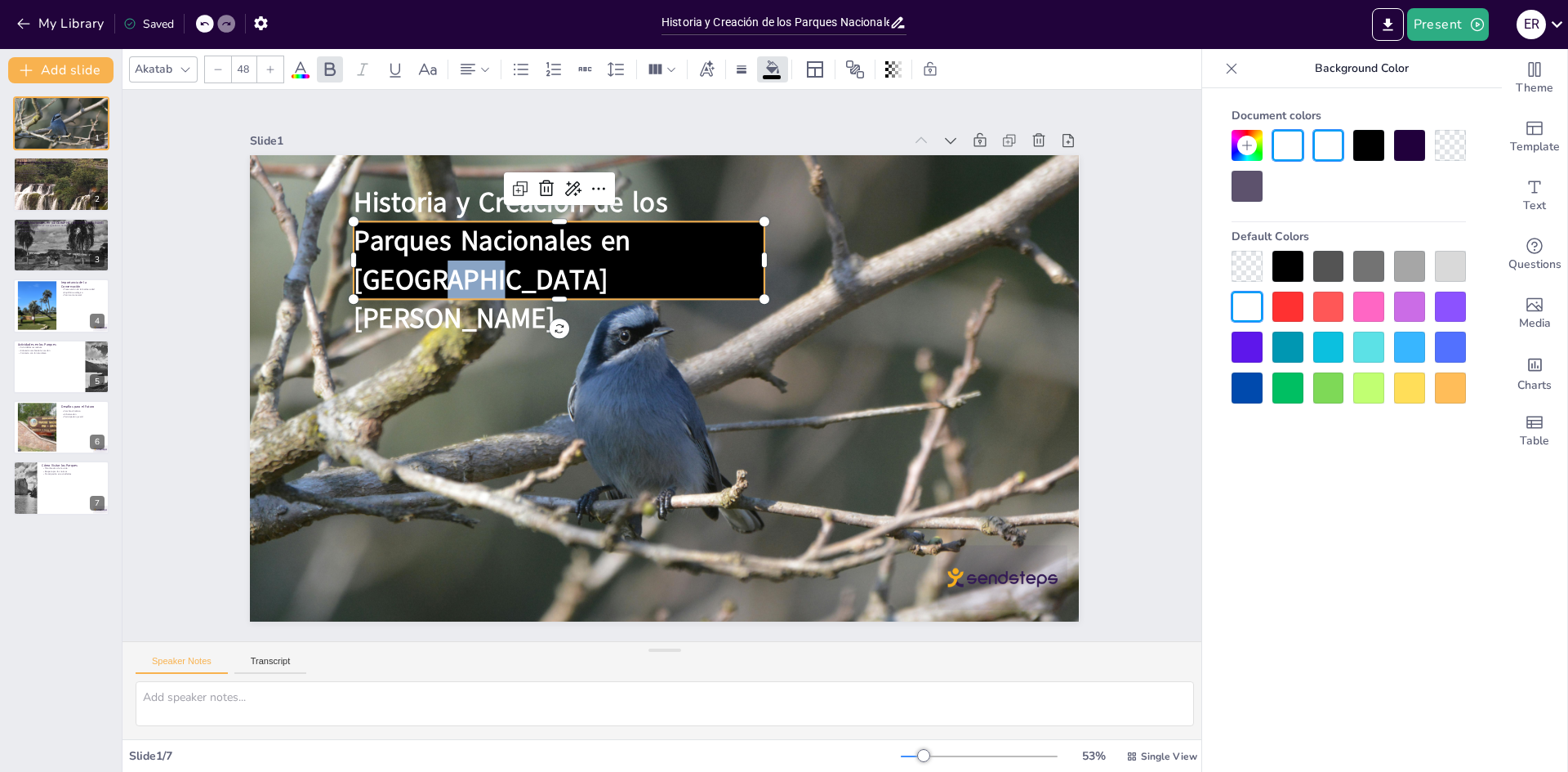
click at [677, 279] on span "Parques Nacionales en [GEOGRAPHIC_DATA][PERSON_NAME]" at bounding box center [528, 219] width 299 height 171
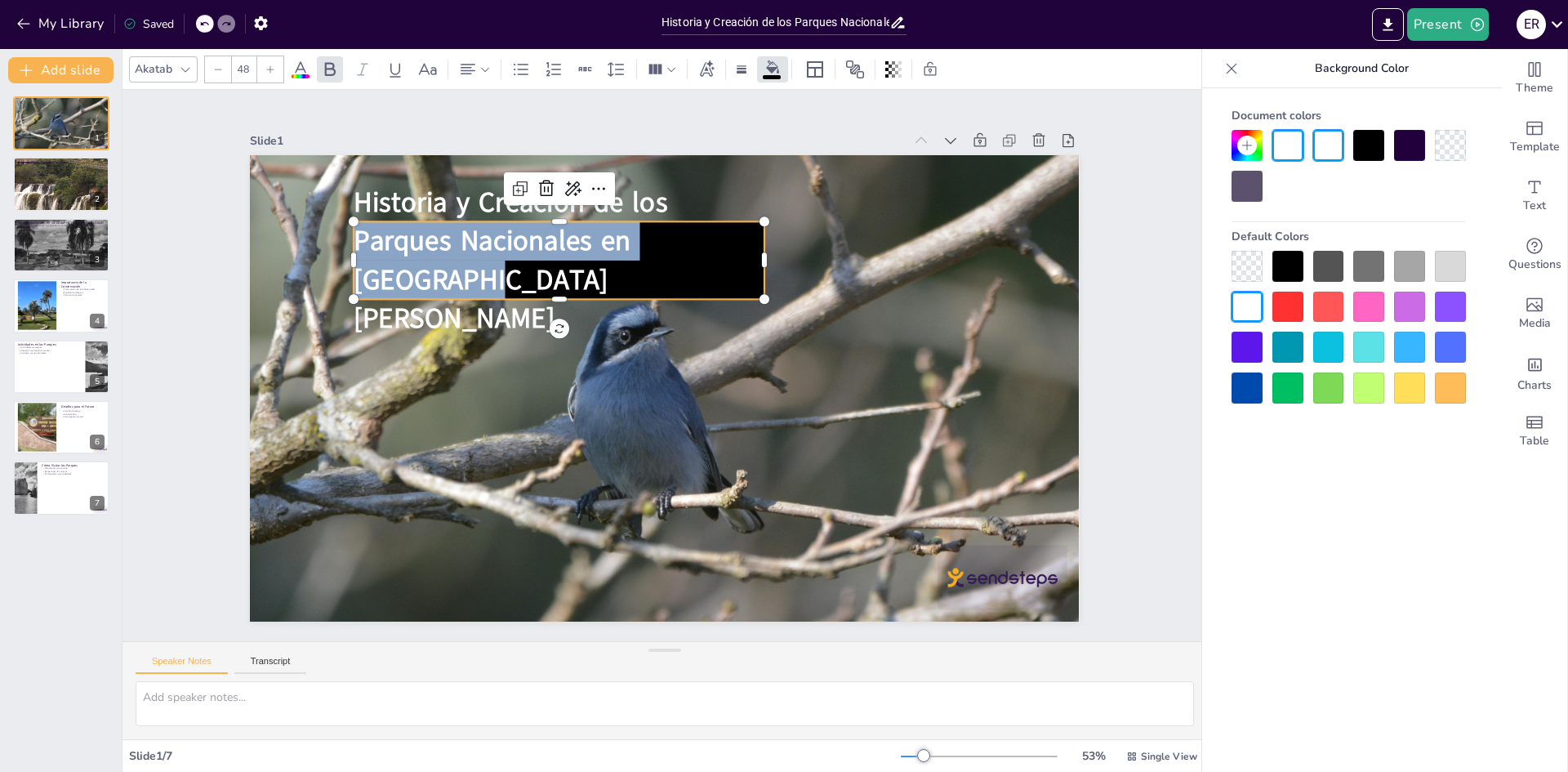
click at [662, 279] on span "Parques Nacionales en [GEOGRAPHIC_DATA][PERSON_NAME]" at bounding box center [514, 237] width 295 height 154
click at [715, 279] on span "Parques Nacionales en [GEOGRAPHIC_DATA][PERSON_NAME]" at bounding box center [576, 173] width 291 height 212
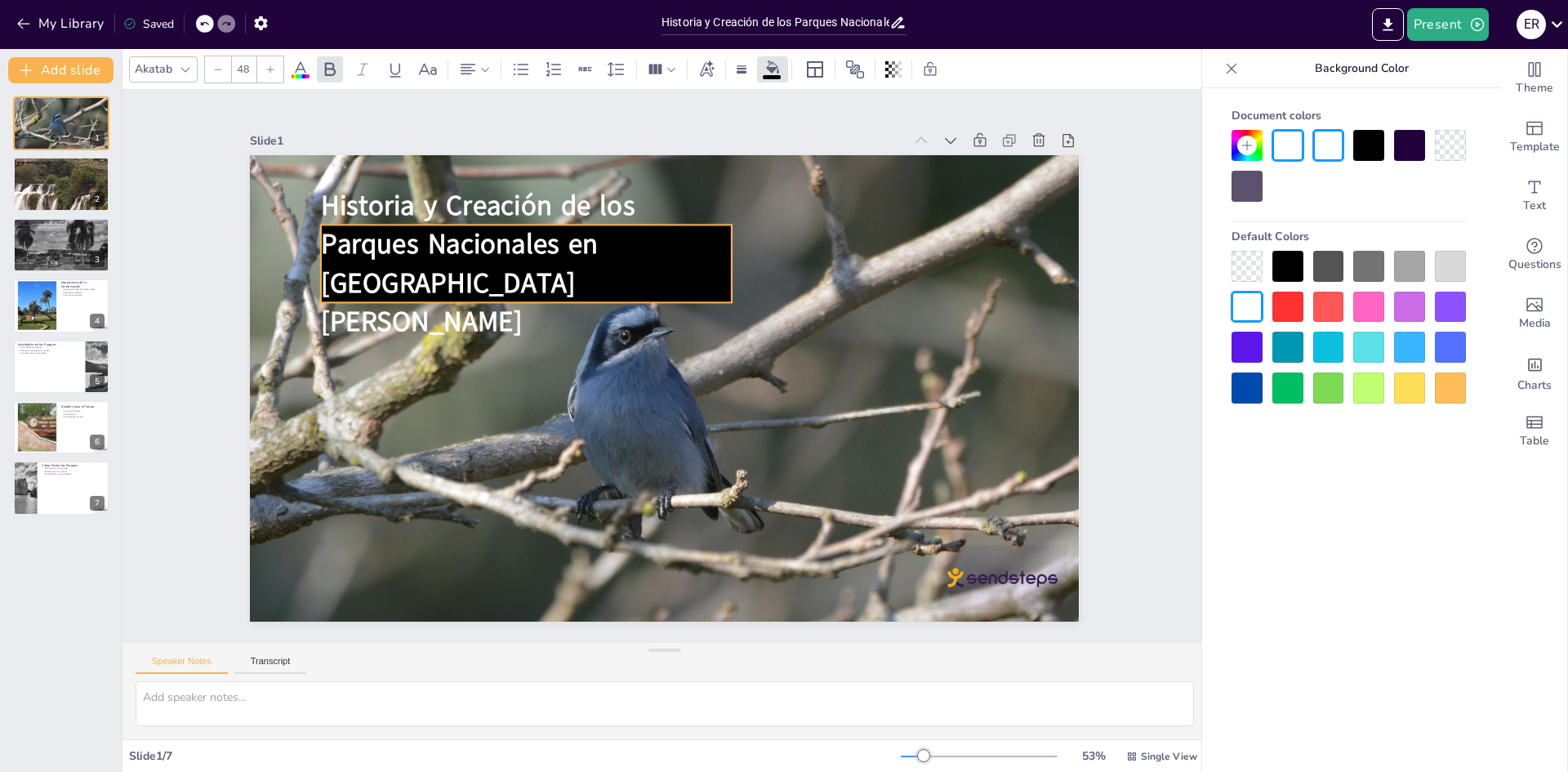
drag, startPoint x: 744, startPoint y: 273, endPoint x: 711, endPoint y: 276, distance: 33.1
click at [629, 276] on span "Parques Nacionales en [GEOGRAPHIC_DATA][PERSON_NAME]" at bounding box center [482, 234] width 295 height 154
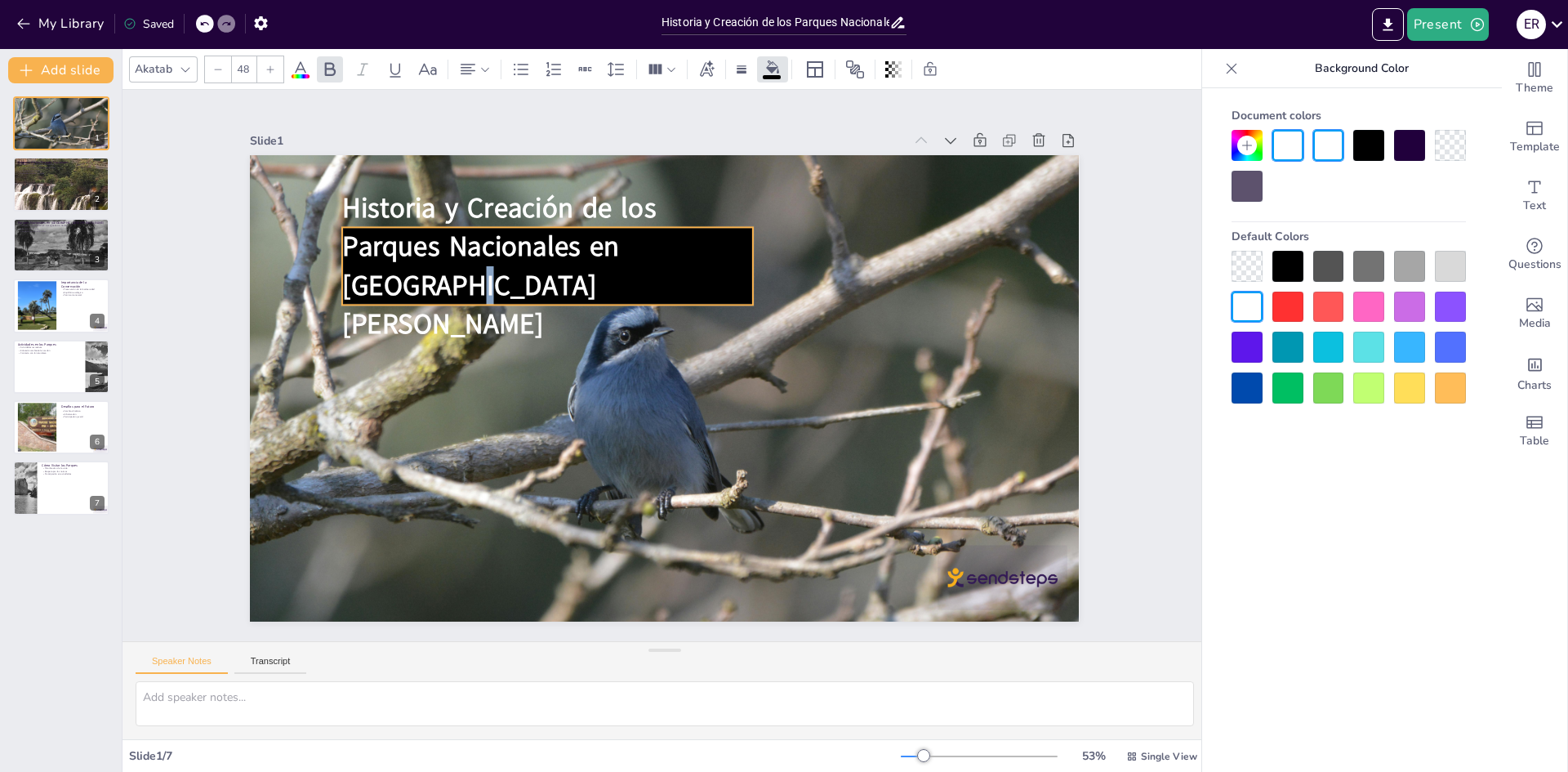
drag, startPoint x: 706, startPoint y: 276, endPoint x: 727, endPoint y: 279, distance: 21.2
click at [709, 276] on span "Parques Nacionales en [GEOGRAPHIC_DATA][PERSON_NAME]" at bounding box center [563, 170] width 291 height 212
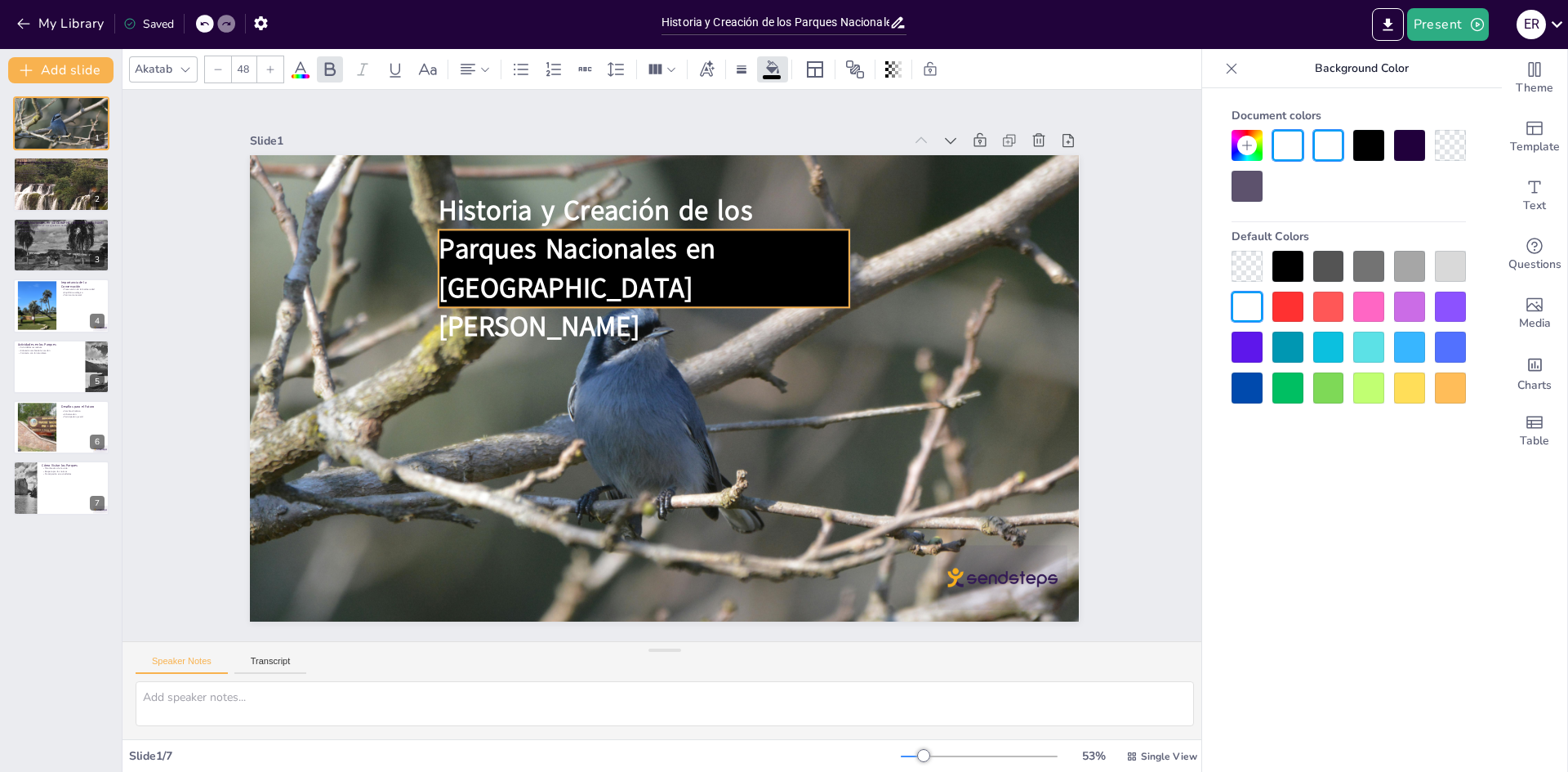
drag, startPoint x: 340, startPoint y: 242, endPoint x: 436, endPoint y: 244, distance: 96.0
click at [754, 244] on span "Historia y Creación de los" at bounding box center [834, 365] width 161 height 302
click at [792, 244] on span "Historia y Creación de los" at bounding box center [827, 313] width 71 height 316
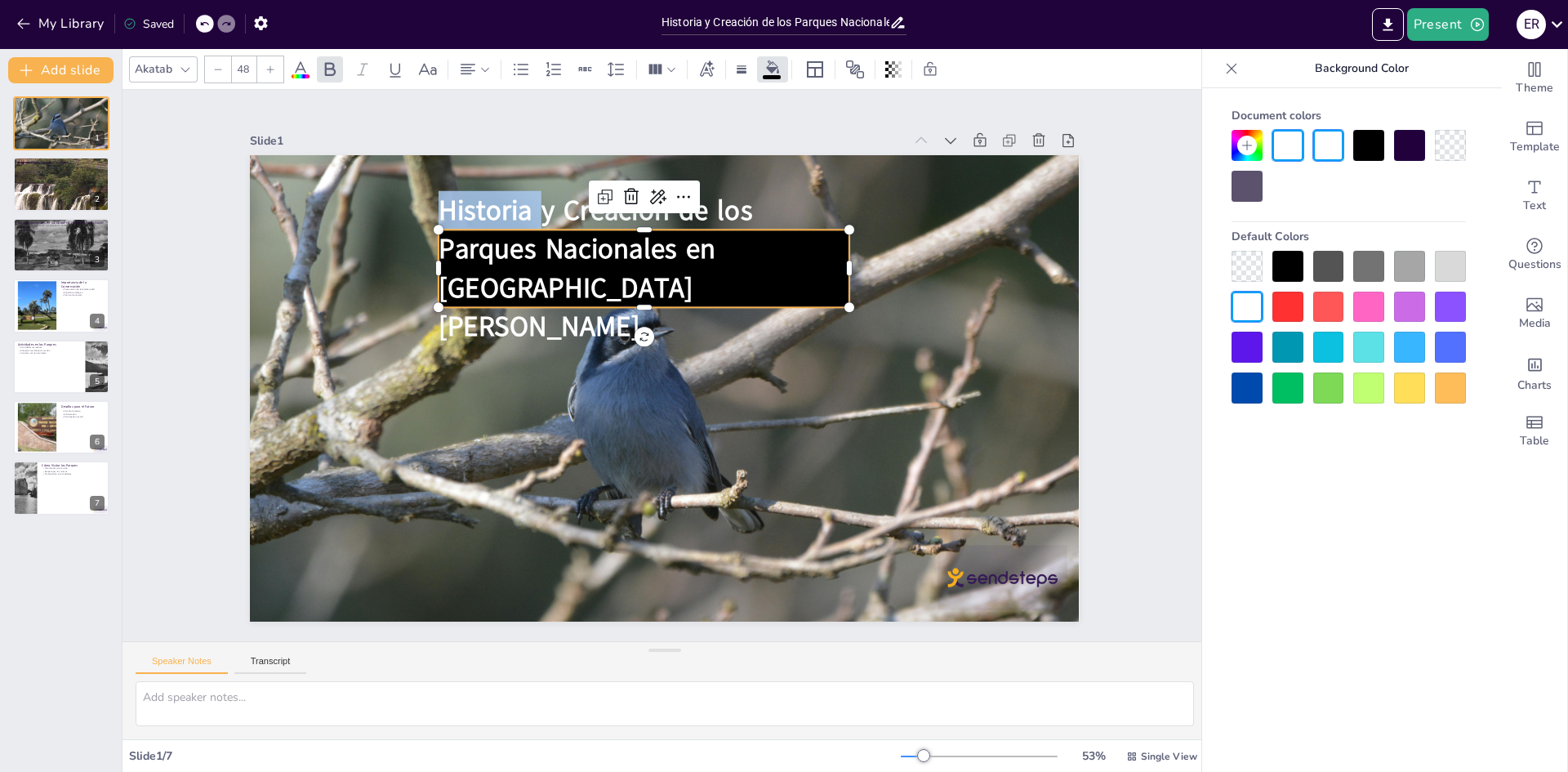
click at [514, 244] on span "Historia y Creación de los" at bounding box center [664, 196] width 302 height 162
click at [537, 244] on span "Historia y Creación de los" at bounding box center [683, 197] width 291 height 190
click at [499, 244] on span "Historia y Creación de los" at bounding box center [648, 196] width 311 height 133
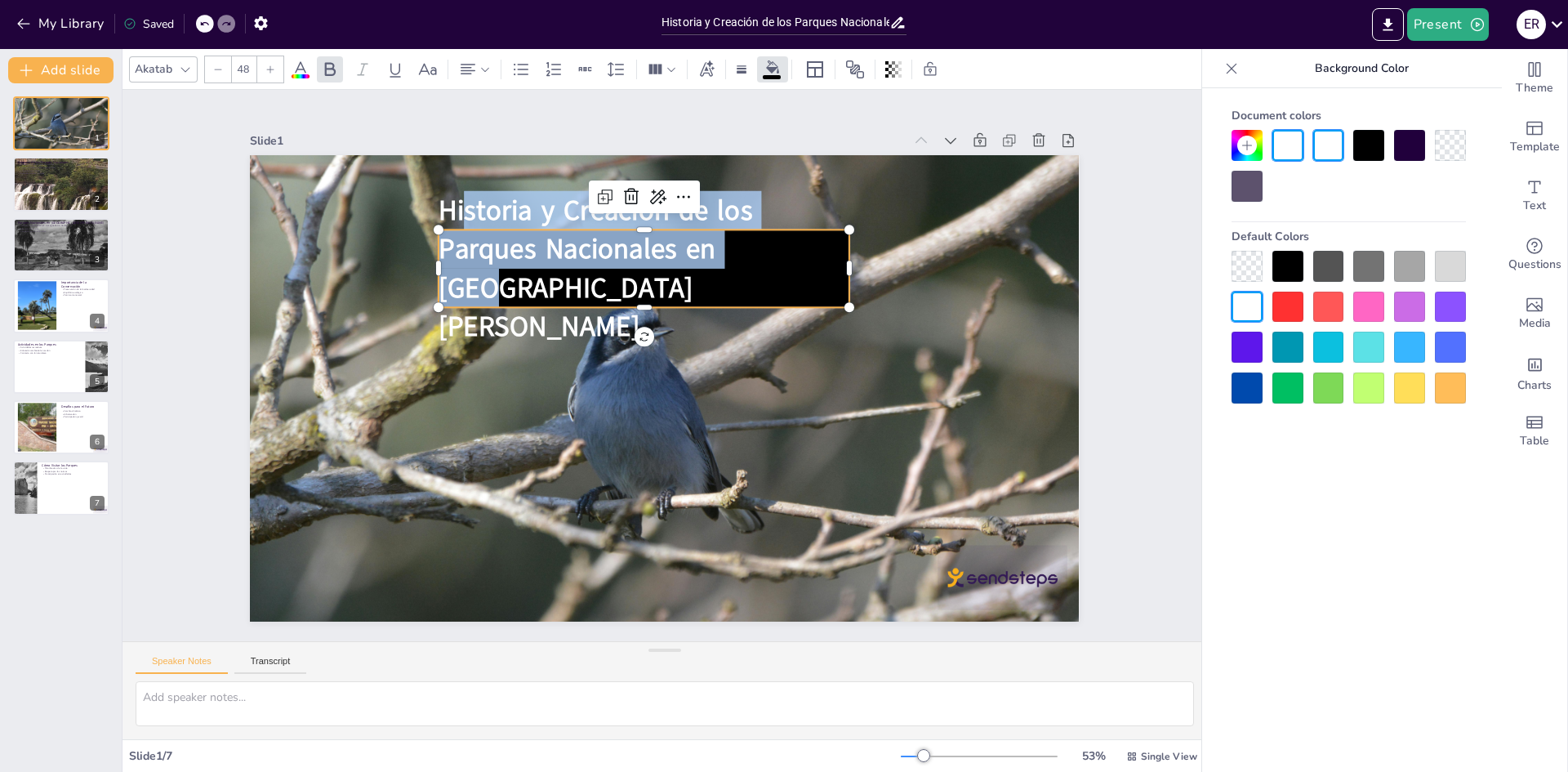
drag, startPoint x: 759, startPoint y: 275, endPoint x: 450, endPoint y: 232, distance: 312.0
click at [467, 232] on div "Historia y Creación de los Parques Nacionales en [GEOGRAPHIC_DATA][PERSON_NAME]" at bounding box center [686, 269] width 438 height 309
click at [626, 239] on span "Historia y Creación de los" at bounding box center [613, 205] width 316 height 71
click at [730, 279] on span "Parques Nacionales en [GEOGRAPHIC_DATA][PERSON_NAME]" at bounding box center [596, 263] width 295 height 154
click at [172, 71] on div "Akatab" at bounding box center [154, 69] width 44 height 22
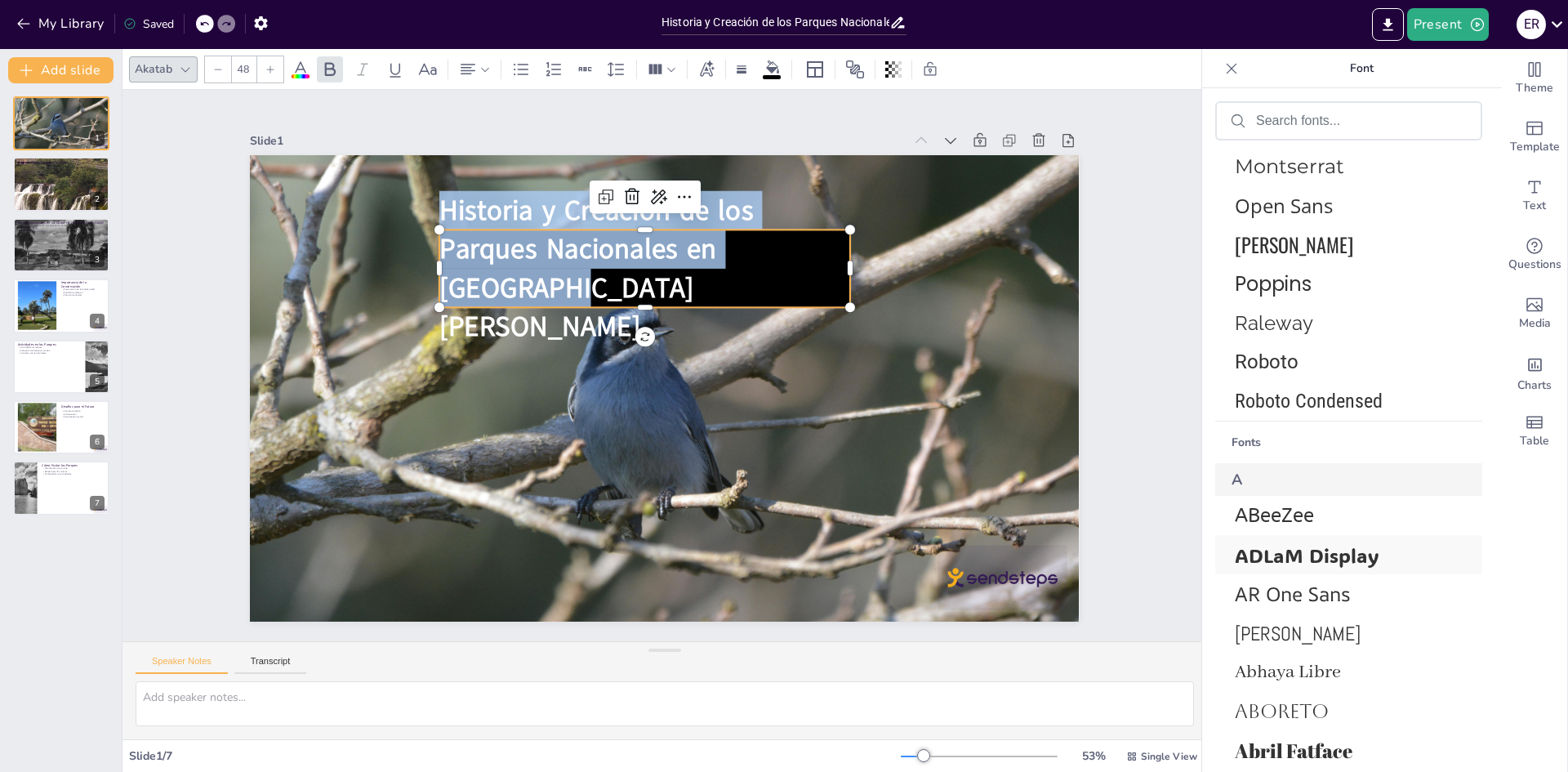
scroll to position [653, 0]
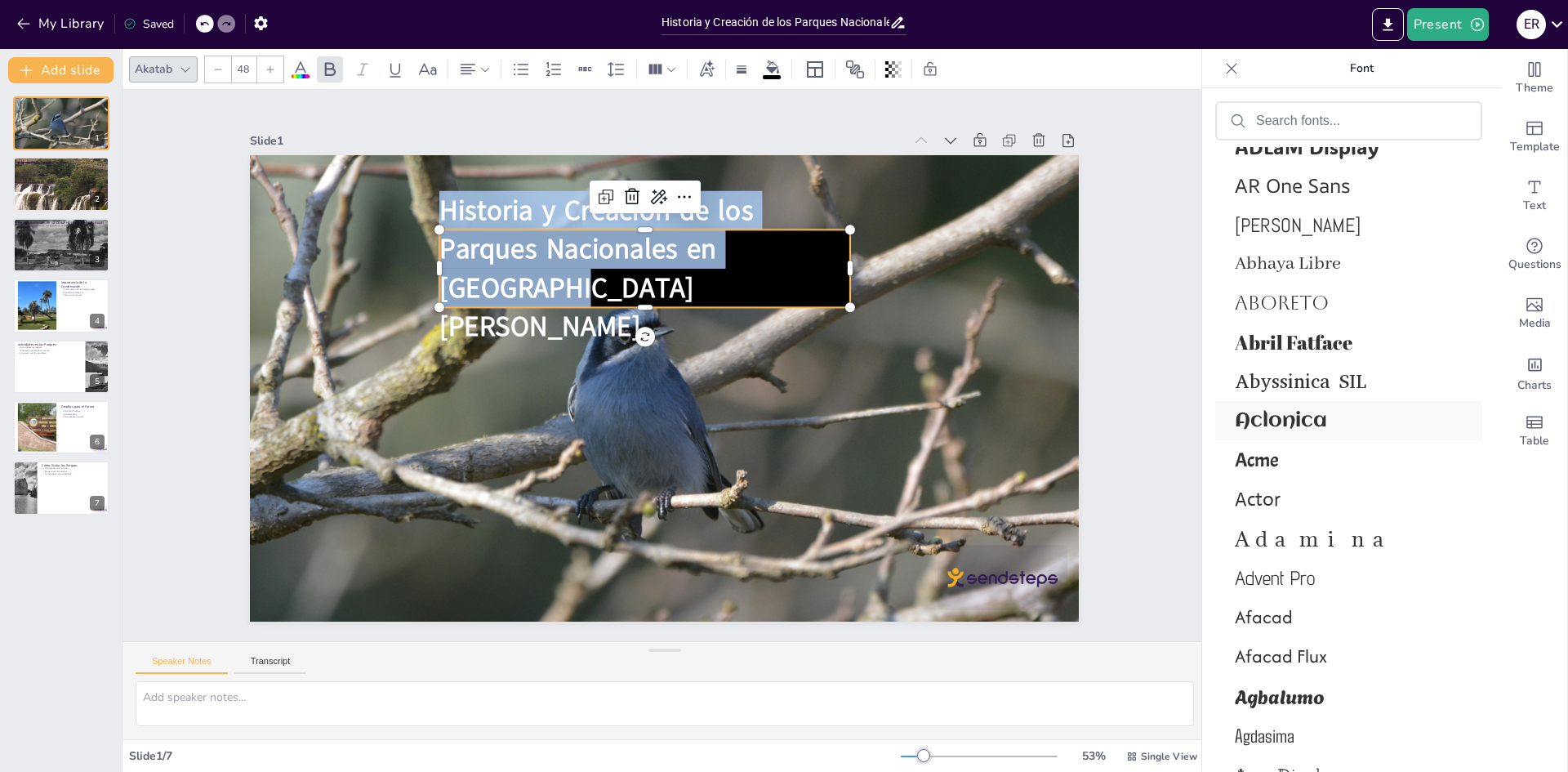
click at [1331, 411] on span "Aclonica" at bounding box center [1345, 421] width 221 height 22
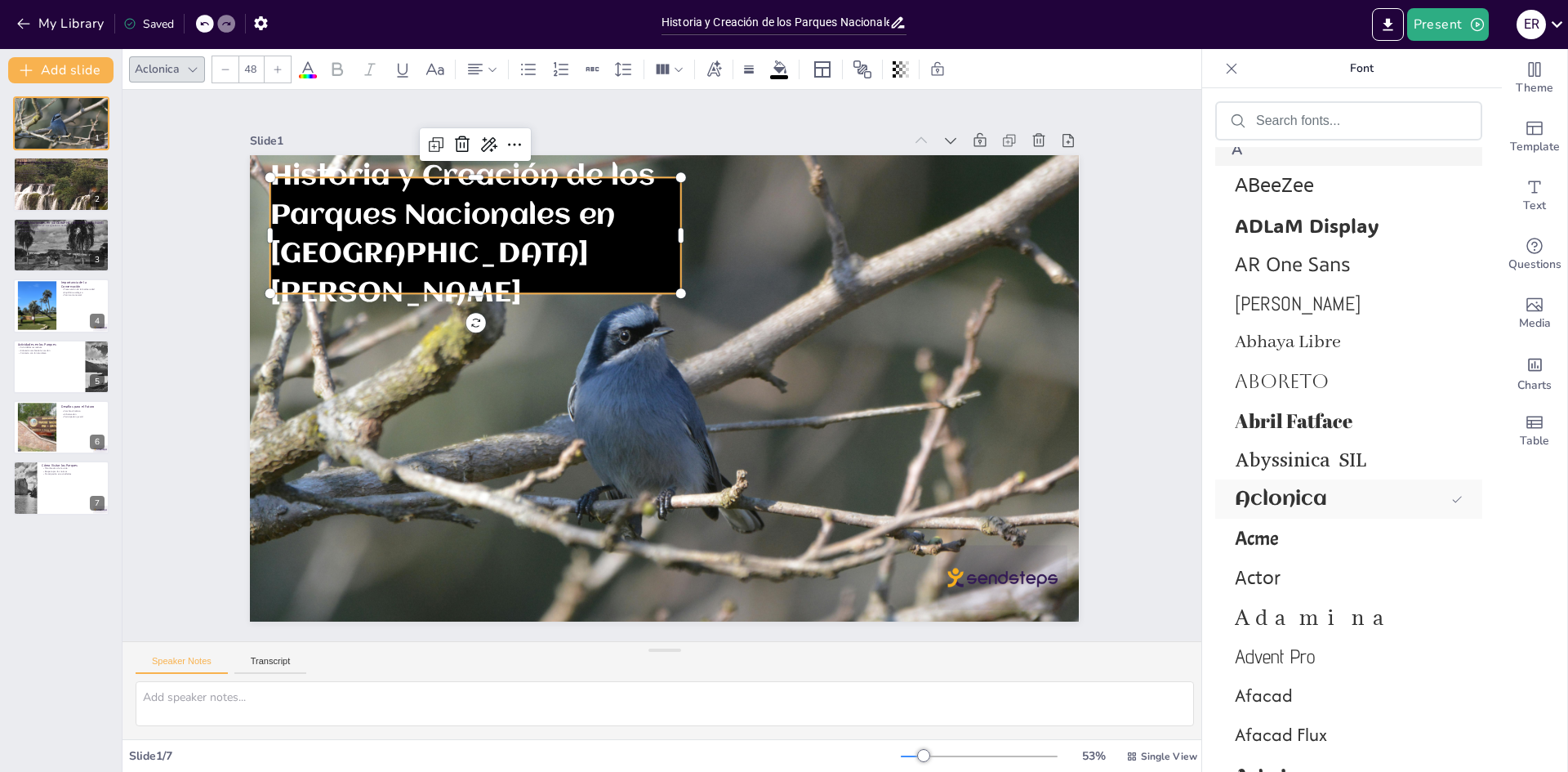
scroll to position [731, 0]
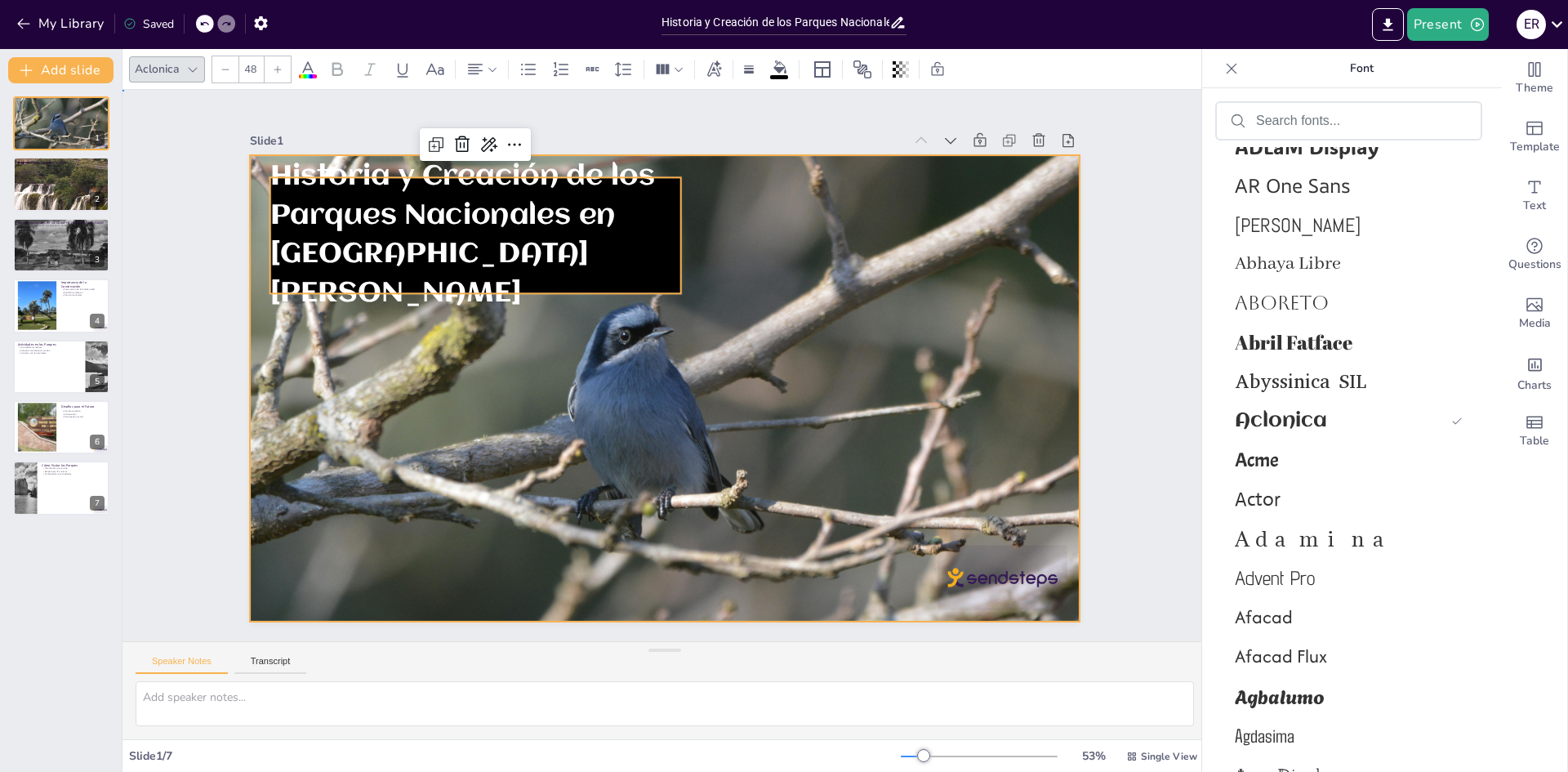
click at [895, 385] on div at bounding box center [664, 342] width 829 height 553
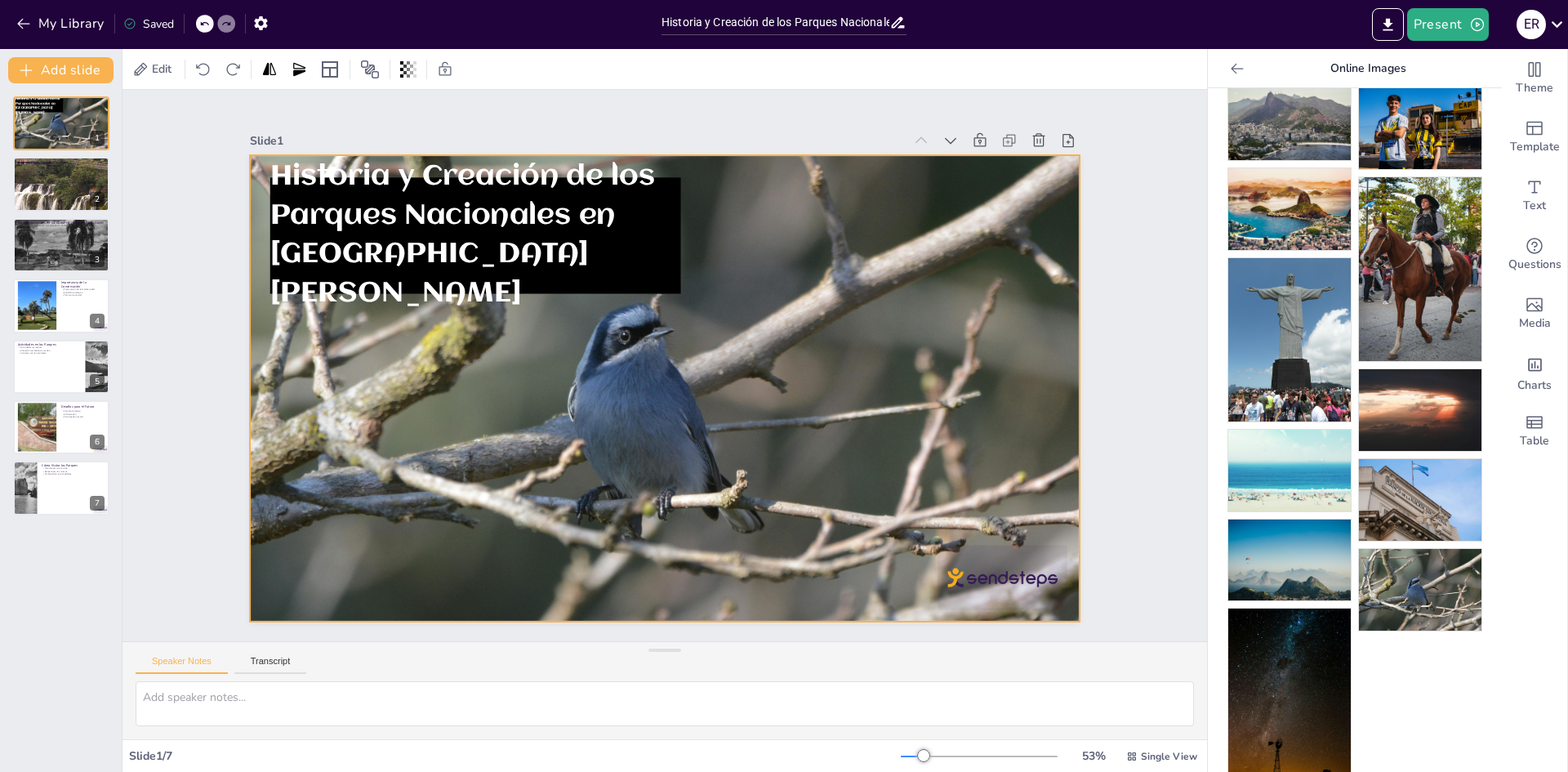
click at [611, 353] on div at bounding box center [687, 370] width 713 height 926
click at [631, 367] on div at bounding box center [643, 358] width 783 height 960
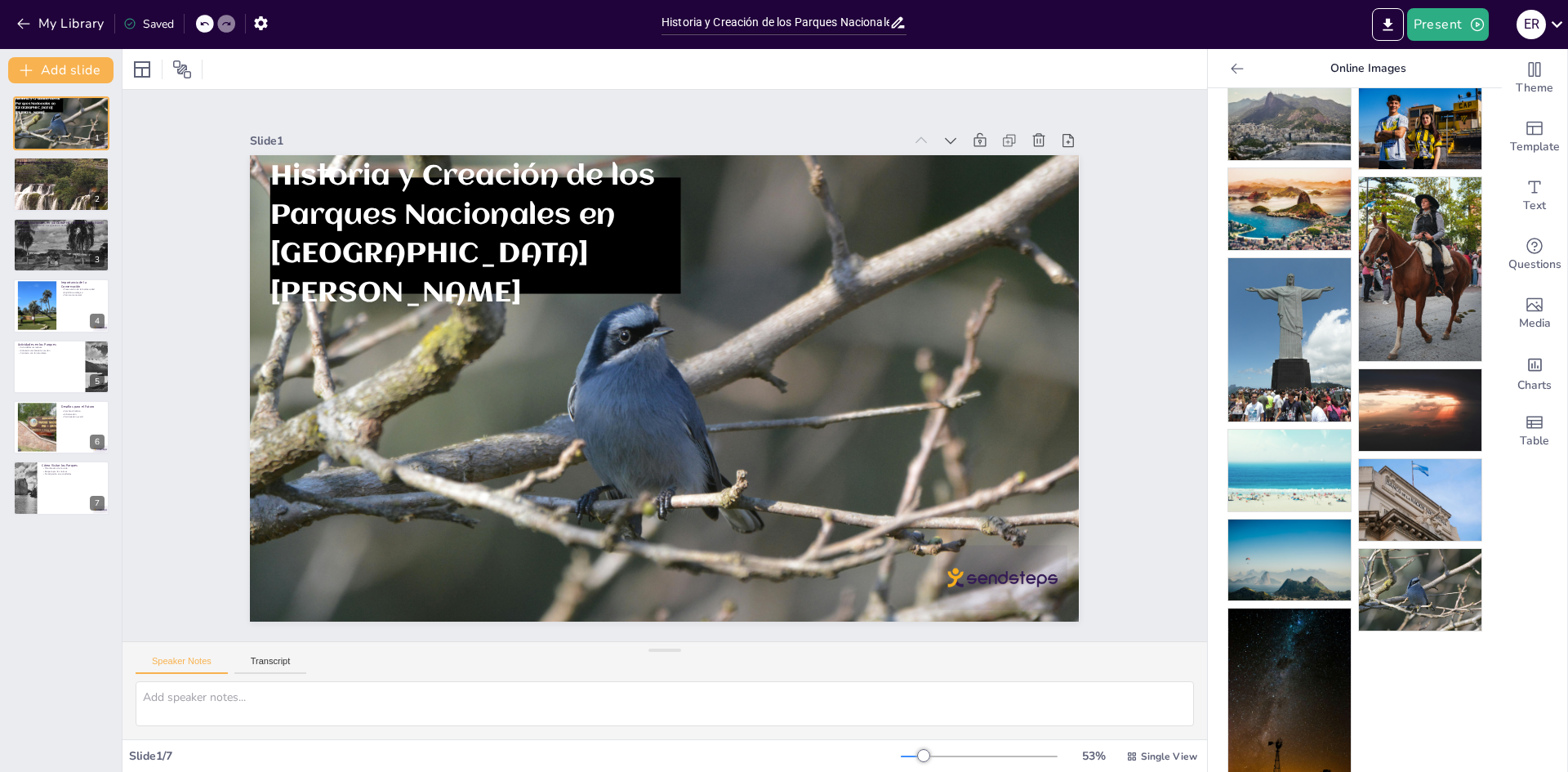
click at [845, 426] on div at bounding box center [655, 344] width 982 height 842
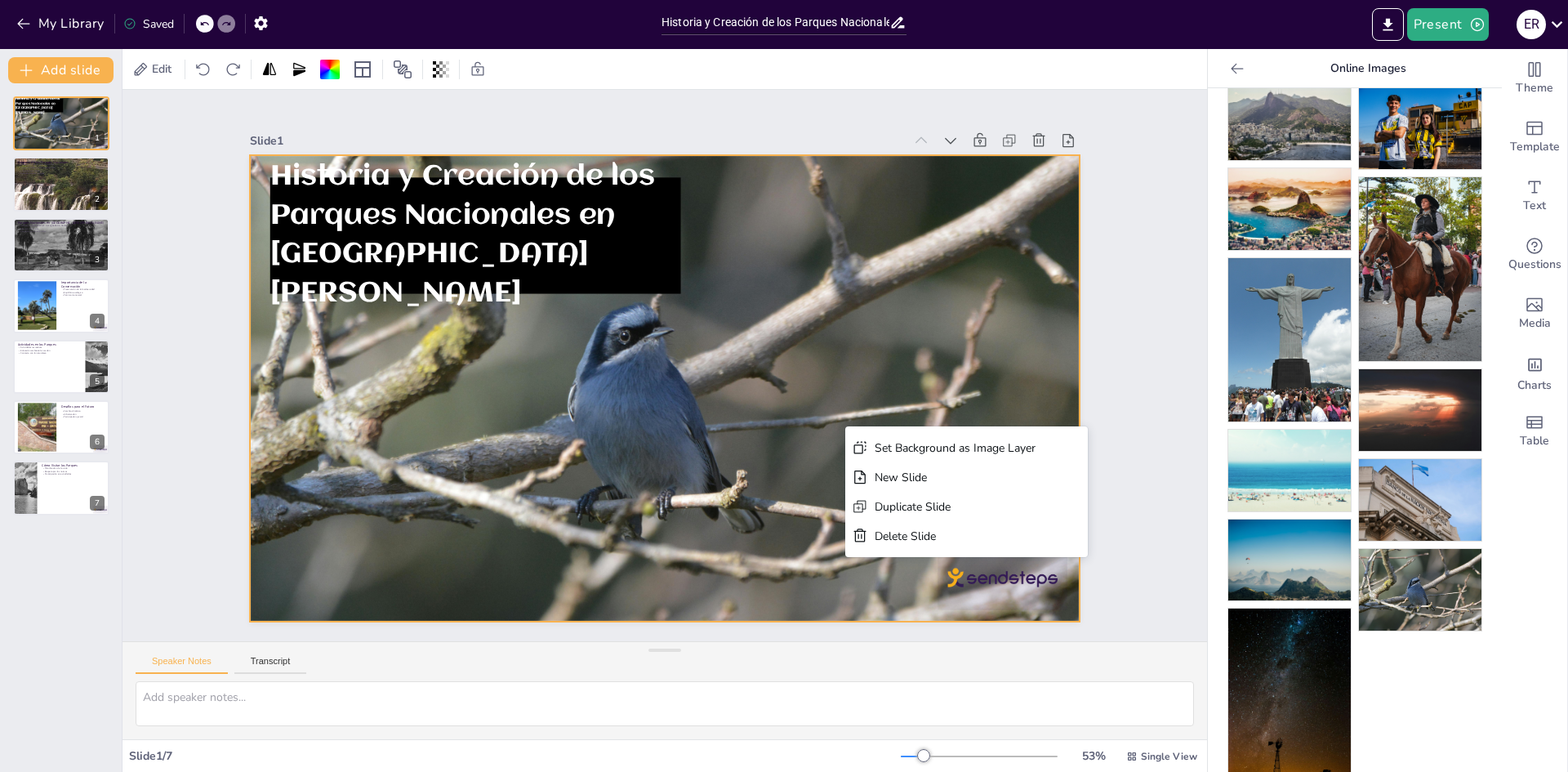
click at [611, 438] on div at bounding box center [649, 382] width 986 height 965
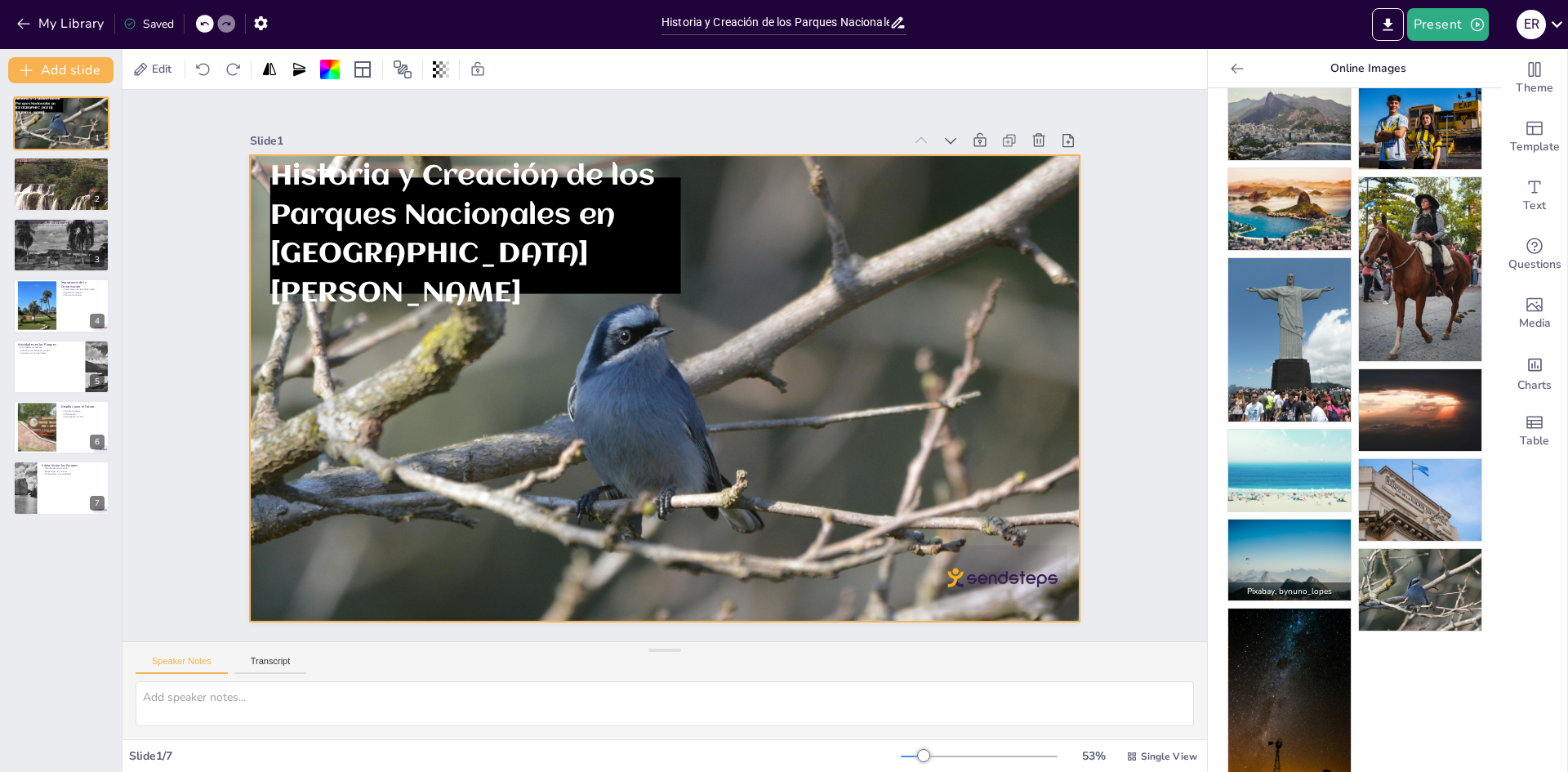
scroll to position [311, 0]
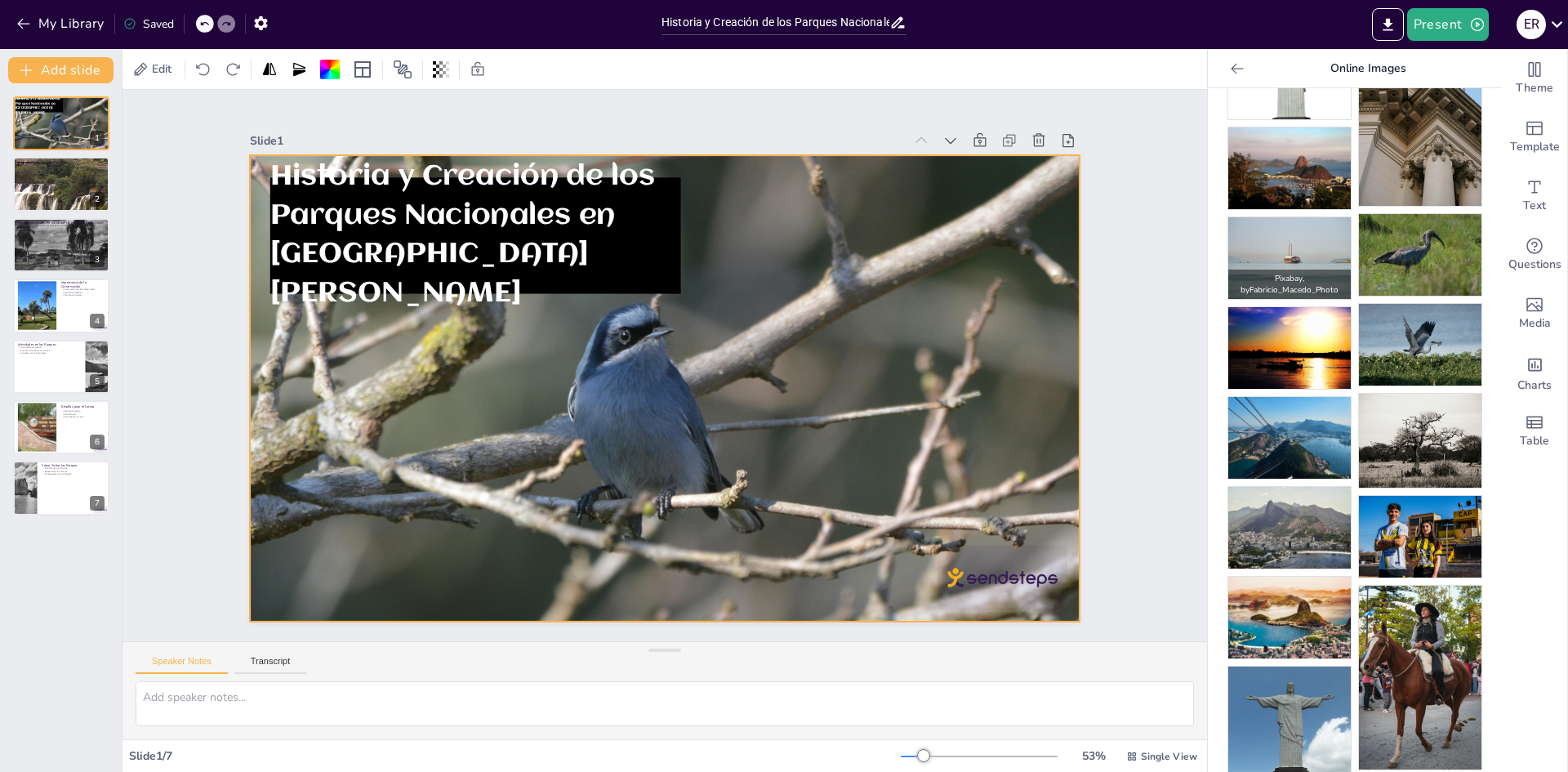
click at [1296, 234] on img at bounding box center [1289, 258] width 123 height 82
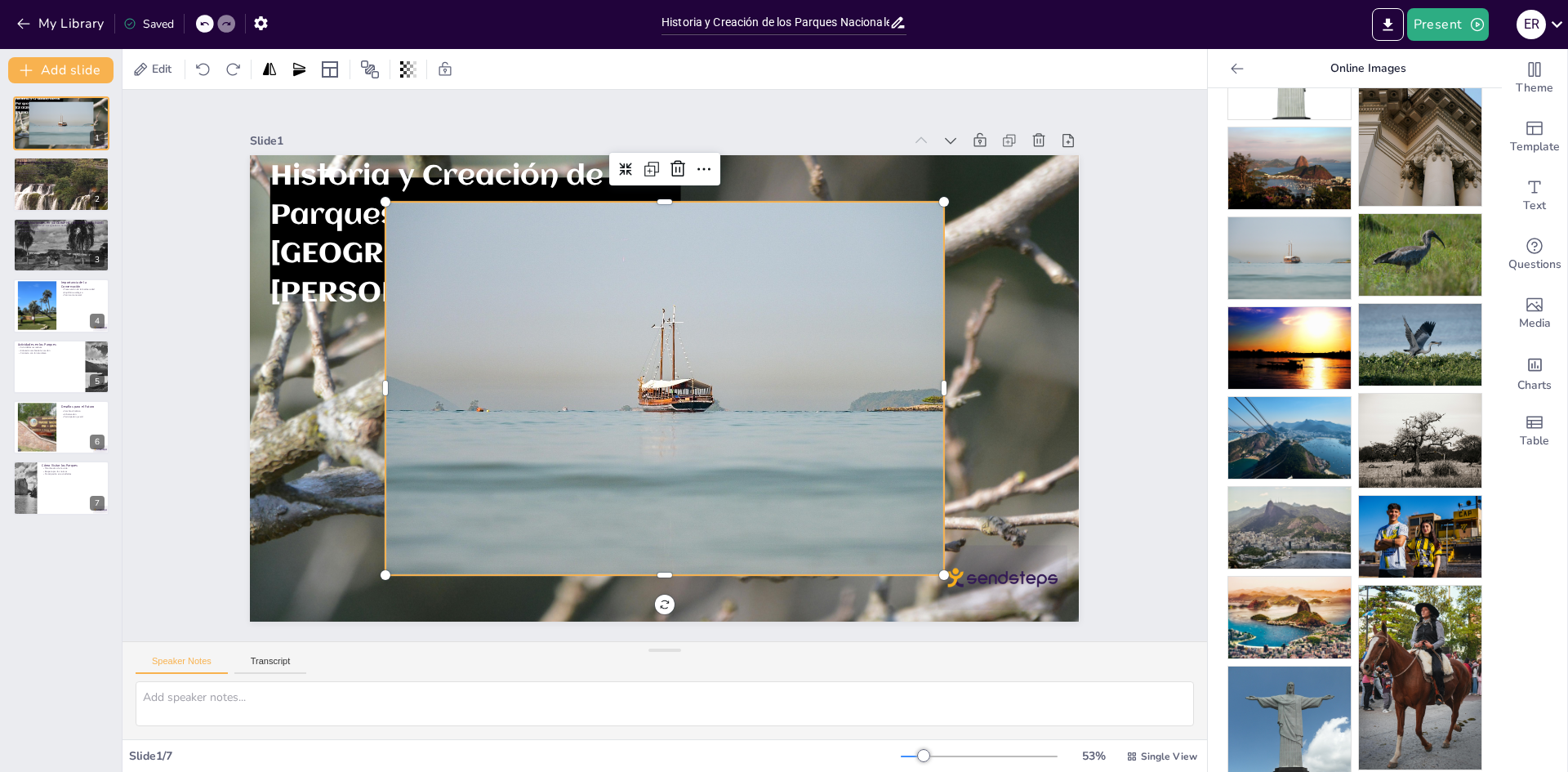
click at [680, 433] on div at bounding box center [651, 385] width 671 height 630
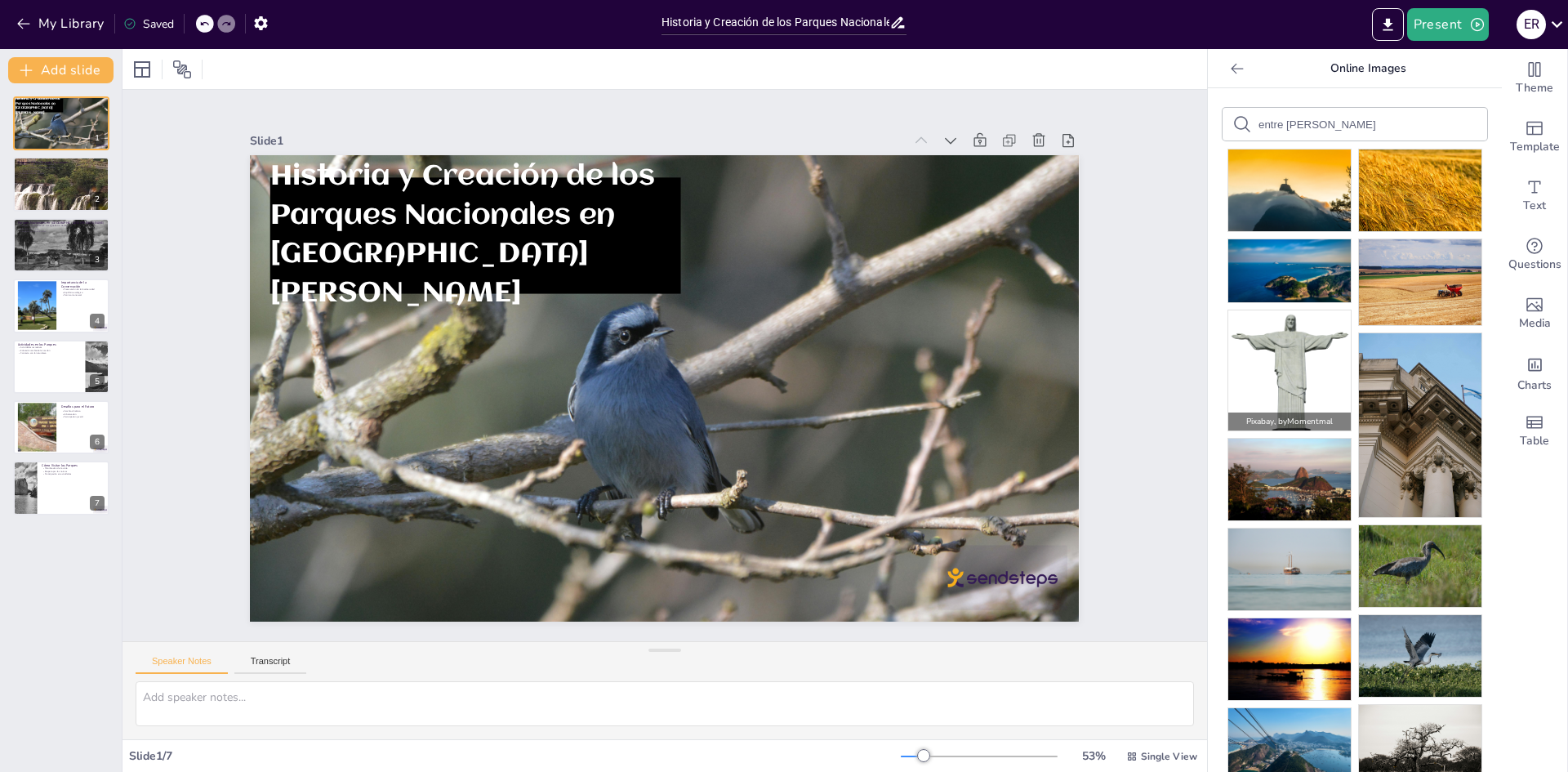
scroll to position [82, 0]
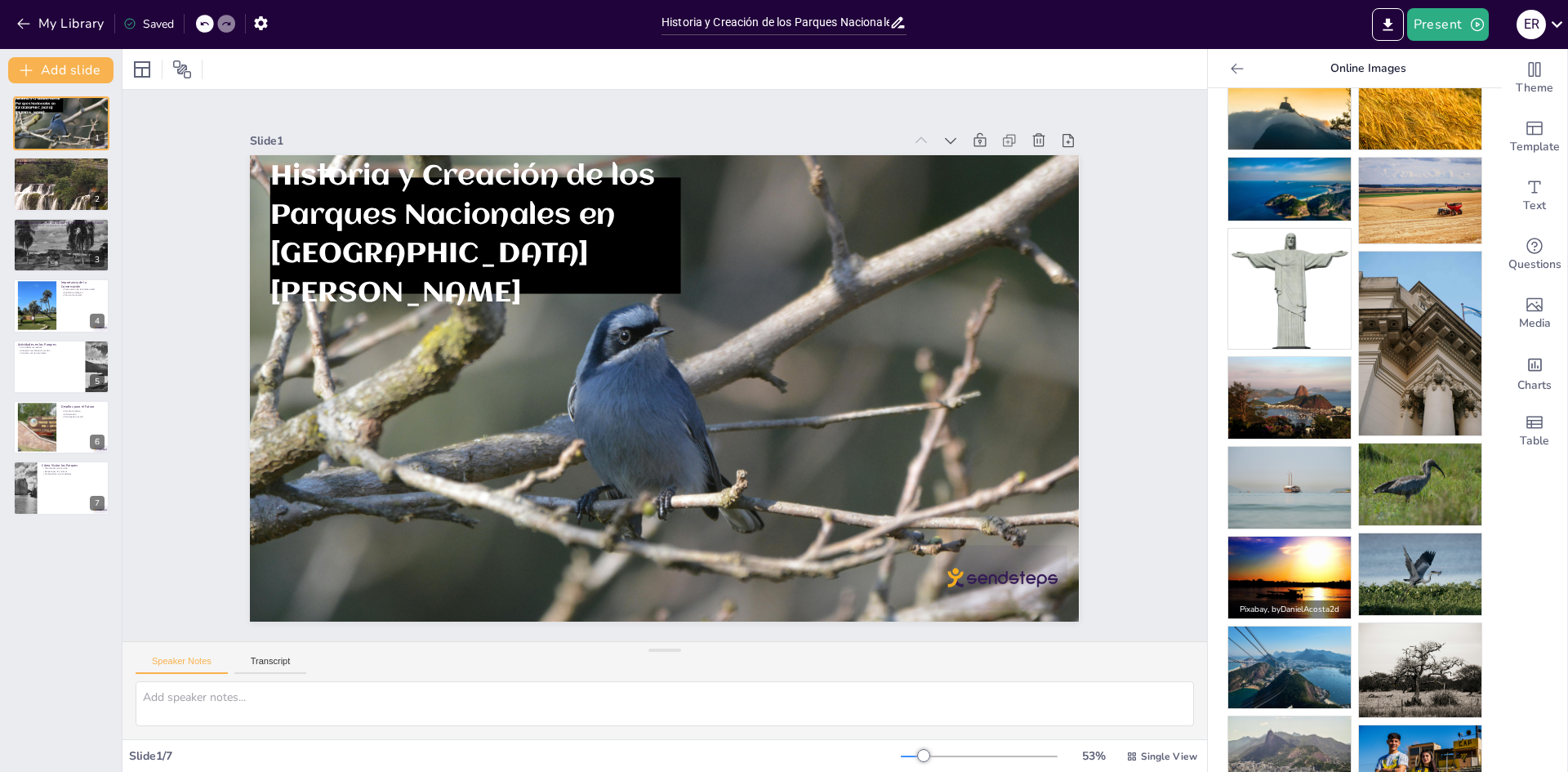
click at [1302, 551] on img at bounding box center [1289, 577] width 123 height 82
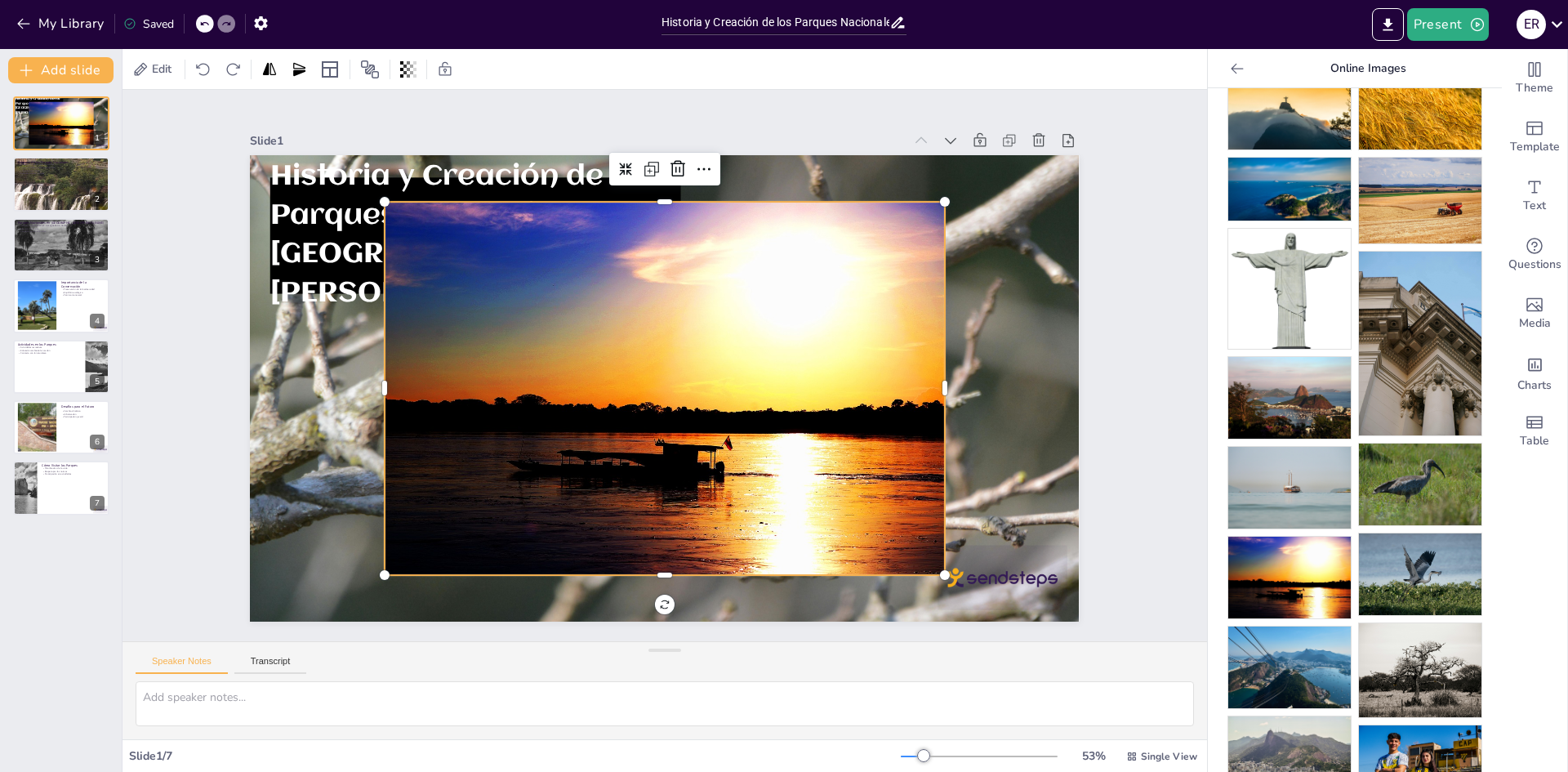
click at [636, 350] on div at bounding box center [653, 385] width 671 height 603
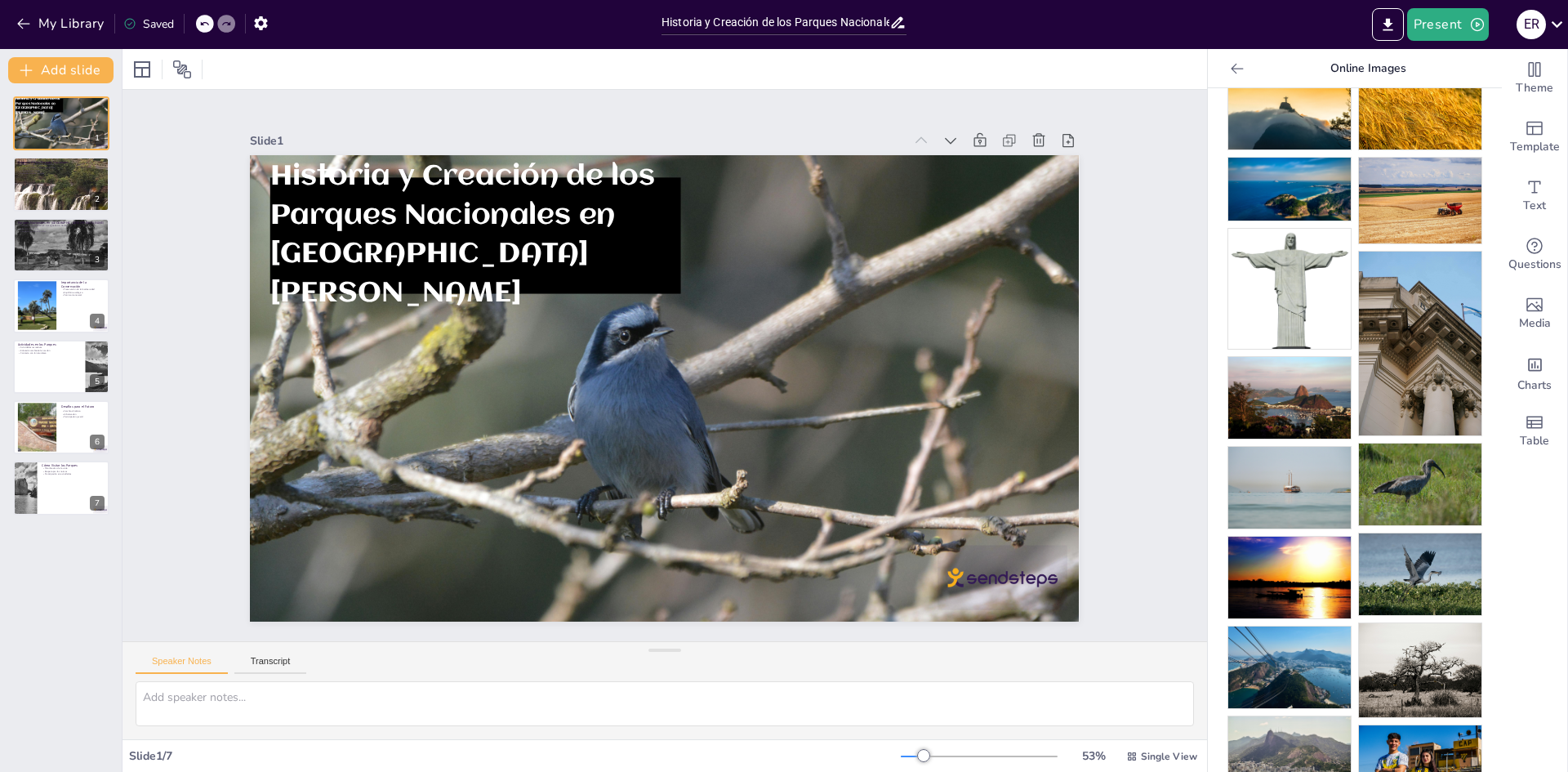
scroll to position [0, 0]
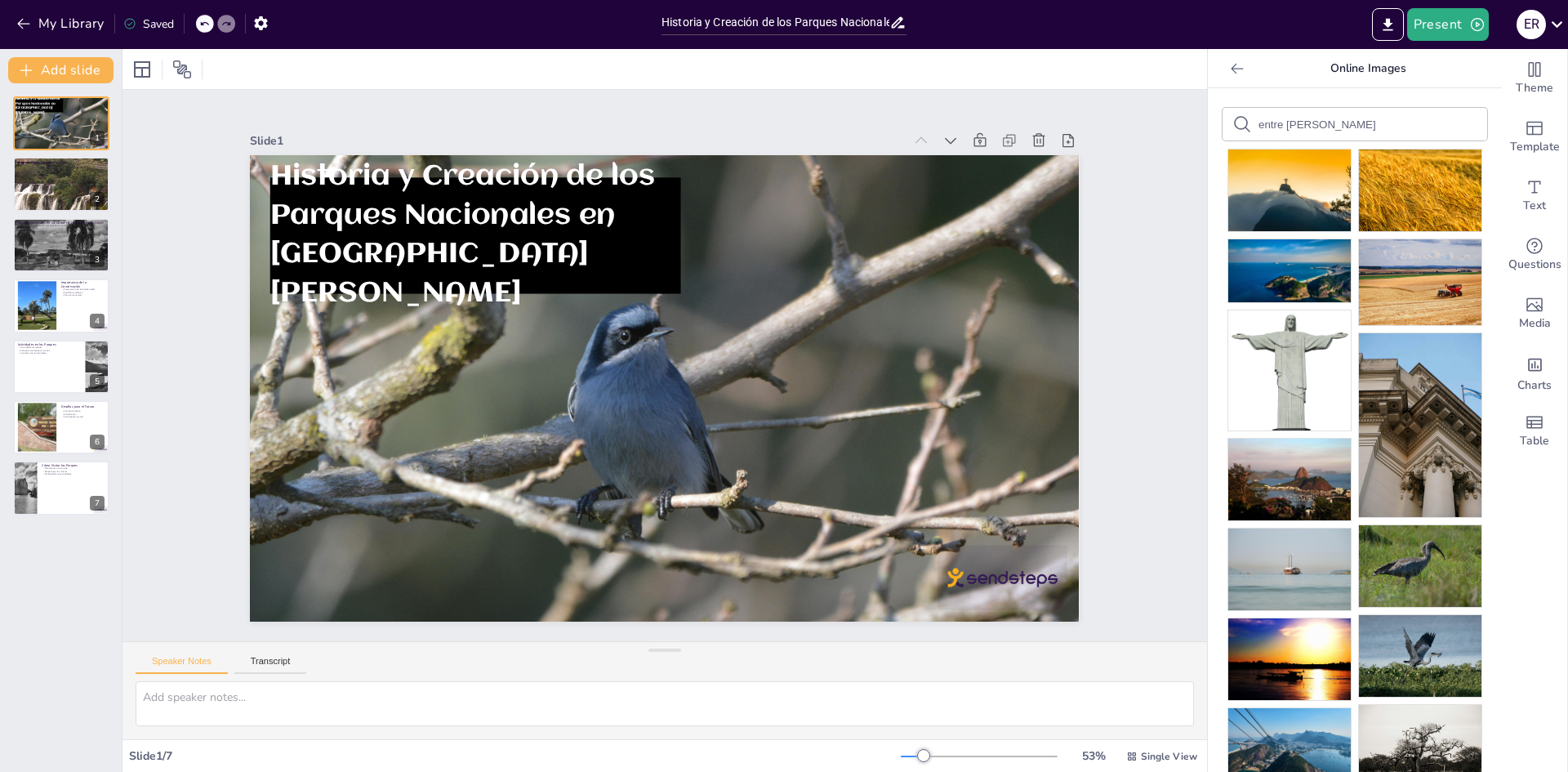
click at [1302, 121] on input "entre [PERSON_NAME]" at bounding box center [1327, 124] width 138 height 12
type input "parana"
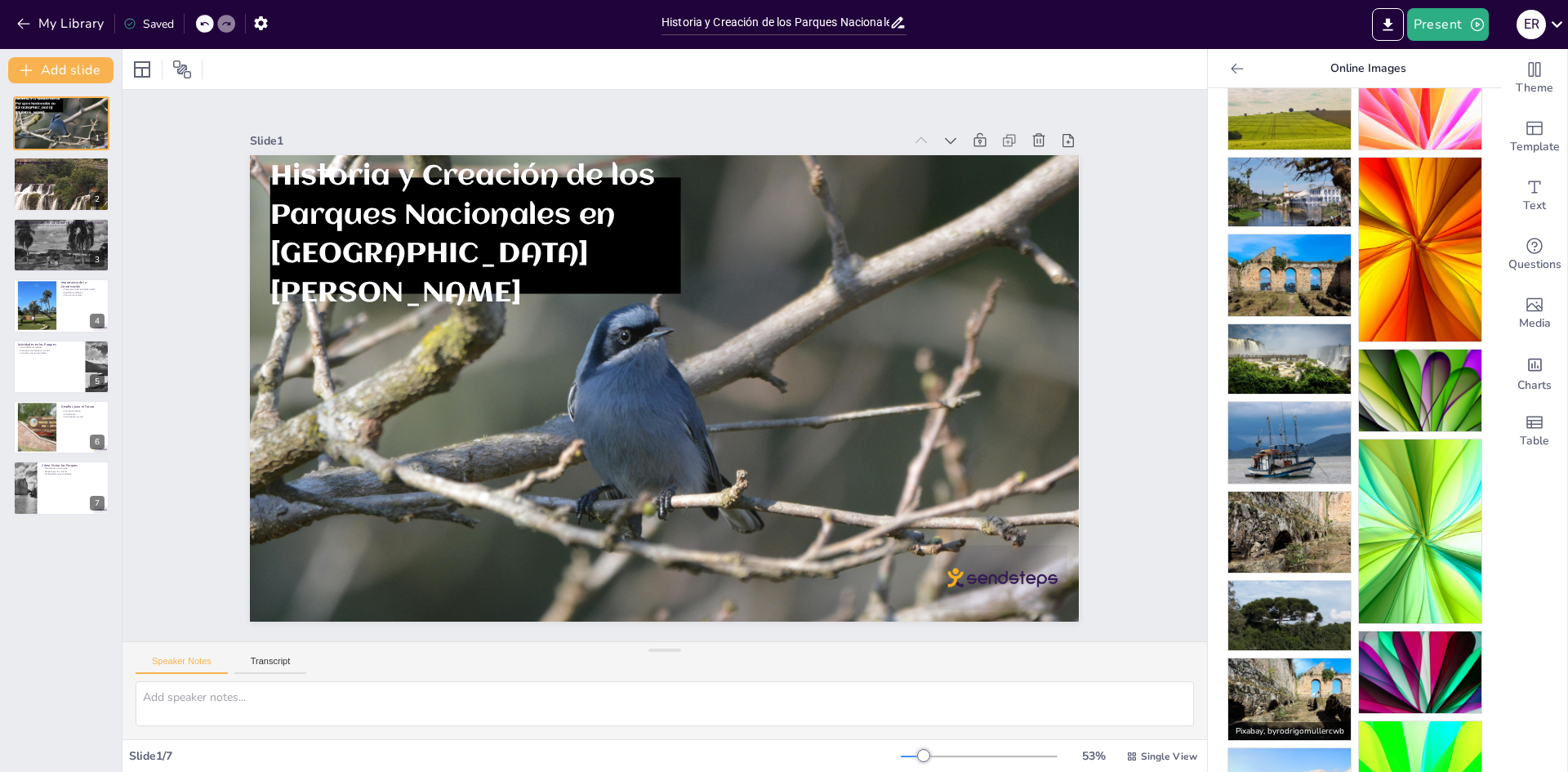
scroll to position [245, 0]
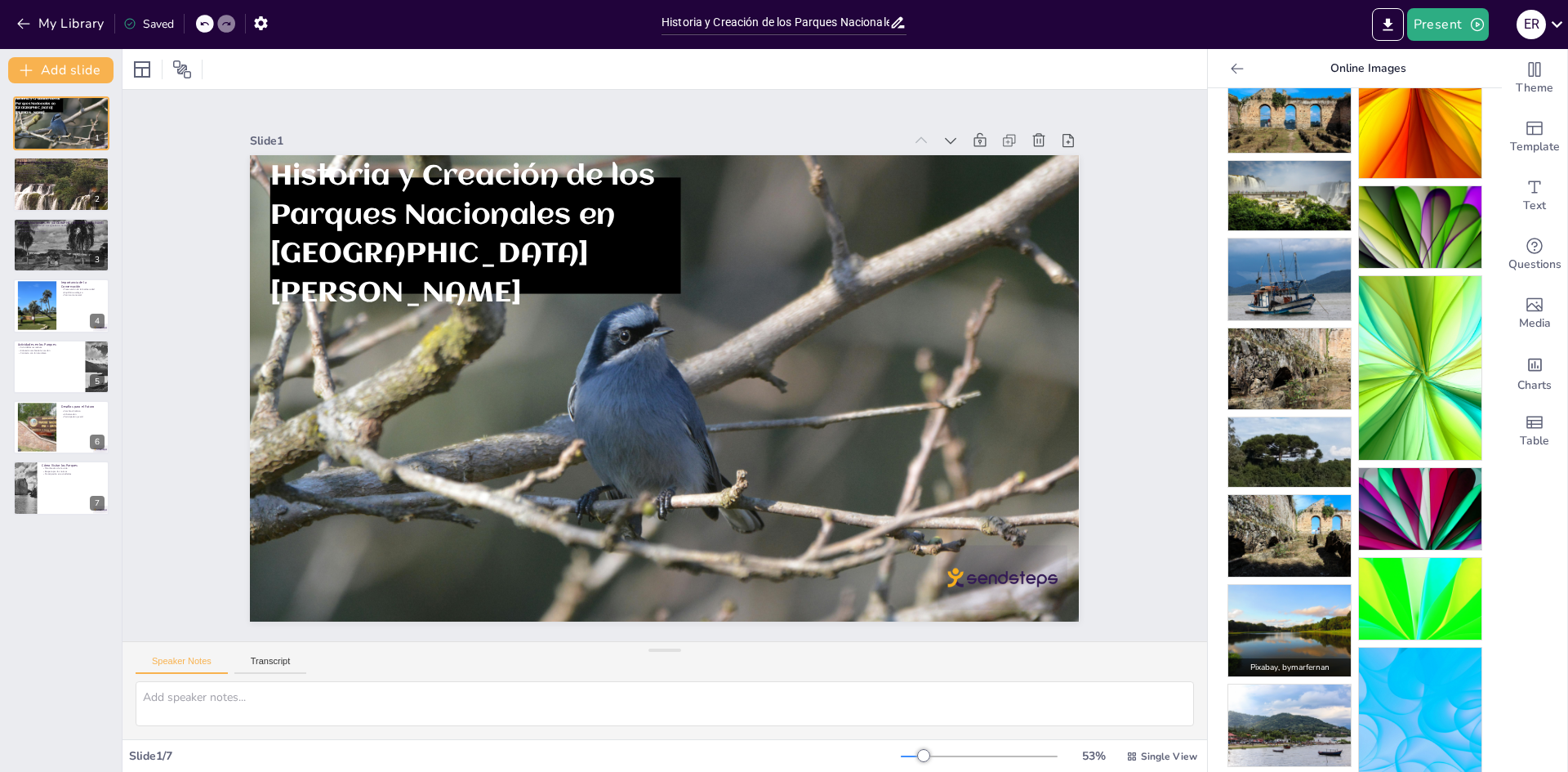
click at [1290, 609] on img at bounding box center [1289, 631] width 123 height 93
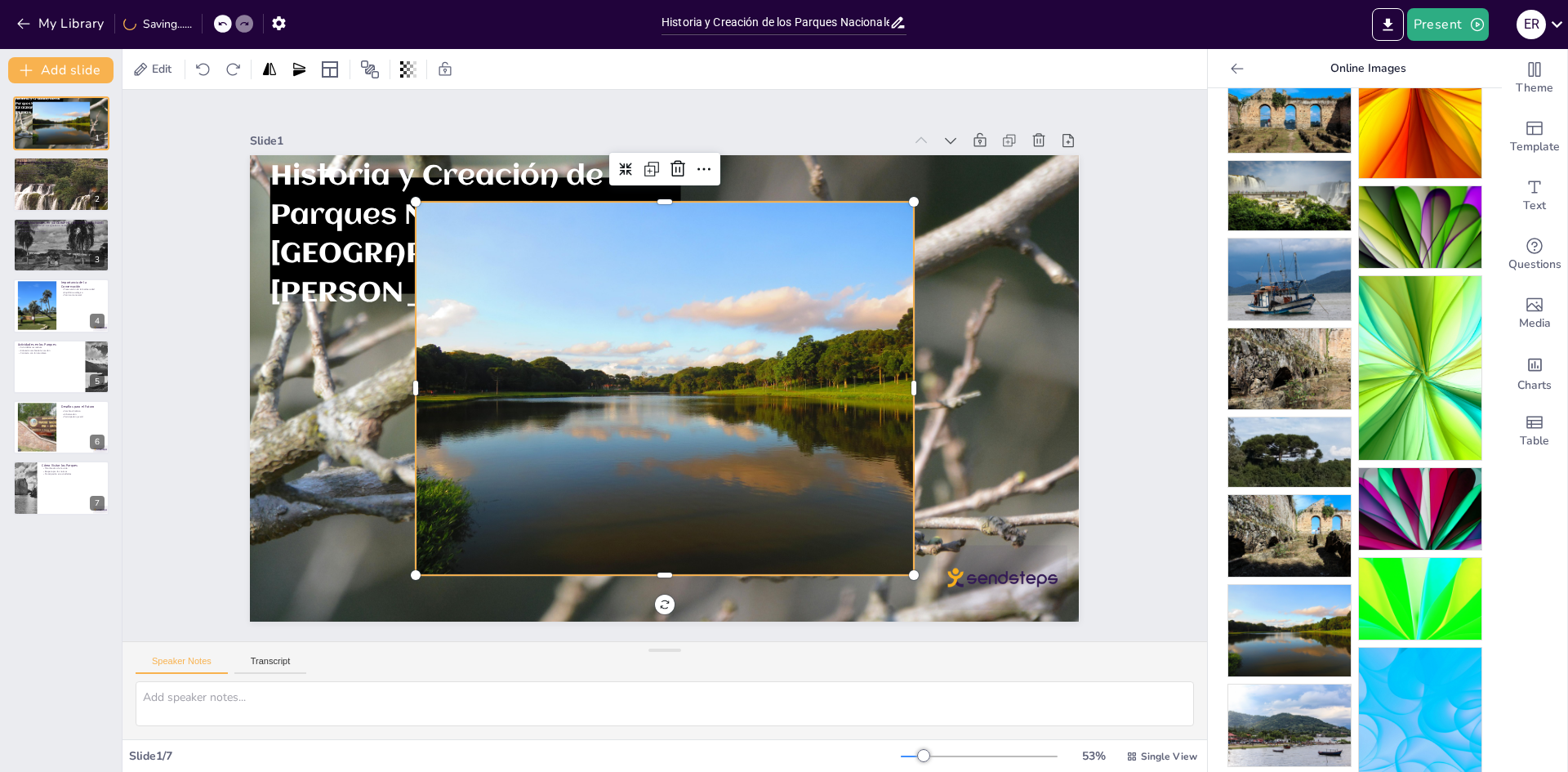
click at [789, 427] on div at bounding box center [649, 382] width 619 height 610
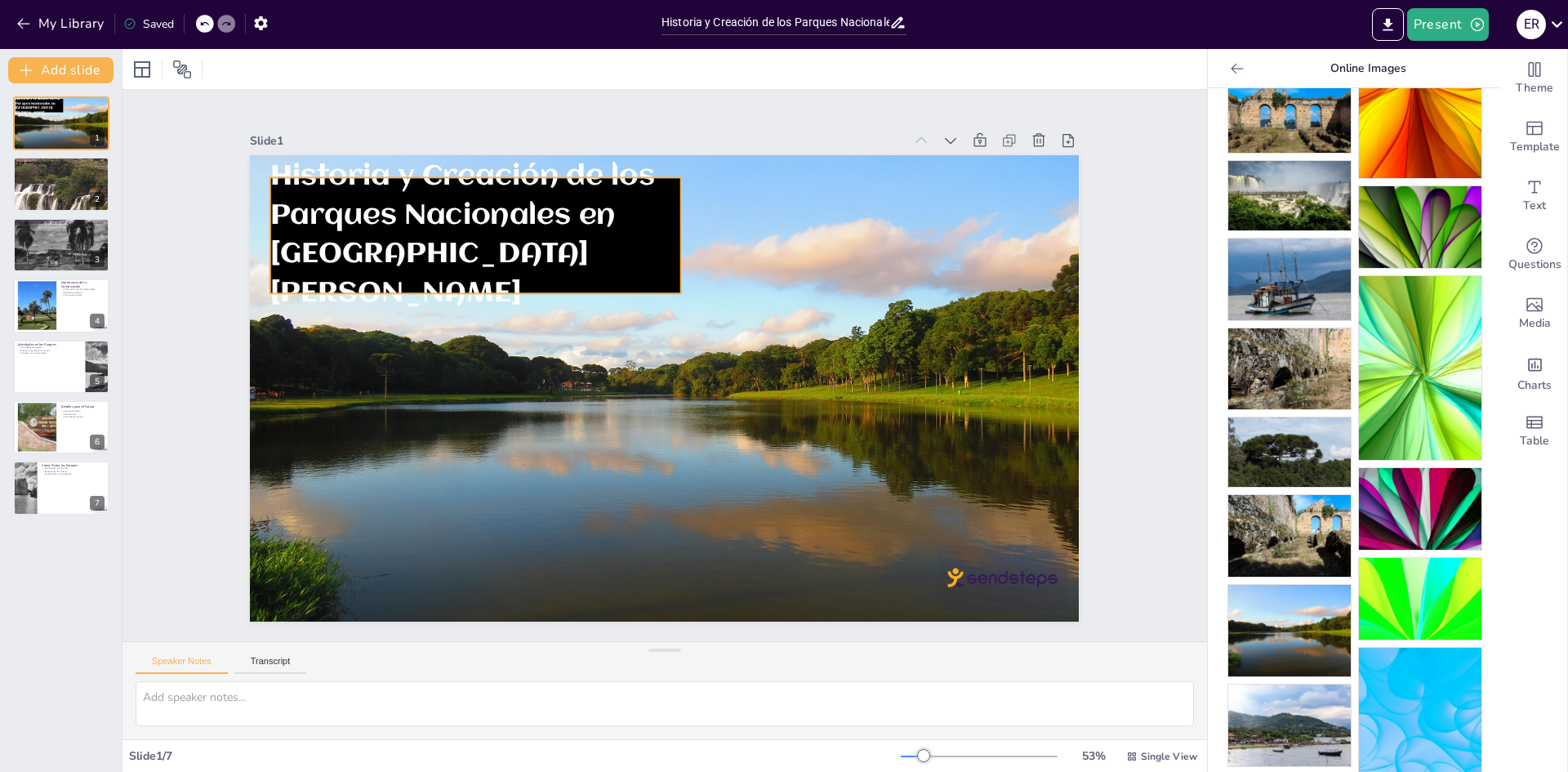
click at [556, 275] on p "Parques Nacionales en [GEOGRAPHIC_DATA][PERSON_NAME]" at bounding box center [688, 147] width 273 height 423
click at [784, 64] on icon at bounding box center [780, 66] width 13 height 13
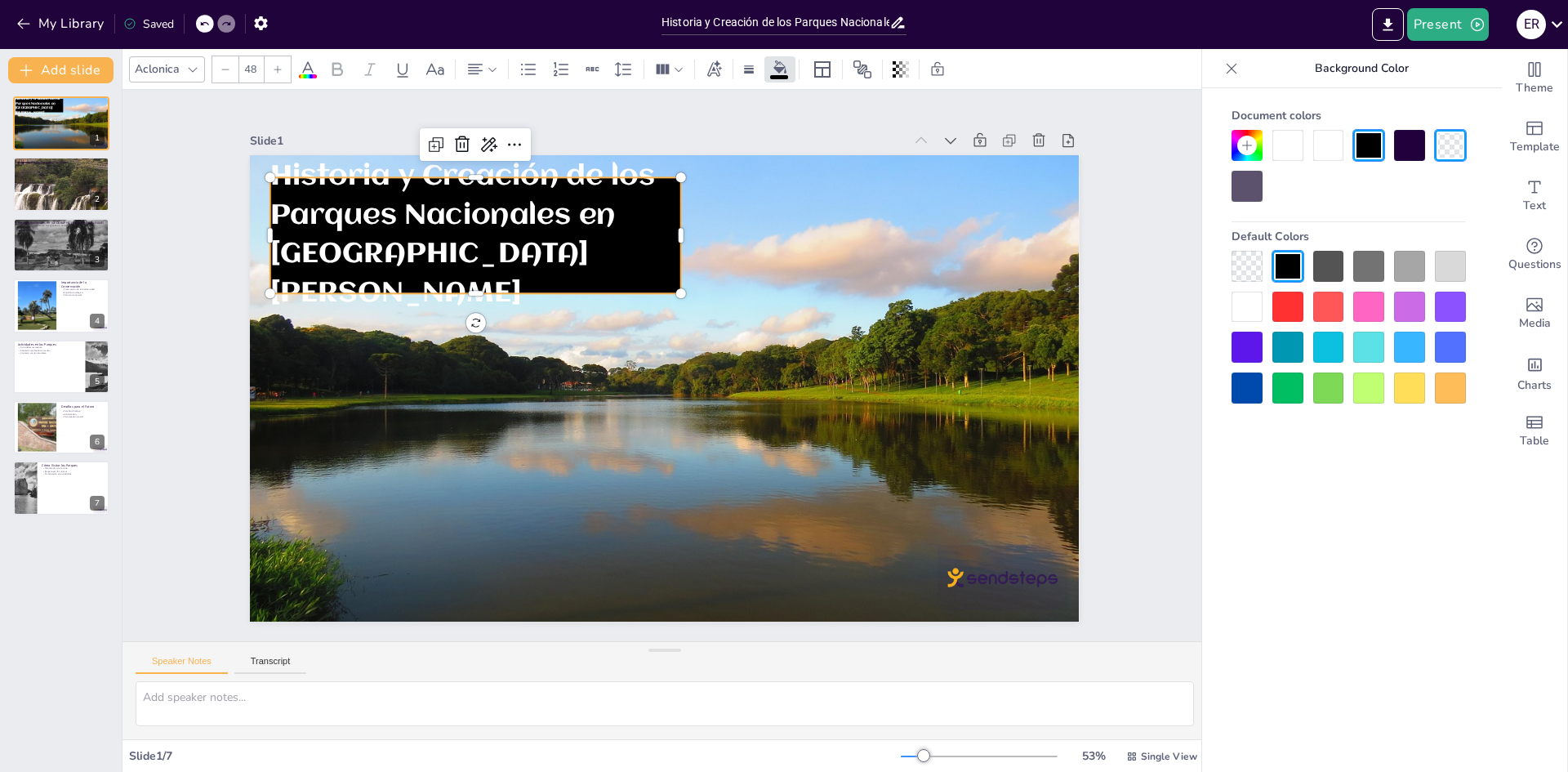
click at [1232, 278] on div at bounding box center [1247, 266] width 31 height 31
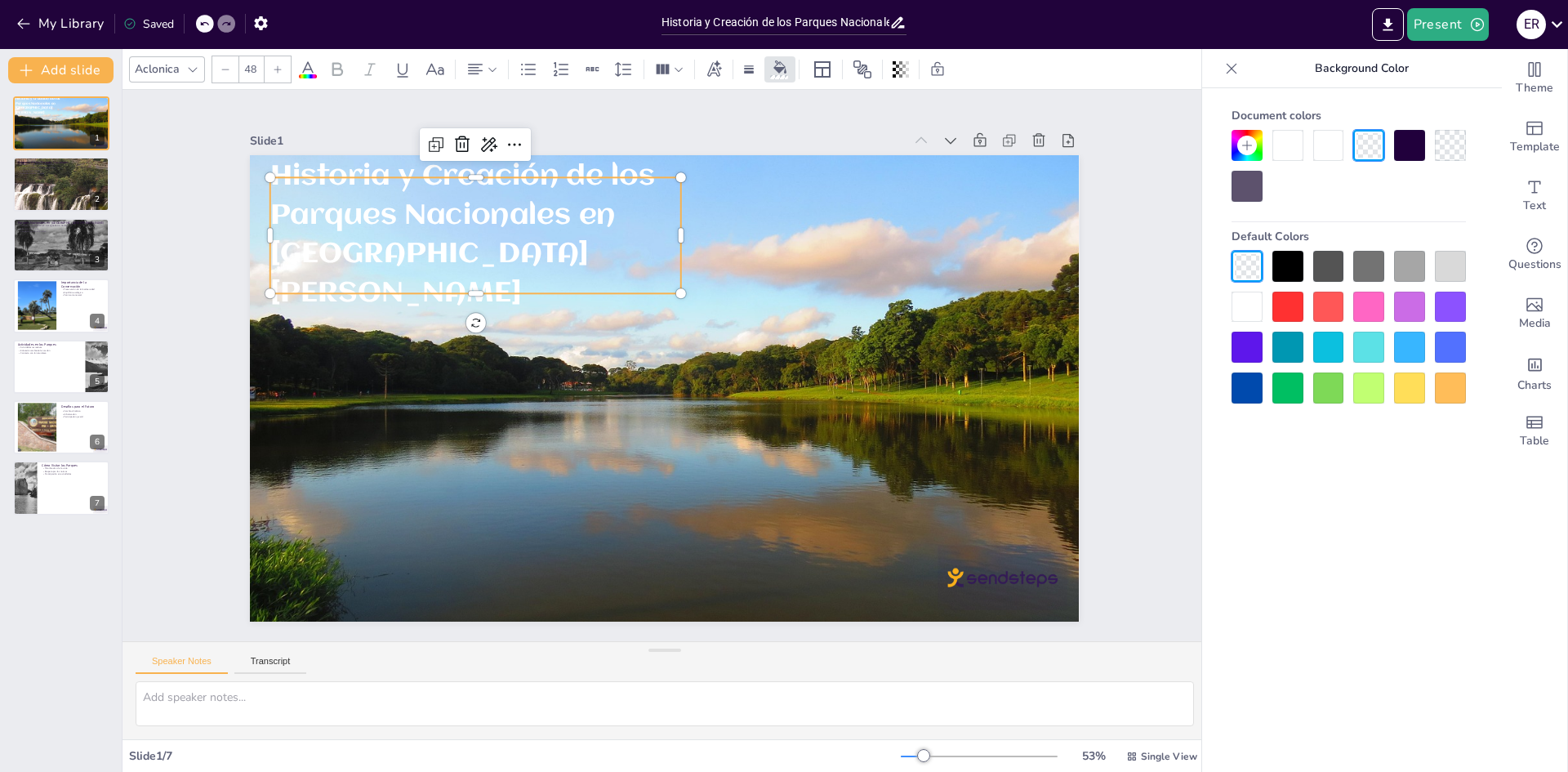
click at [311, 64] on icon at bounding box center [308, 70] width 19 height 19
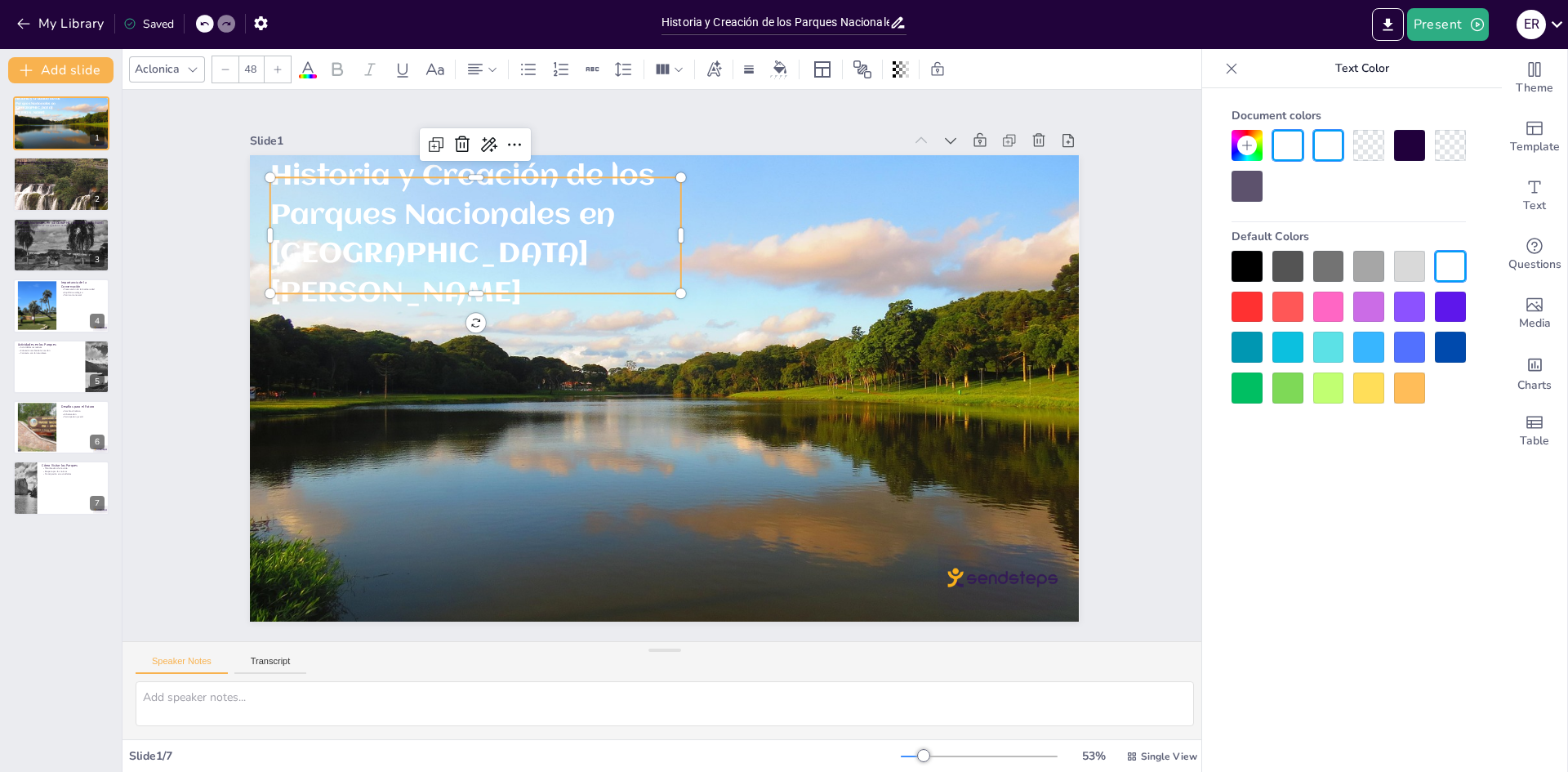
click at [1248, 256] on div at bounding box center [1247, 266] width 31 height 31
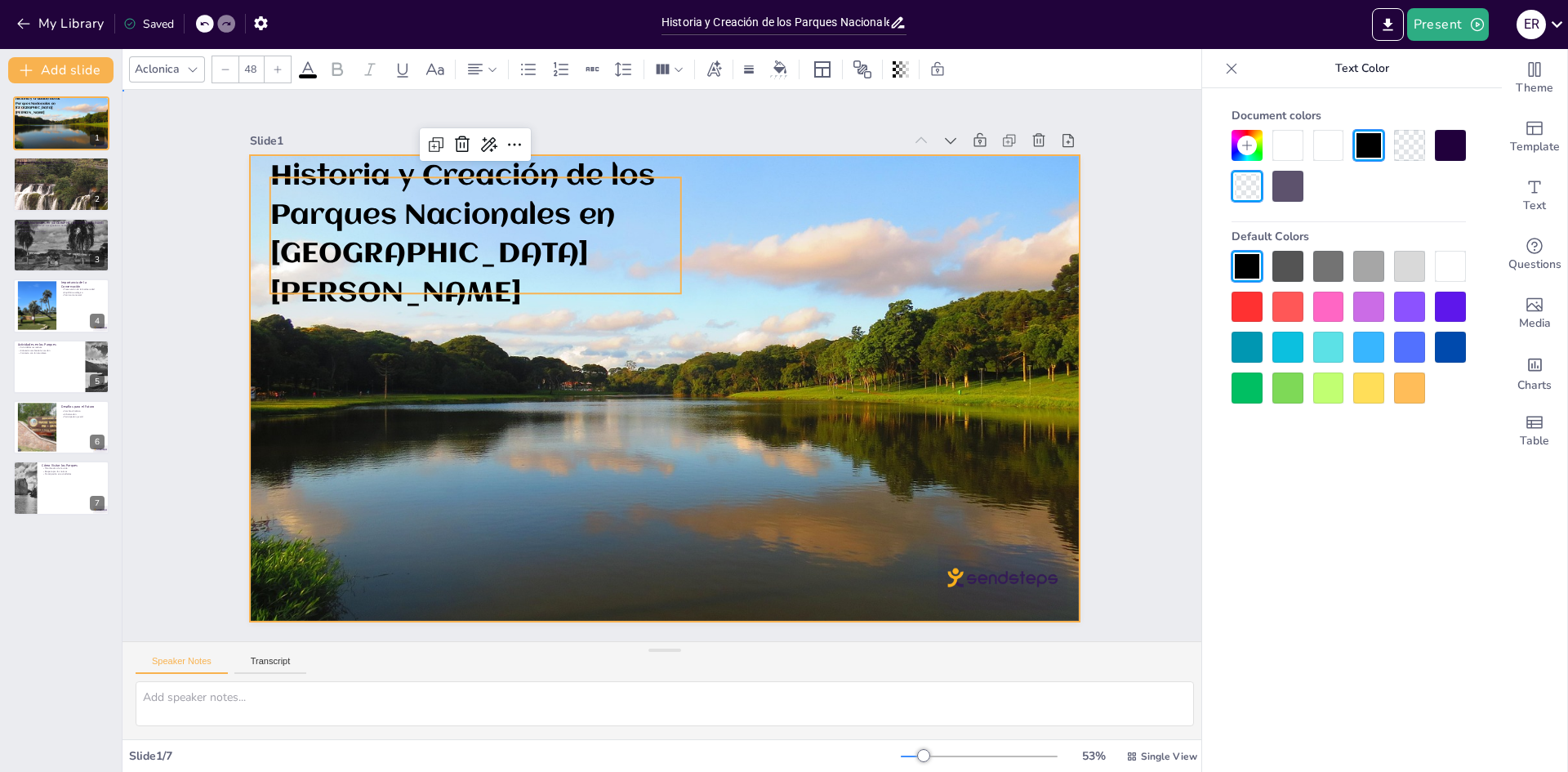
click at [681, 432] on div at bounding box center [687, 360] width 781 height 940
